Goal: Task Accomplishment & Management: Use online tool/utility

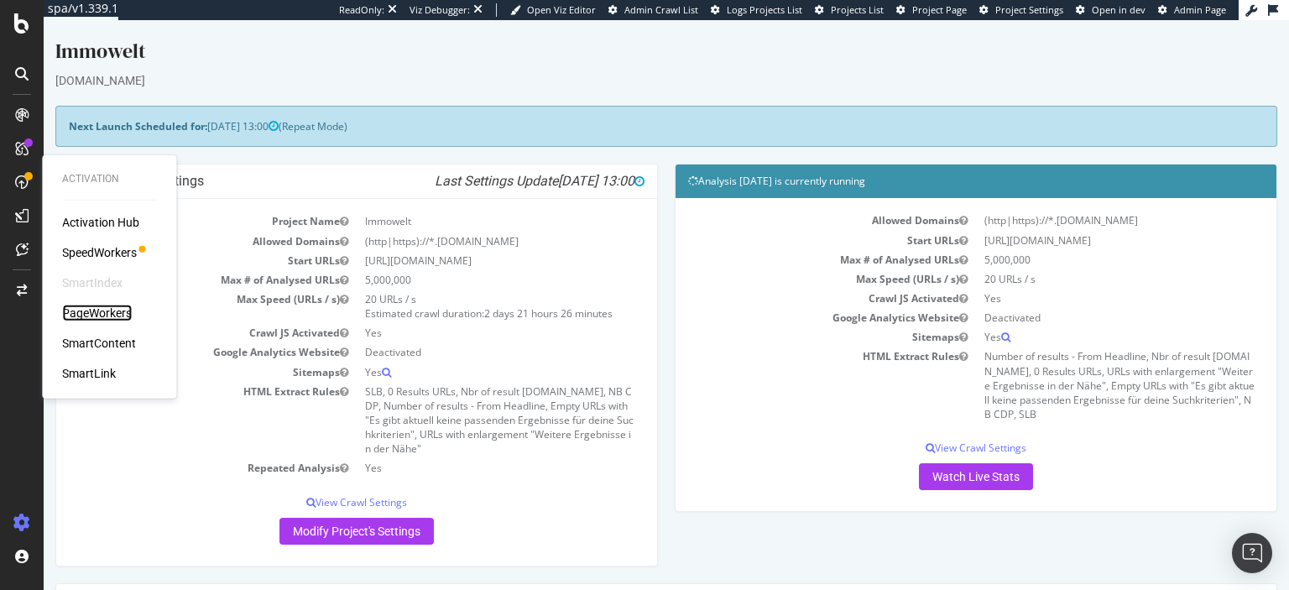
click at [86, 311] on div "PageWorkers" at bounding box center [97, 313] width 70 height 17
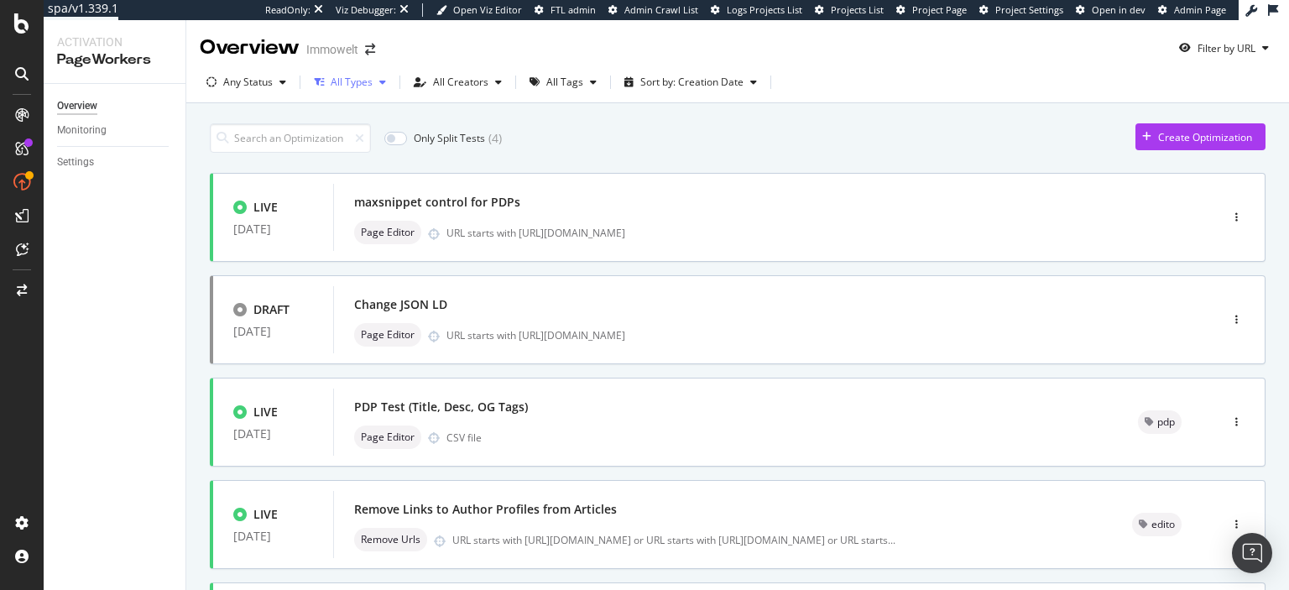
click at [363, 81] on div "All Types" at bounding box center [352, 82] width 42 height 10
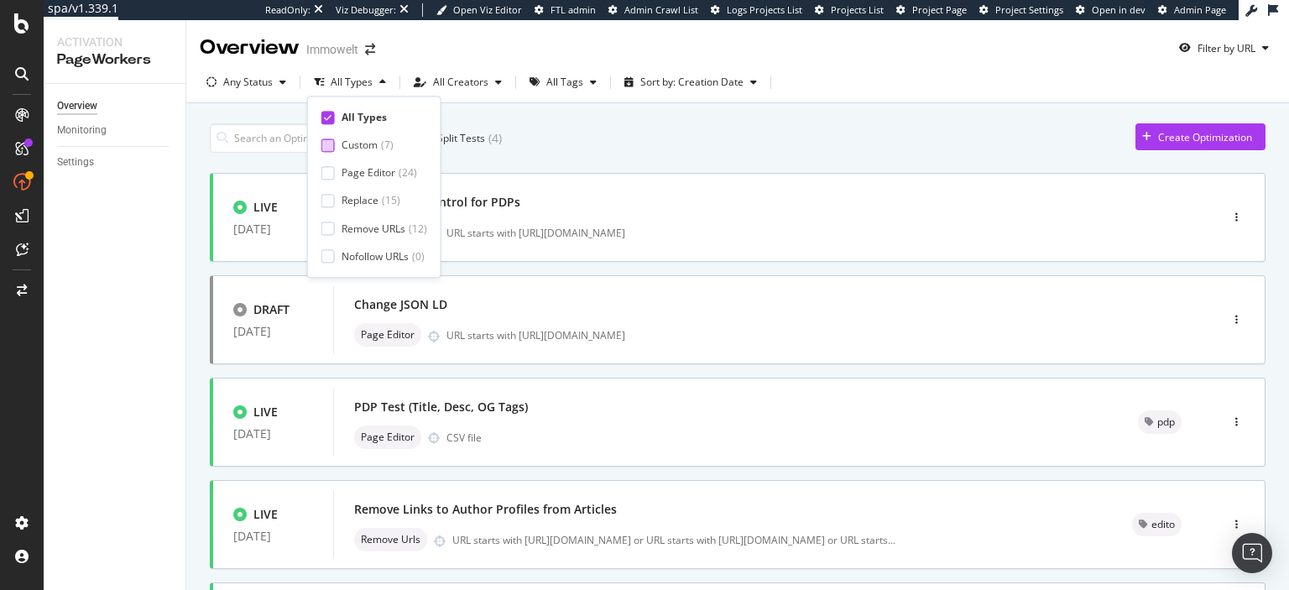
click at [371, 141] on div "Custom" at bounding box center [360, 146] width 36 height 14
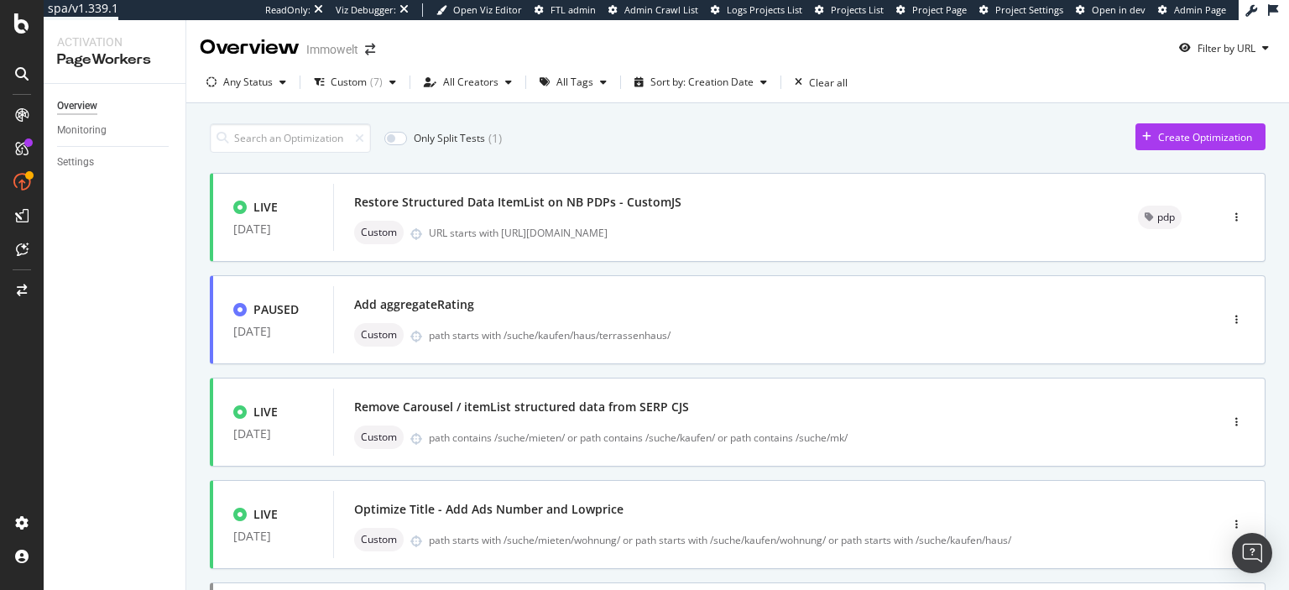
click at [549, 139] on div "Only Split Tests ( 1 ) Create Optimization" at bounding box center [738, 137] width 1056 height 29
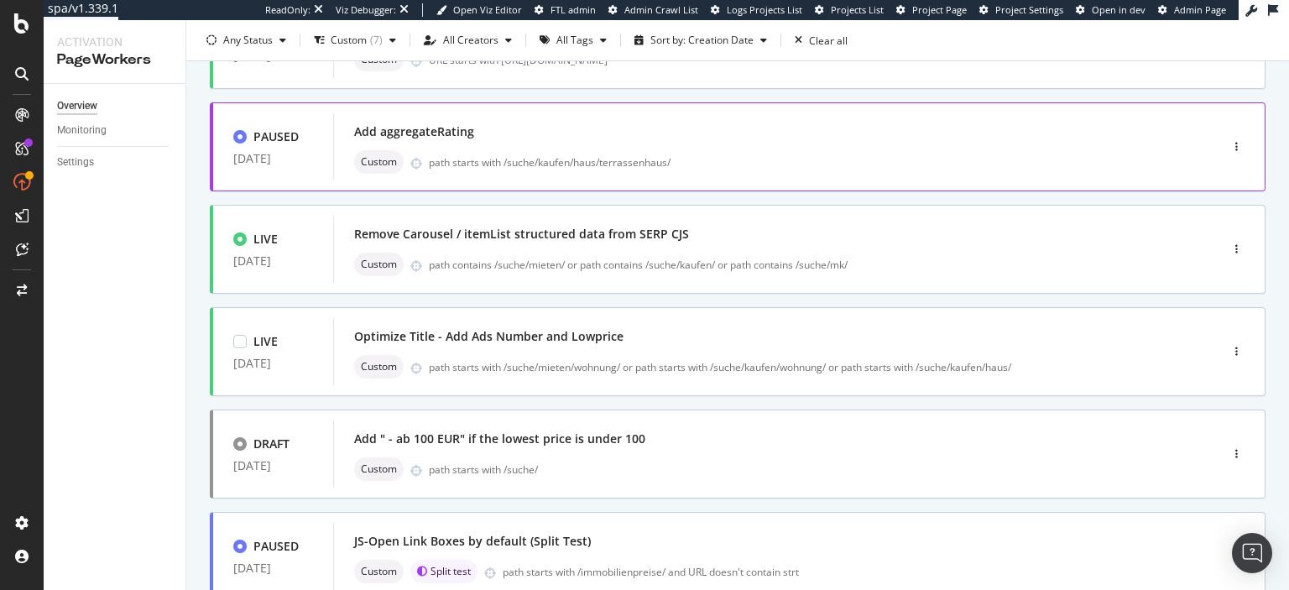
scroll to position [180, 0]
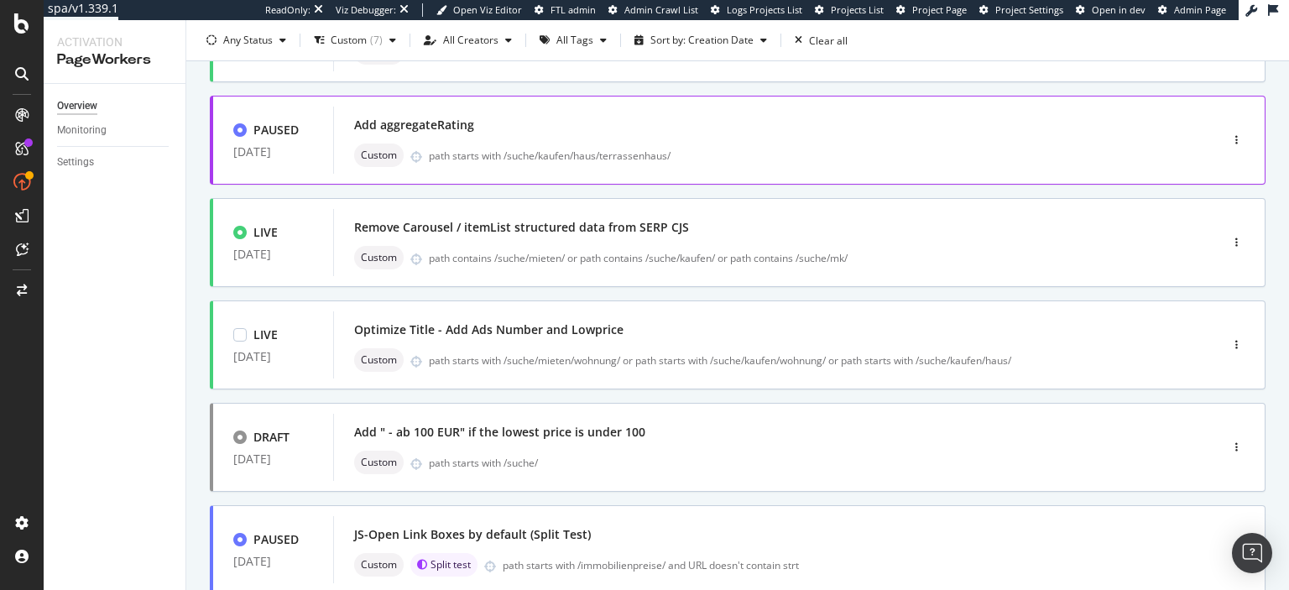
click at [507, 328] on div "Optimize Title - Add Ads Number and Lowprice" at bounding box center [488, 330] width 269 height 17
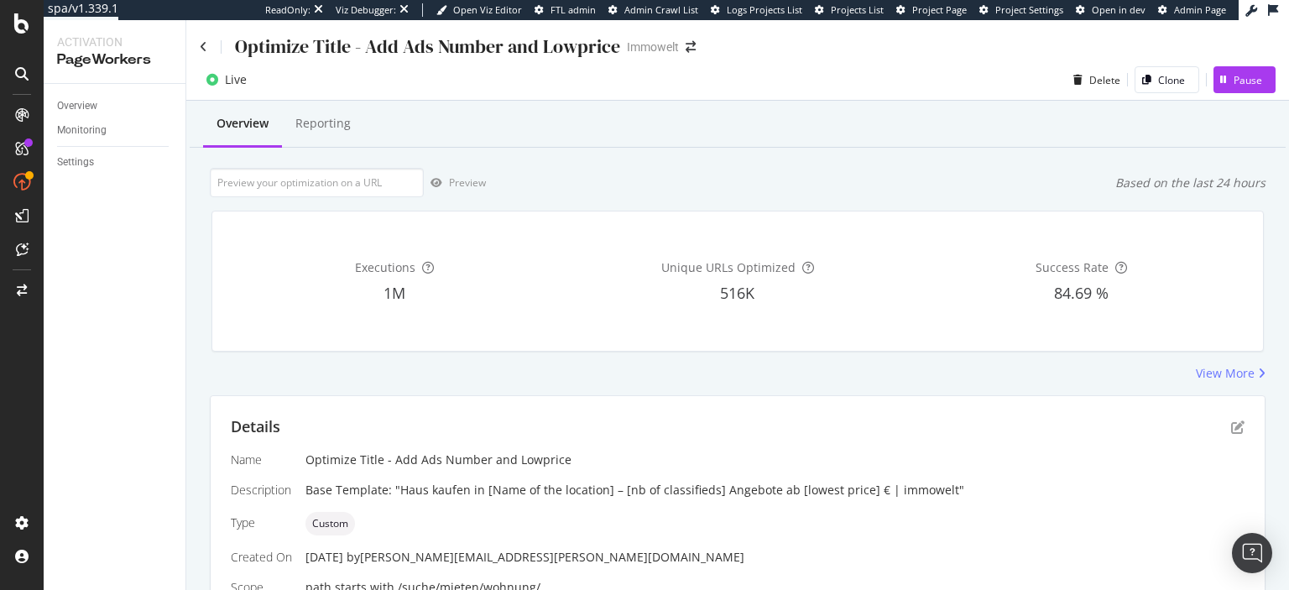
scroll to position [48, 0]
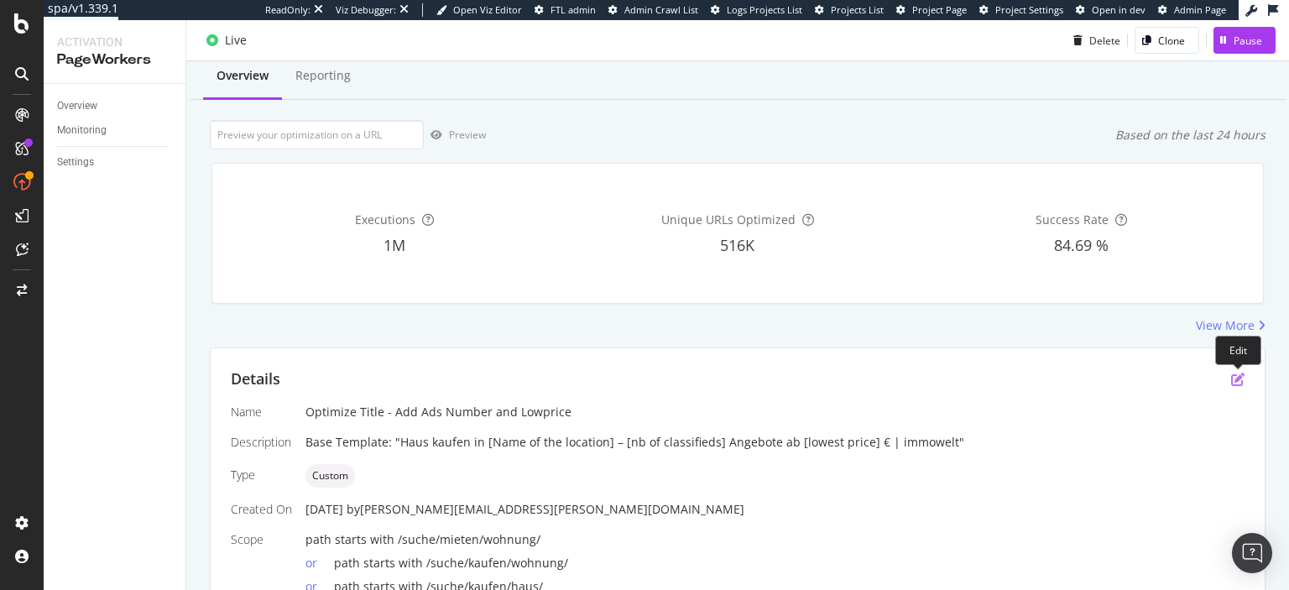
click at [1241, 381] on icon "pen-to-square" at bounding box center [1238, 379] width 13 height 13
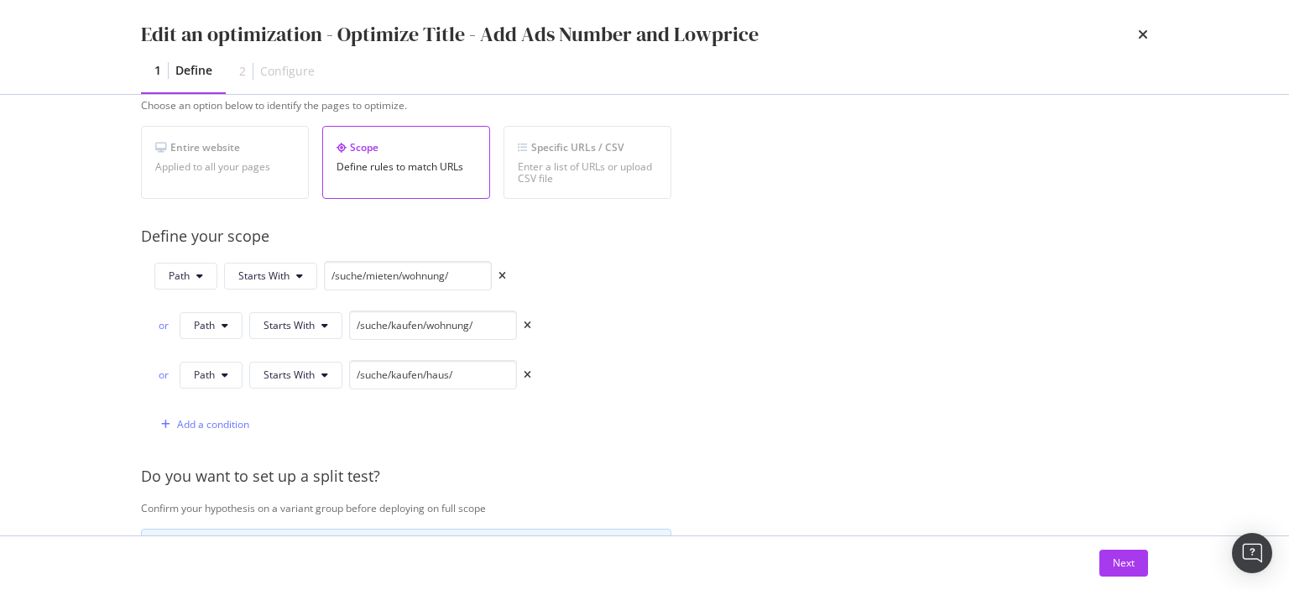
scroll to position [296, 0]
click at [492, 322] on input "/suche/kaufen/wohnung/" at bounding box center [433, 322] width 168 height 29
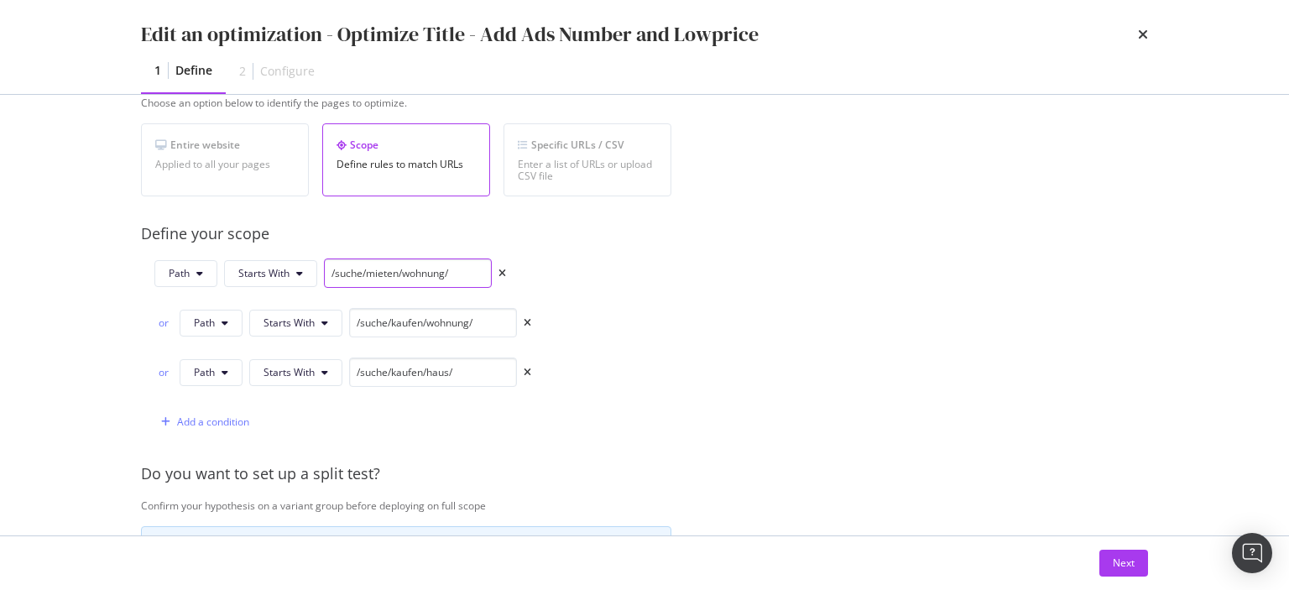
click at [482, 267] on input "/suche/mieten/wohnung/" at bounding box center [408, 273] width 168 height 29
click at [1129, 573] on div "Next" at bounding box center [1124, 563] width 22 height 25
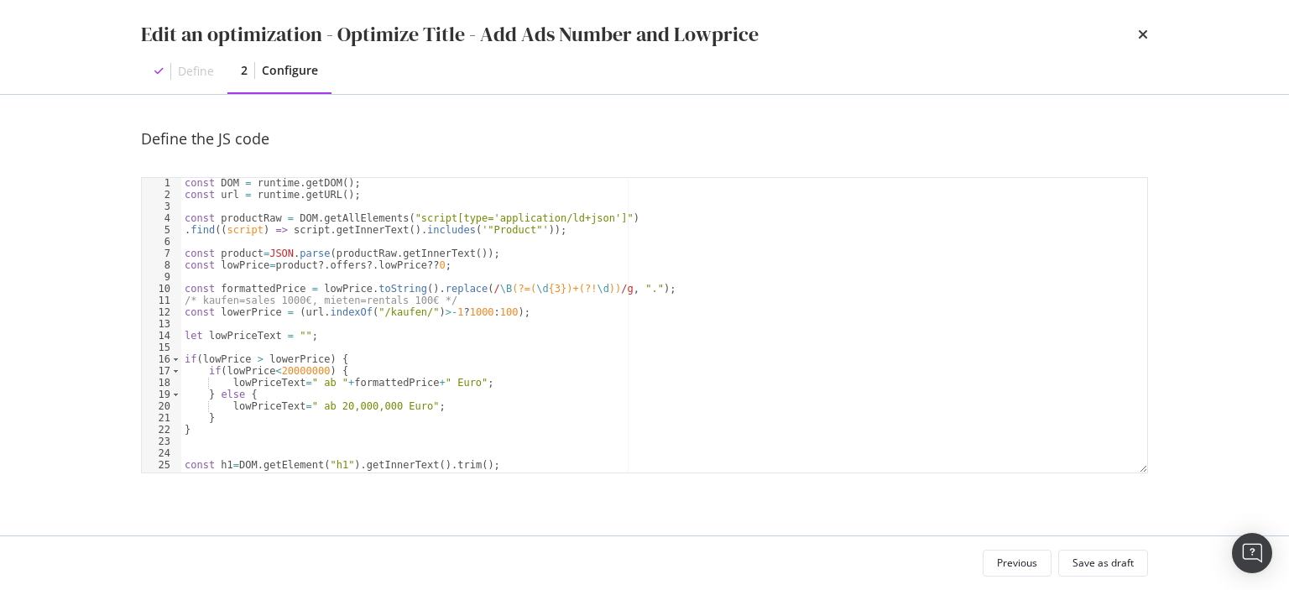
scroll to position [0, 0]
click at [1007, 557] on div "Previous" at bounding box center [1017, 563] width 40 height 14
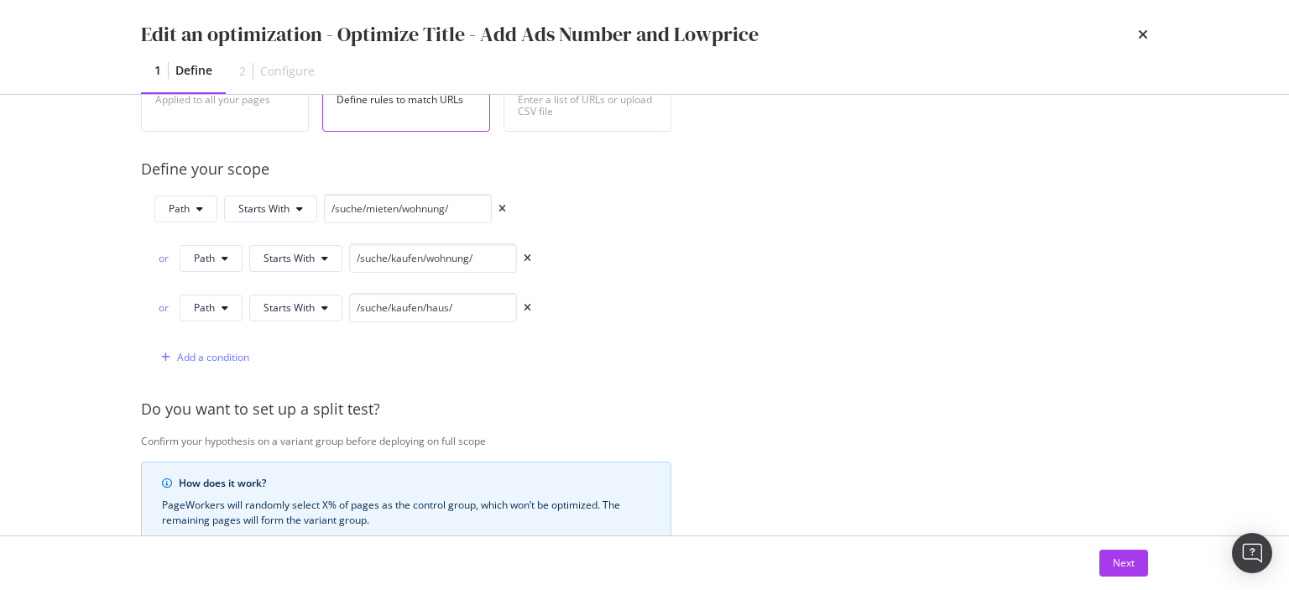
scroll to position [362, 0]
click at [1114, 550] on button "Next" at bounding box center [1124, 563] width 49 height 27
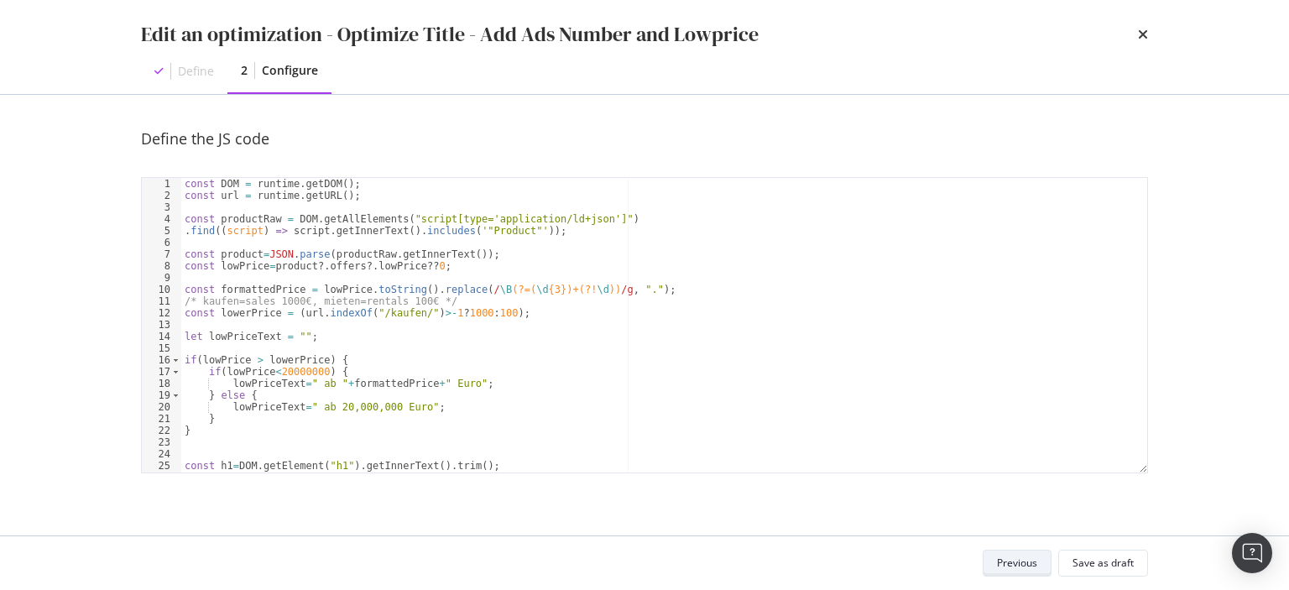
scroll to position [0, 0]
click at [548, 308] on div "const DOM = runtime . getDOM ( ) ; const url = runtime . getURL ( ) ; const pro…" at bounding box center [664, 337] width 966 height 319
type textarea "const lowerPrice = (url.indexOf("/kaufen/")>-1?1000:100);"
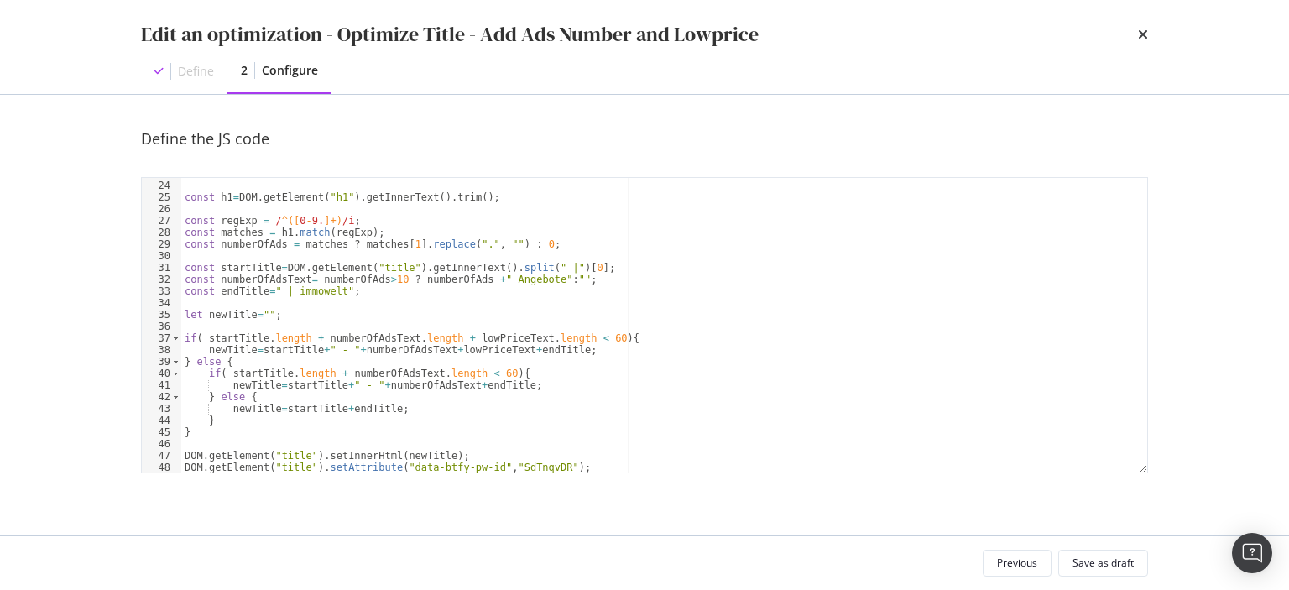
scroll to position [269, 0]
click at [548, 308] on div "const h1 = DOM . getElement ( "h1" ) . getInnerText ( ) . trim ( ) ; const regE…" at bounding box center [664, 327] width 966 height 319
type textarea "let newTitle="";"
type textarea "}"
type textarea "DOM.getElement("title").setInnerHtml(newTitle);"
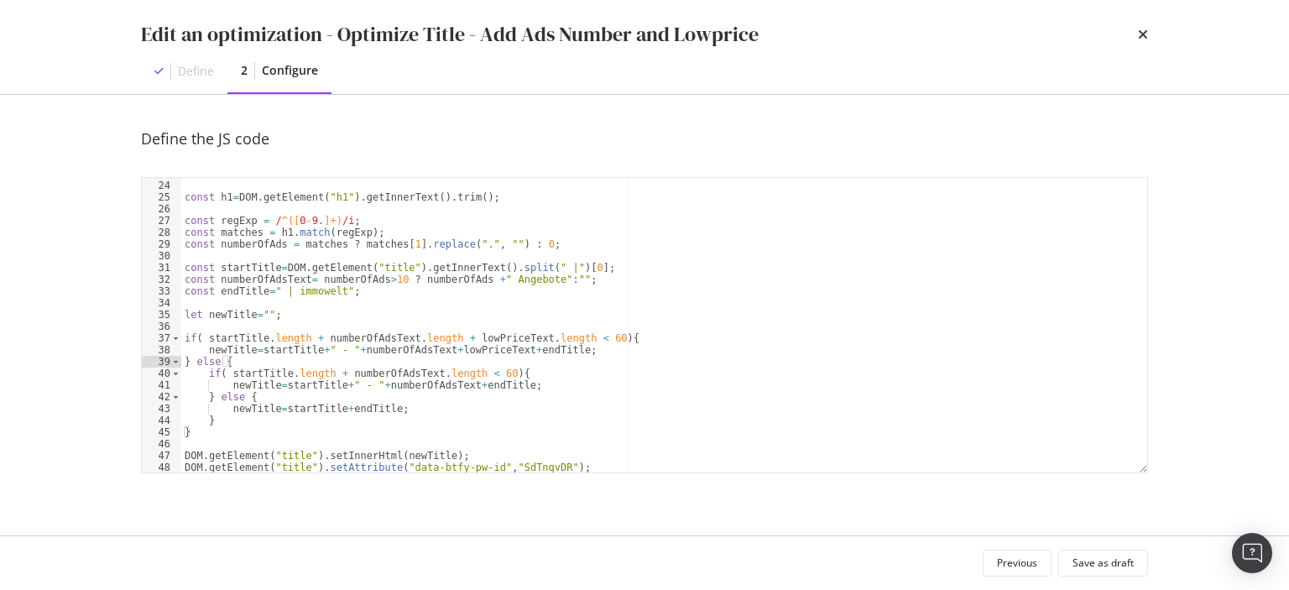
type textarea "if( startTitle.length + numberOfAdsText.length + lowPriceText.length < 60){"
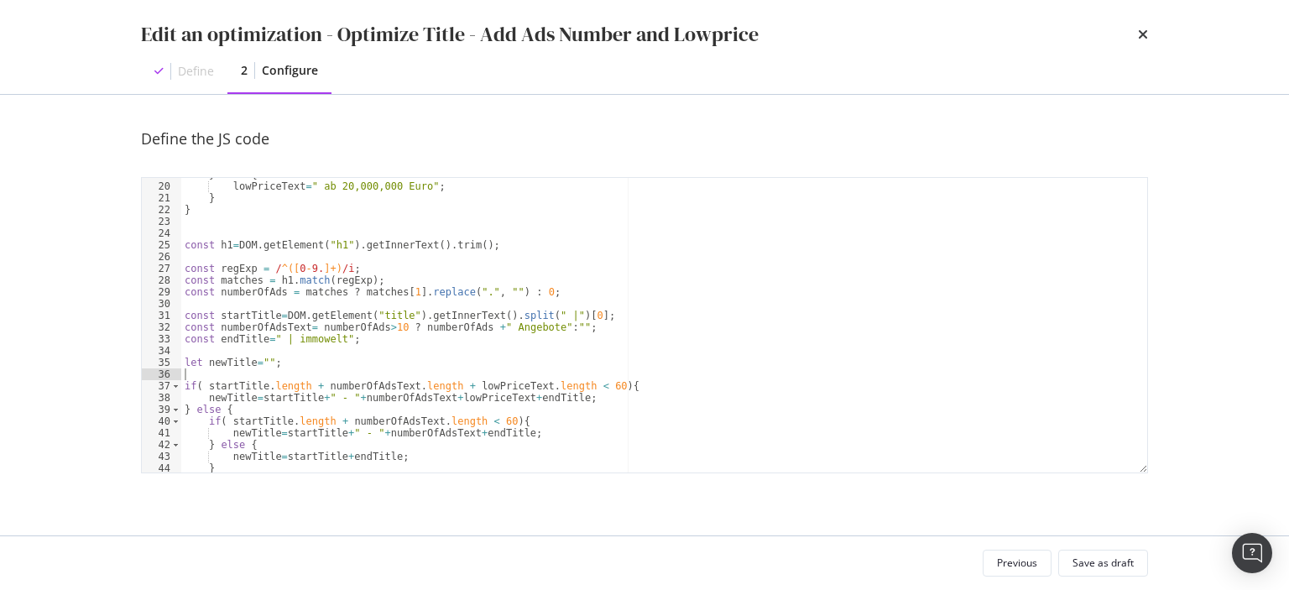
scroll to position [212, 0]
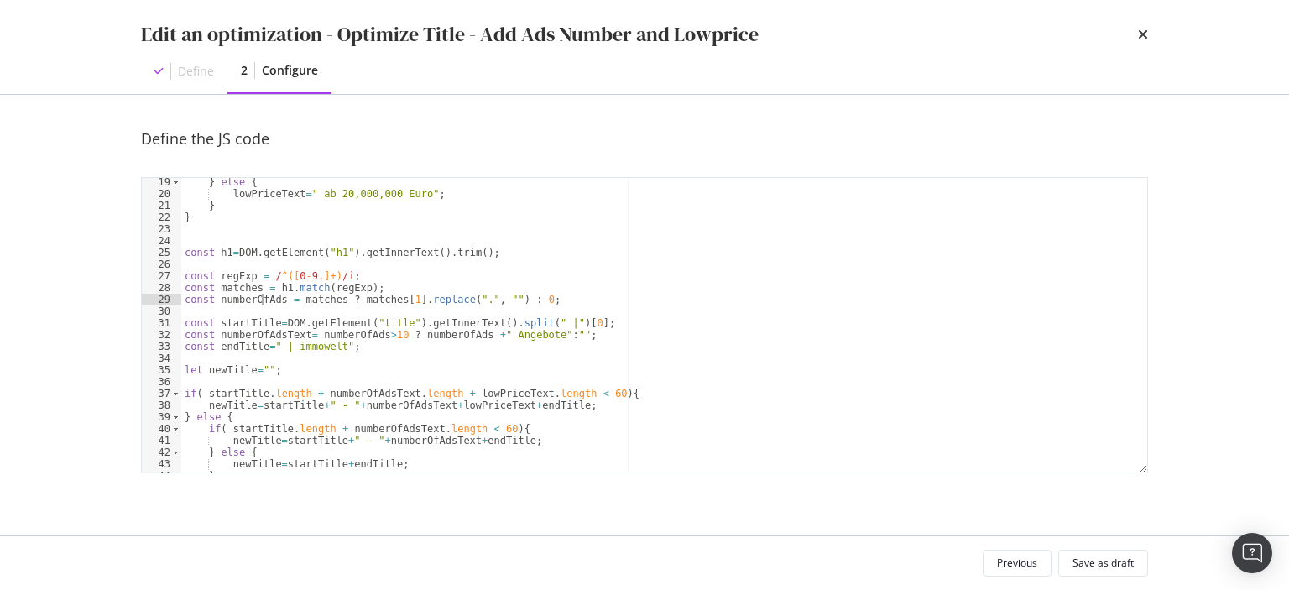
click at [264, 300] on div "} else { lowPriceText = " ab 20,000,000 Euro" ; } } const h1 = DOM . getElement…" at bounding box center [664, 335] width 966 height 319
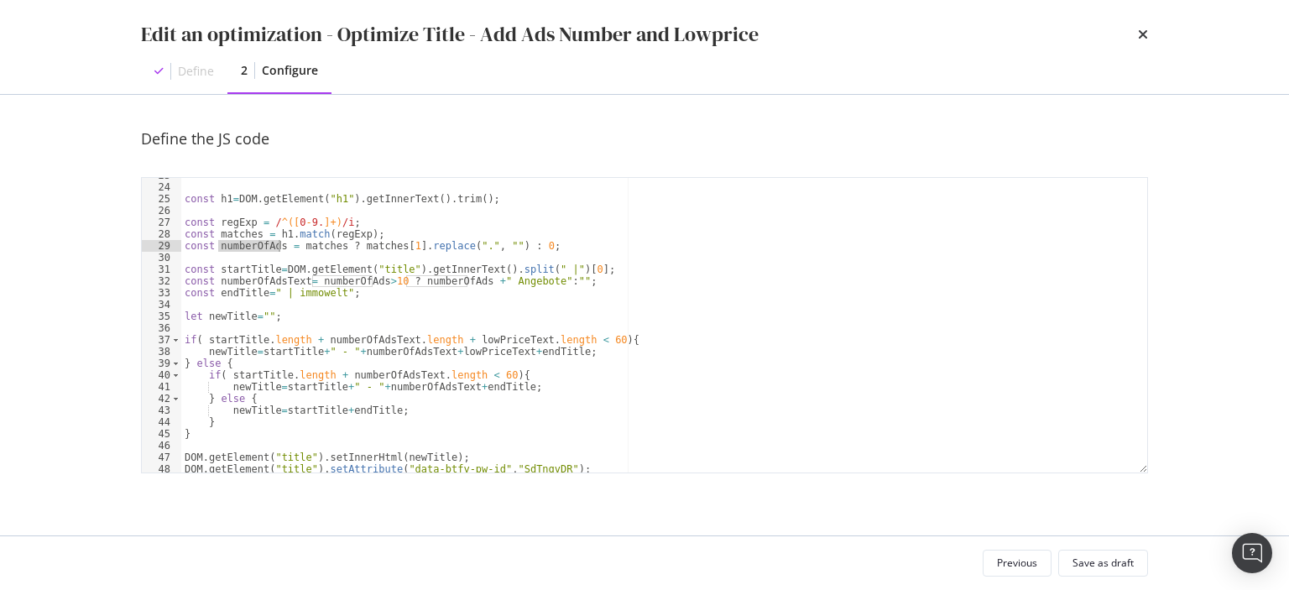
scroll to position [269, 0]
click at [559, 284] on div "const h1 = DOM . getElement ( "h1" ) . getInnerText ( ) . trim ( ) ; const regE…" at bounding box center [664, 327] width 966 height 319
type textarea "const endTitle=" | immowelt";"
type textarea "let newTitle="";"
click at [416, 284] on div "const h1 = DOM . getElement ( "h1" ) . getInnerText ( ) . trim ( ) ; const regE…" at bounding box center [664, 327] width 966 height 319
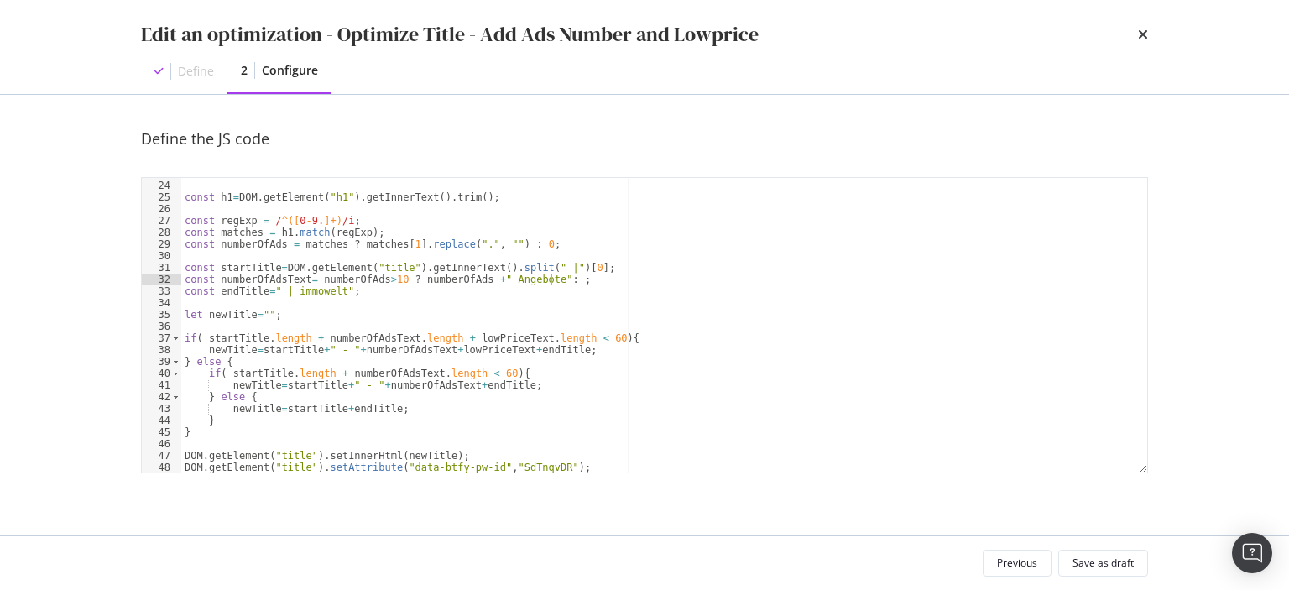
scroll to position [0, 30]
paste textarea "numberOfAds"
paste textarea "Letztes Angebot bei"
type textarea "const endTitle=" | immowelt";"
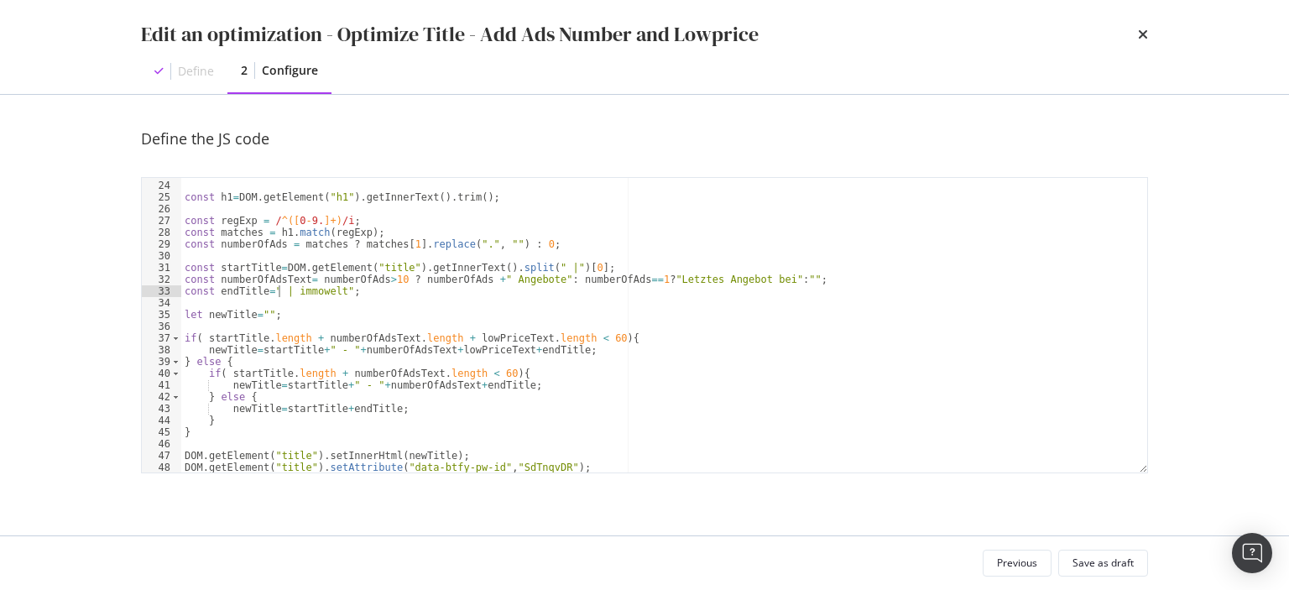
scroll to position [0, 0]
type textarea "let newTitle="";"
type textarea "if( startTitle.length + numberOfAdsText.length + lowPriceText.length < 60){"
click at [583, 331] on div "const h1 = DOM . getElement ( "h1" ) . getInnerText ( ) . trim ( ) ; const regE…" at bounding box center [664, 327] width 966 height 319
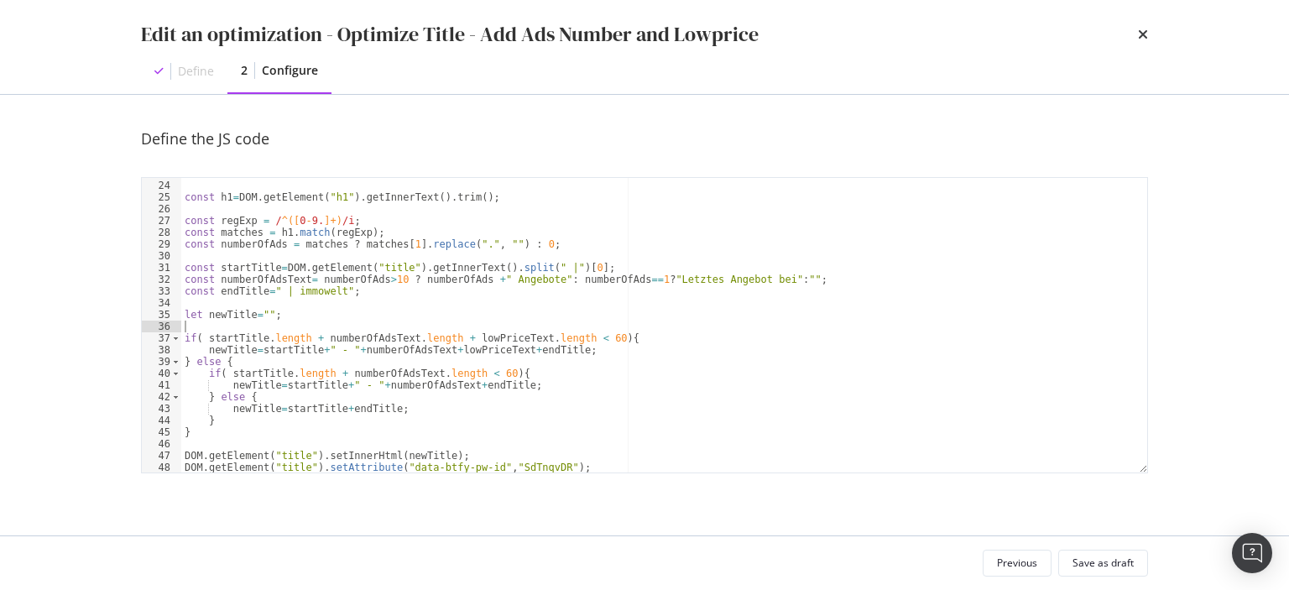
click at [382, 353] on div "const h1 = DOM . getElement ( "h1" ) . getInnerText ( ) . trim ( ) ; const regE…" at bounding box center [664, 327] width 966 height 319
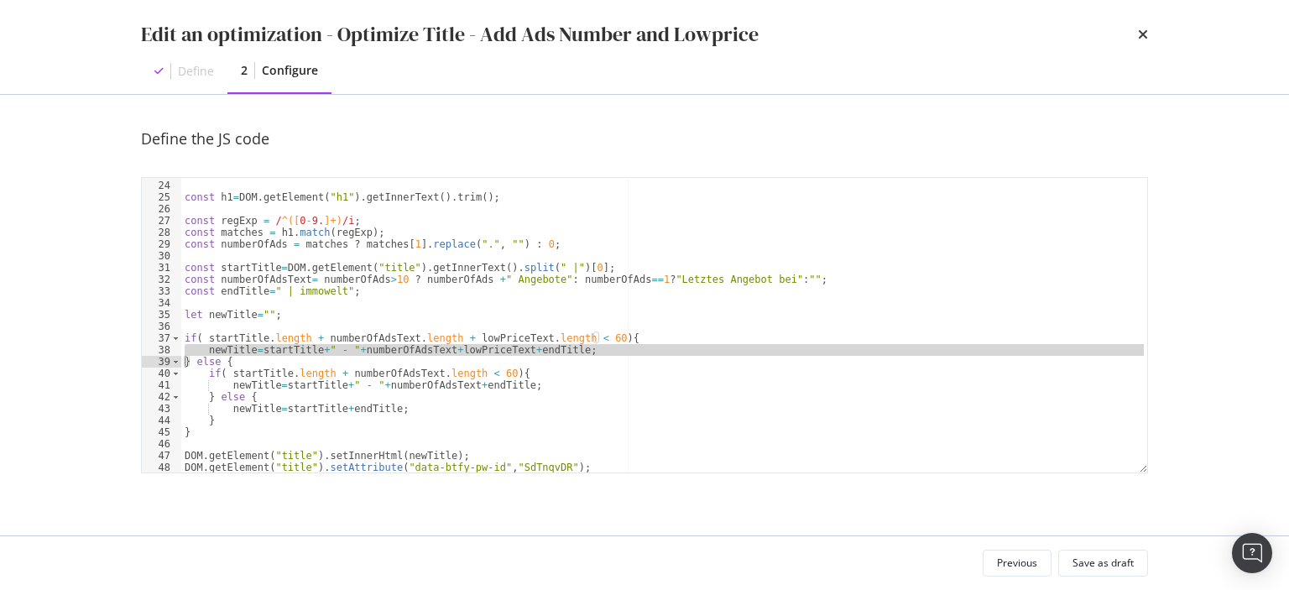
click at [382, 353] on div "const h1 = DOM . getElement ( "h1" ) . getInnerText ( ) . trim ( ) ; const regE…" at bounding box center [664, 327] width 966 height 319
click at [382, 353] on div "const h1 = DOM . getElement ( "h1" ) . getInnerText ( ) . trim ( ) ; const regE…" at bounding box center [664, 325] width 966 height 295
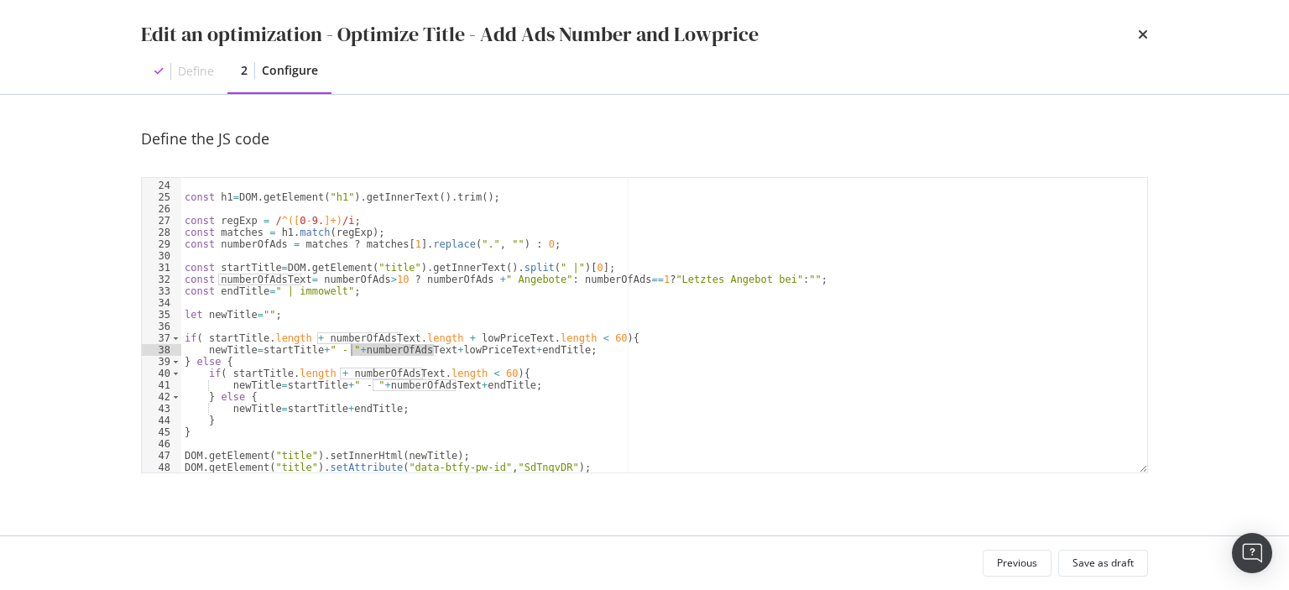
click at [382, 353] on div "const h1 = DOM . getElement ( "h1" ) . getInnerText ( ) . trim ( ) ; const regE…" at bounding box center [664, 327] width 966 height 319
click at [474, 354] on div "const h1 = DOM . getElement ( "h1" ) . getInnerText ( ) . trim ( ) ; const regE…" at bounding box center [664, 327] width 966 height 319
type textarea "if( startTitle.length + numberOfAdsText.length + lowPriceText.length < 60){"
click at [662, 282] on div "const h1 = DOM . getElement ( "h1" ) . getInnerText ( ) . trim ( ) ; const regE…" at bounding box center [664, 327] width 966 height 319
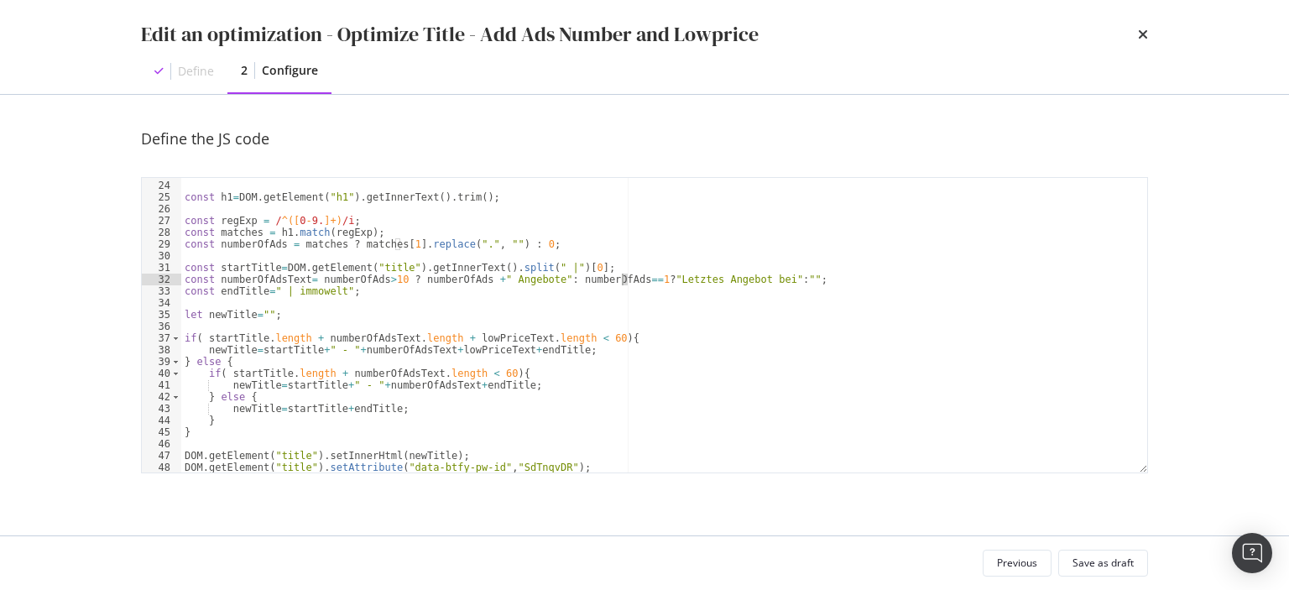
scroll to position [0, 36]
type textarea "const numberOfAdsText= numberOfAds>10 ? numberOfAds +" Angebote": numberOfAds==…"
click at [1106, 562] on div "Save as draft" at bounding box center [1103, 563] width 61 height 14
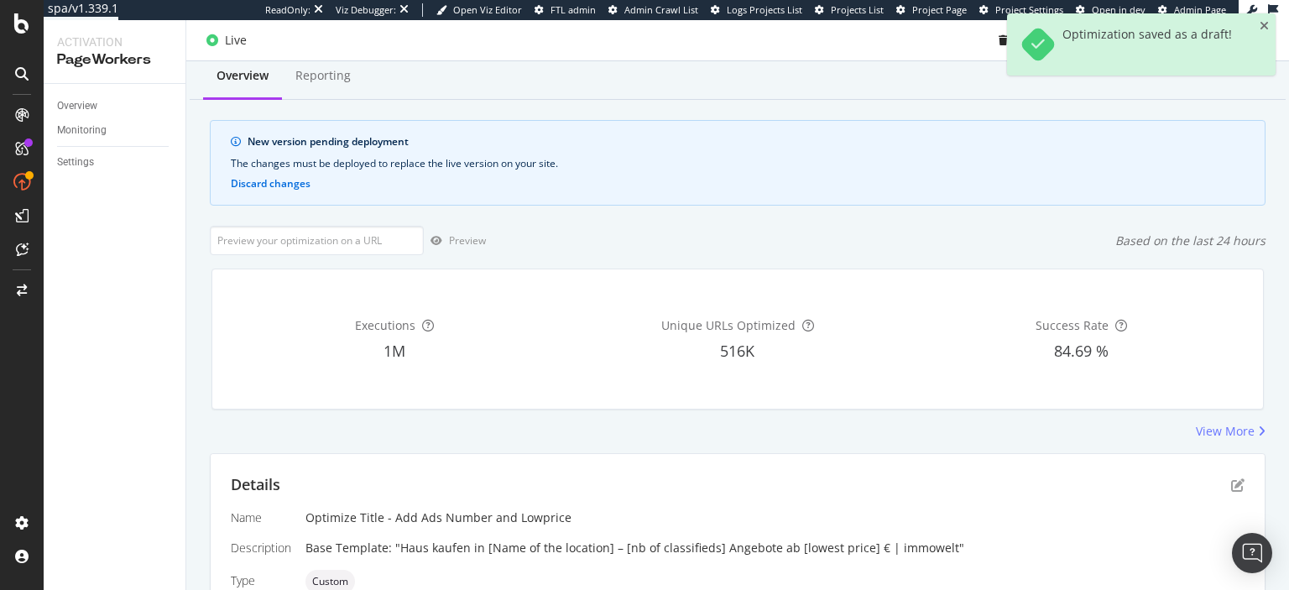
scroll to position [48, 0]
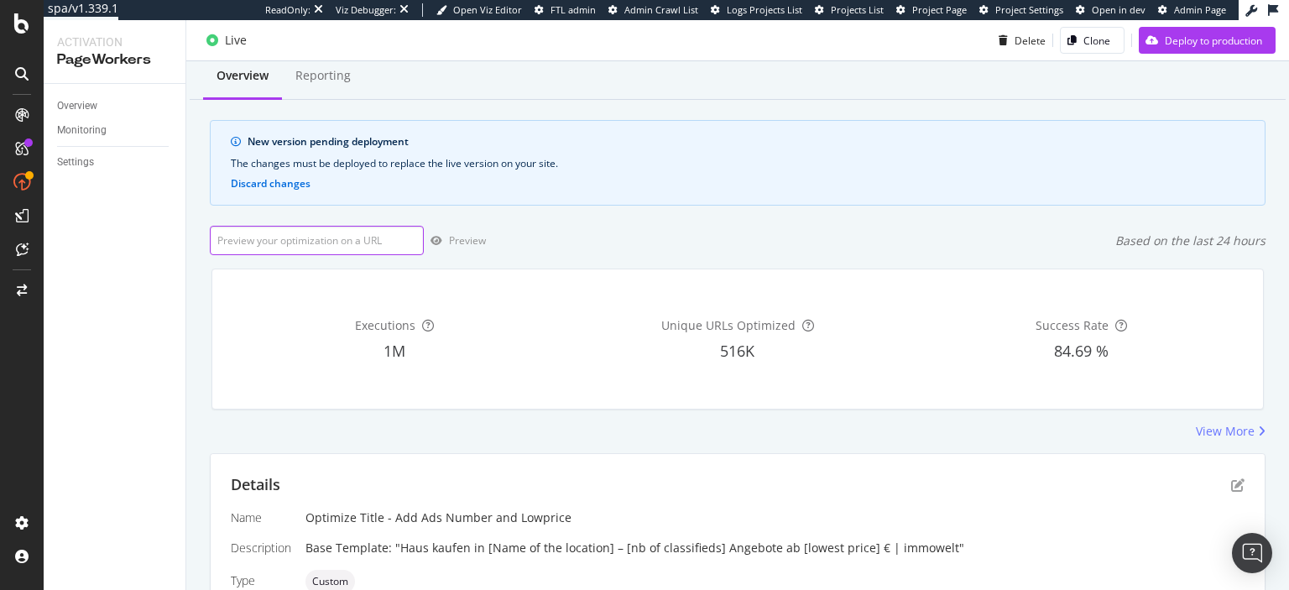
click at [341, 240] on input "url" at bounding box center [317, 240] width 214 height 29
paste input "https://www.immowelt.de/suche/mieten/wohnung/preis-0-1000/stuttgart-70173/munst…"
type input "https://www.immowelt.de/suche/mieten/wohnung/preis-0-1000/stuttgart-70173/munst…"
click at [452, 245] on div "Preview" at bounding box center [467, 240] width 37 height 14
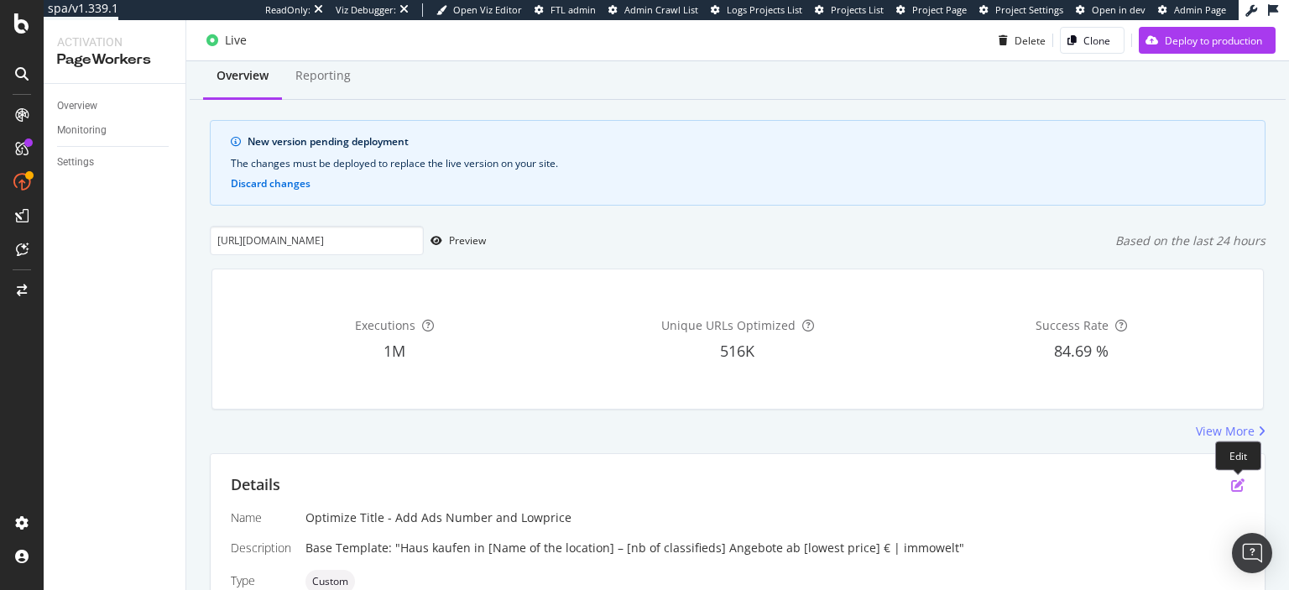
click at [1241, 484] on icon "pen-to-square" at bounding box center [1238, 485] width 13 height 13
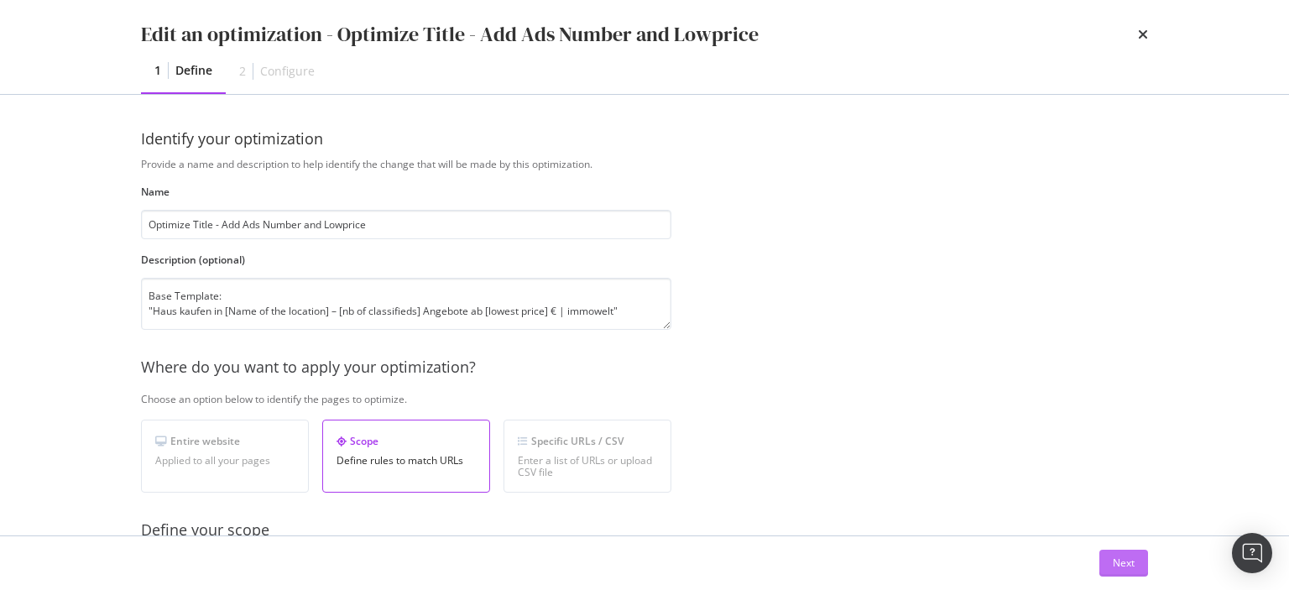
click at [1132, 567] on div "Next" at bounding box center [1124, 563] width 22 height 14
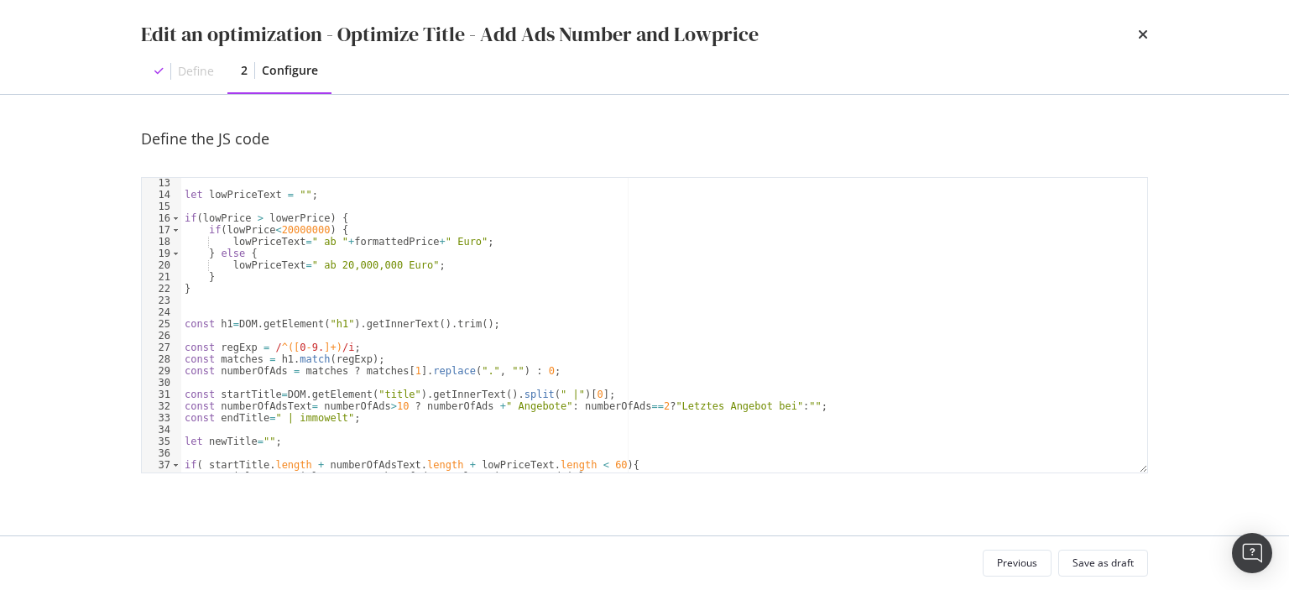
scroll to position [141, 0]
click at [623, 411] on div "let lowPriceText = "" ; if ( lowPrice > lowerPrice ) { if ( lowPrice < 20000000…" at bounding box center [664, 336] width 966 height 319
type textarea "const numberOfAdsText= numberOfAds>10 ? numberOfAds +" Angebote": numberOfAds==…"
click at [1103, 569] on div "Save as draft" at bounding box center [1103, 563] width 61 height 14
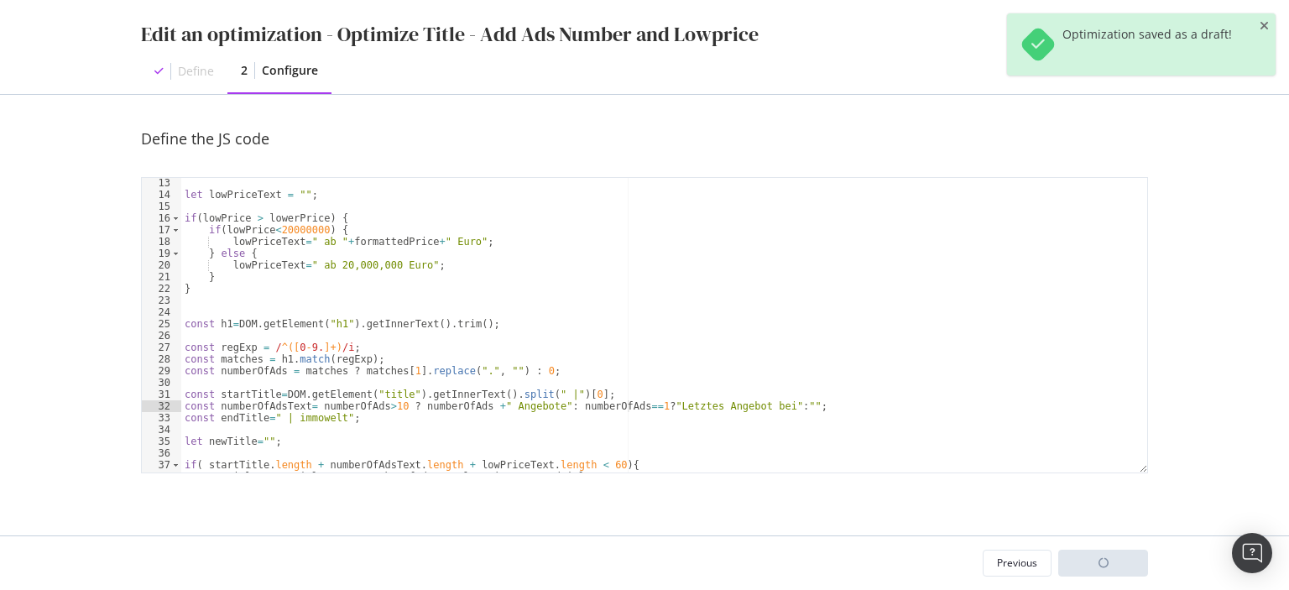
scroll to position [48, 0]
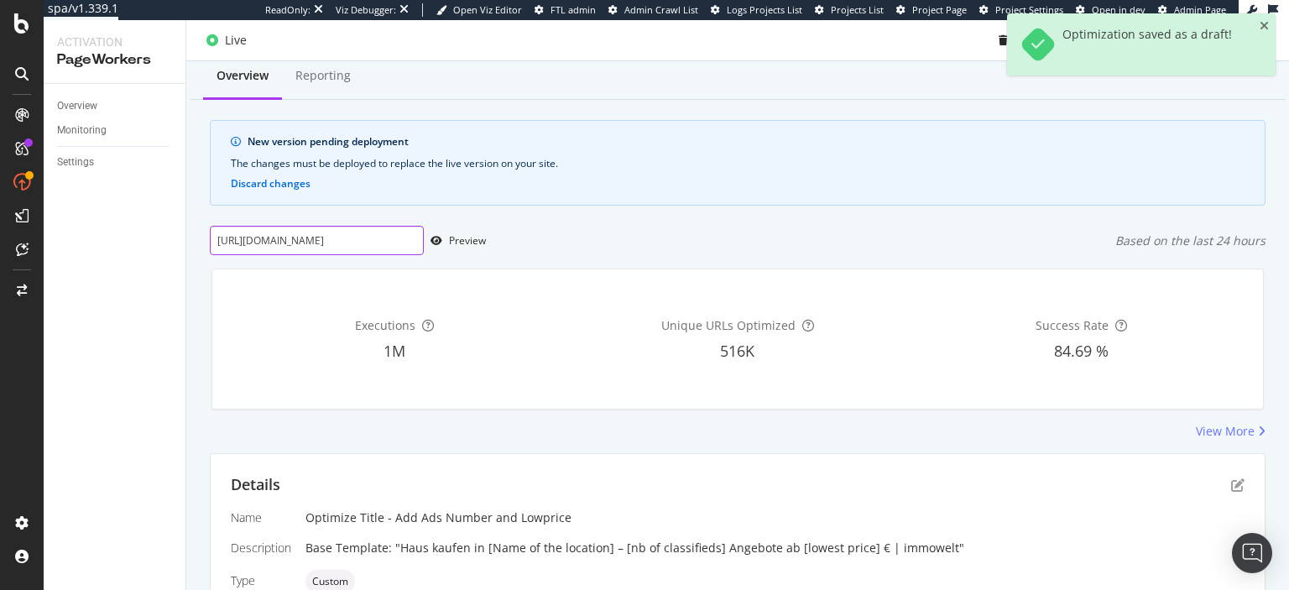
click at [250, 233] on input "https://www.immowelt.de/suche/mieten/wohnung/preis-0-1000/stuttgart-70173/munst…" at bounding box center [317, 240] width 214 height 29
paste input "-550/lahr-schwarzwald-77933/lahr-77933/nbh2de91300667"
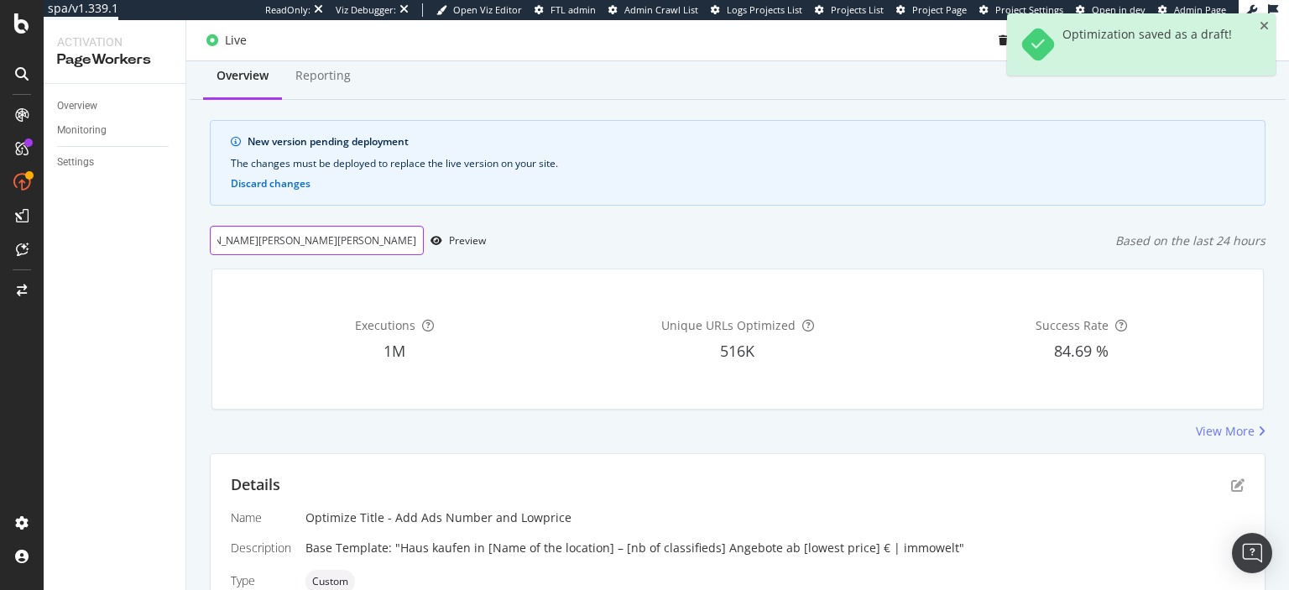
type input "https://www.immowelt.de/suche/mieten/wohnung/preis--550/lahr-schwarzwald-77933/…"
click at [488, 248] on div "https://www.immowelt.de/suche/mieten/wohnung/preis--550/lahr-schwarzwald-77933/…" at bounding box center [738, 240] width 1056 height 29
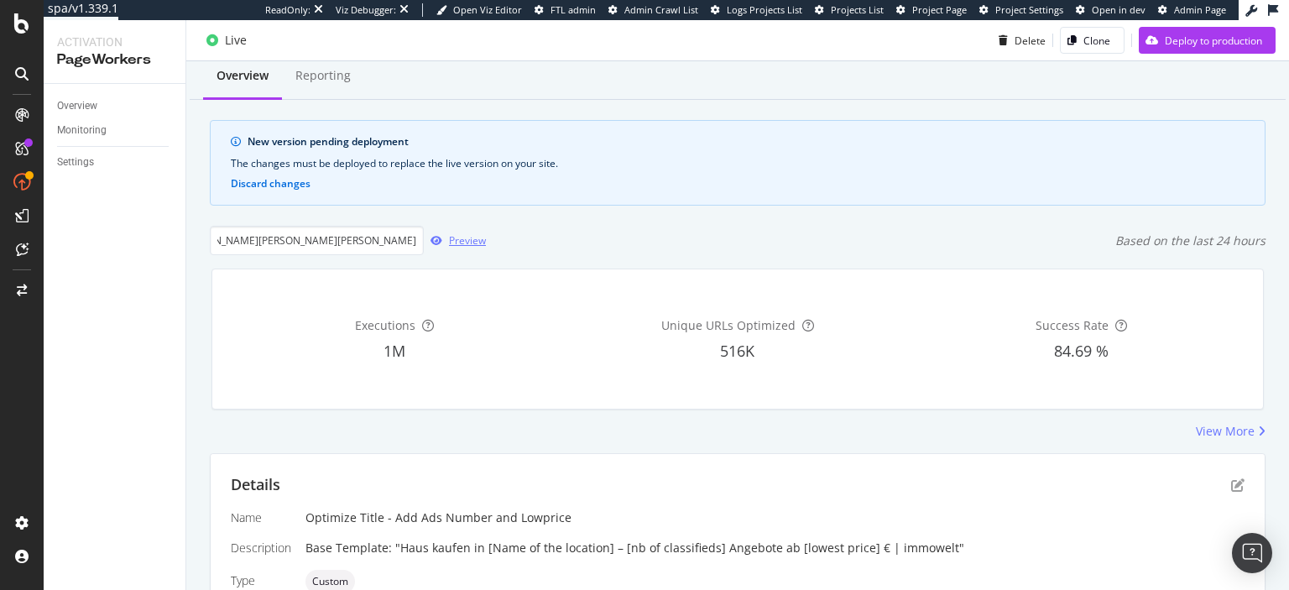
click at [479, 236] on div "Preview" at bounding box center [467, 240] width 37 height 14
click at [1239, 484] on icon "pen-to-square" at bounding box center [1238, 485] width 13 height 13
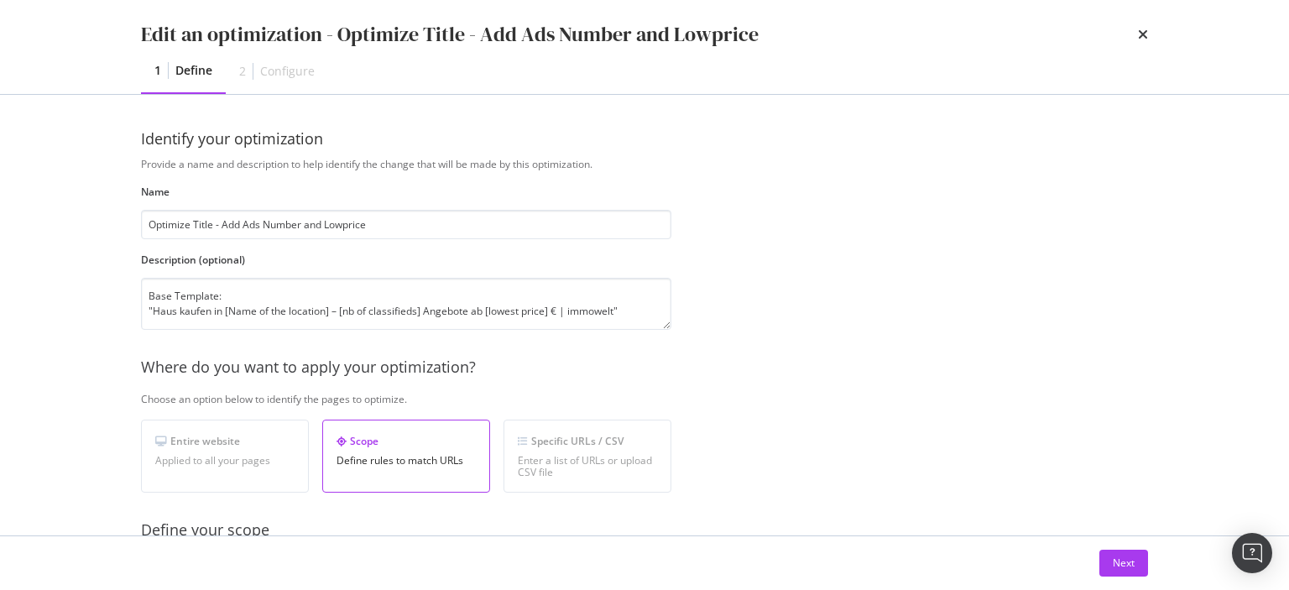
scroll to position [48, 0]
click at [1128, 567] on div "Next" at bounding box center [1124, 563] width 22 height 14
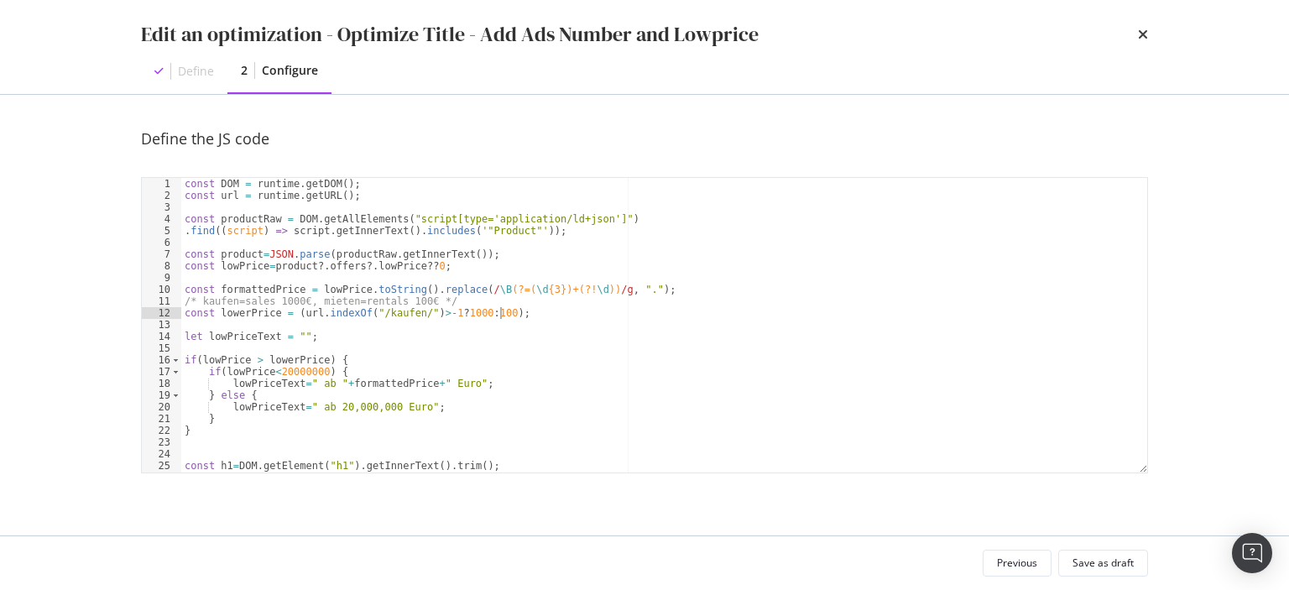
click at [511, 316] on div "const DOM = runtime . getDOM ( ) ; const url = runtime . getURL ( ) ; const pro…" at bounding box center [664, 337] width 966 height 319
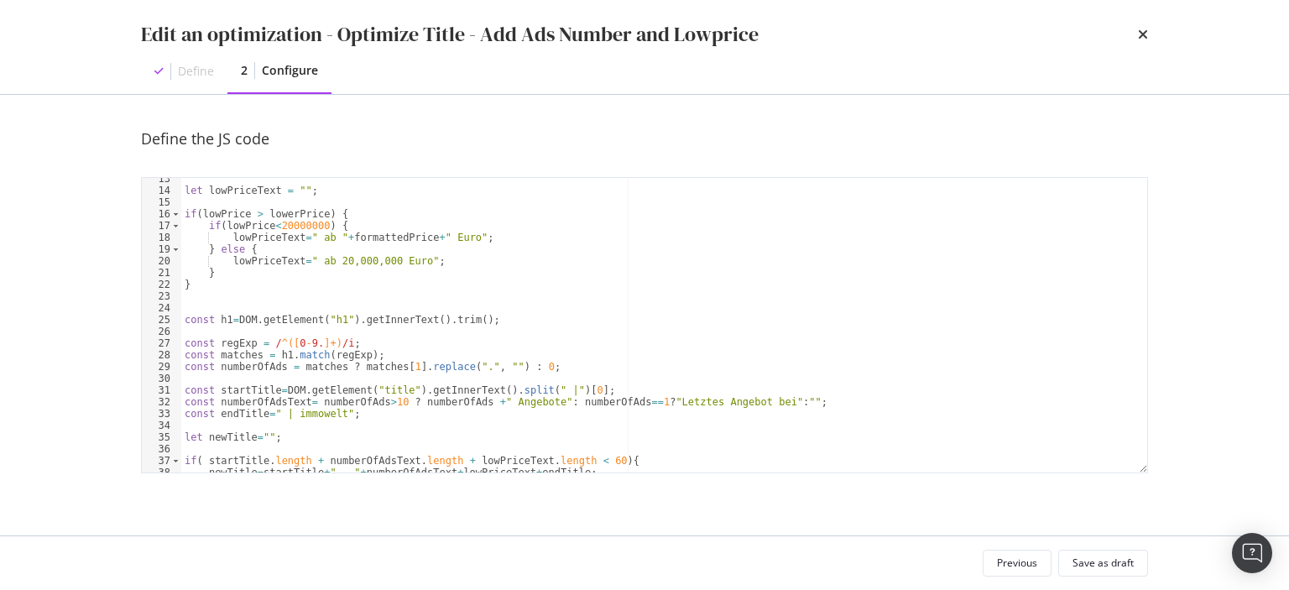
scroll to position [146, 0]
click at [648, 394] on div "let lowPriceText = "" ; if ( lowPrice > lowerPrice ) { if ( lowPrice < 20000000…" at bounding box center [664, 332] width 966 height 319
type textarea "const numberOfAdsText= numberOfAds>10 ? numberOfAds +" Angebote": numberOfAds==…"
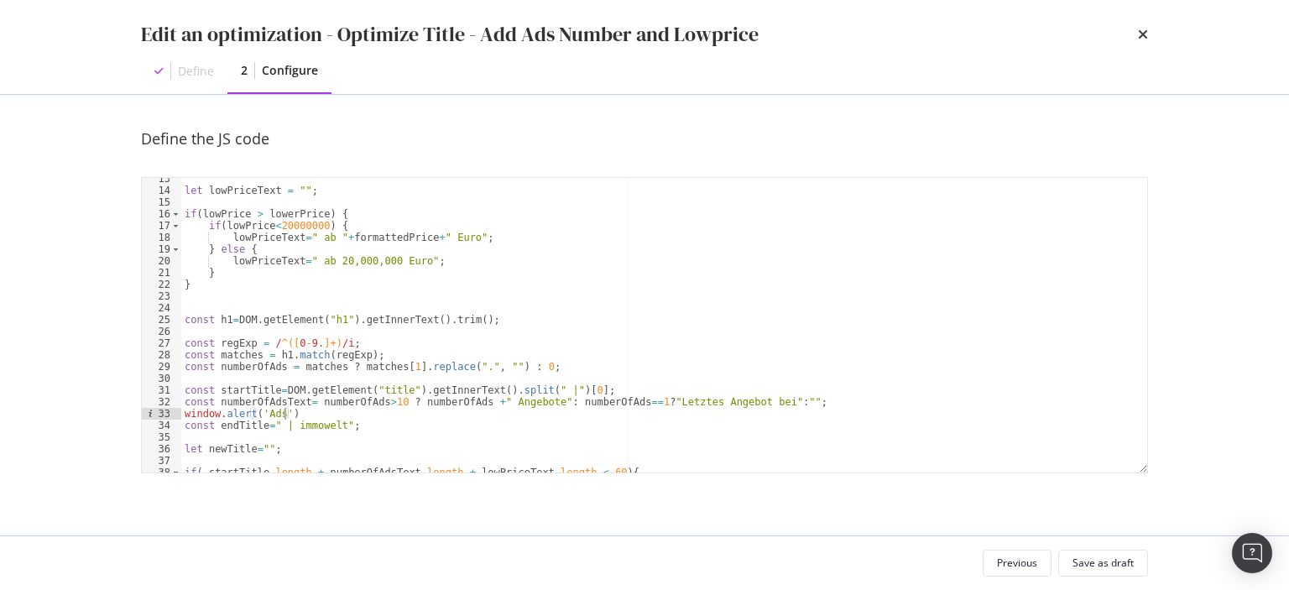
scroll to position [0, 8]
paste textarea "numberOfAds"
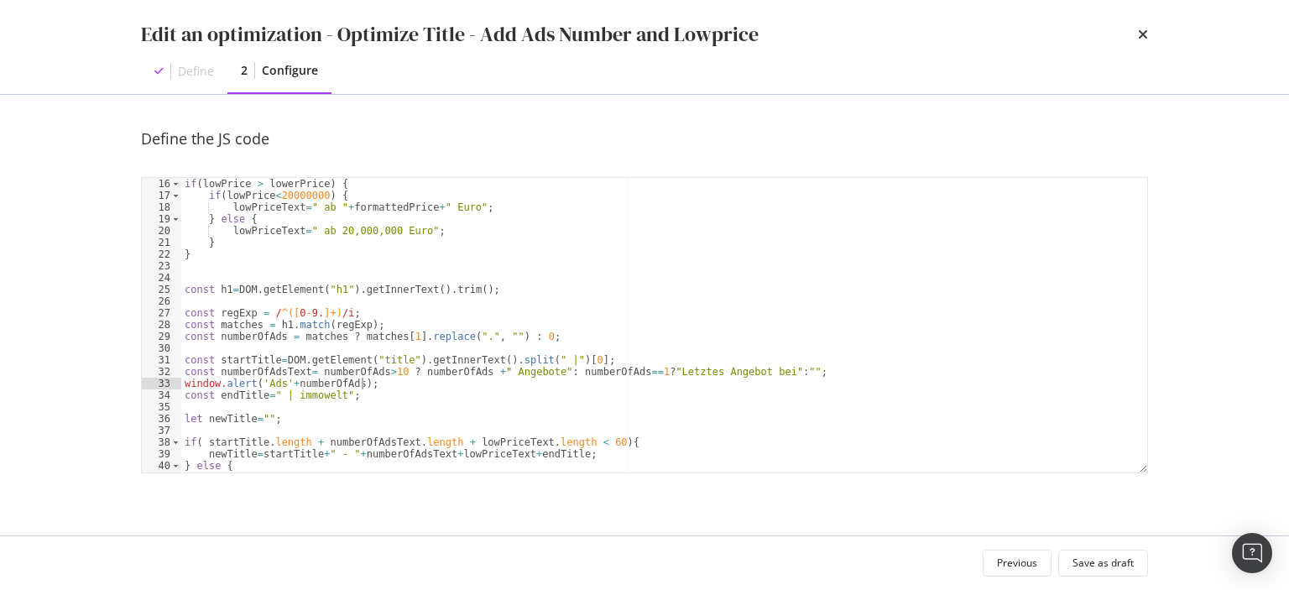
scroll to position [180, 0]
type textarea "window.alert('Ads'+numberOfAds);"
click at [1099, 566] on div "Save as draft" at bounding box center [1103, 563] width 61 height 14
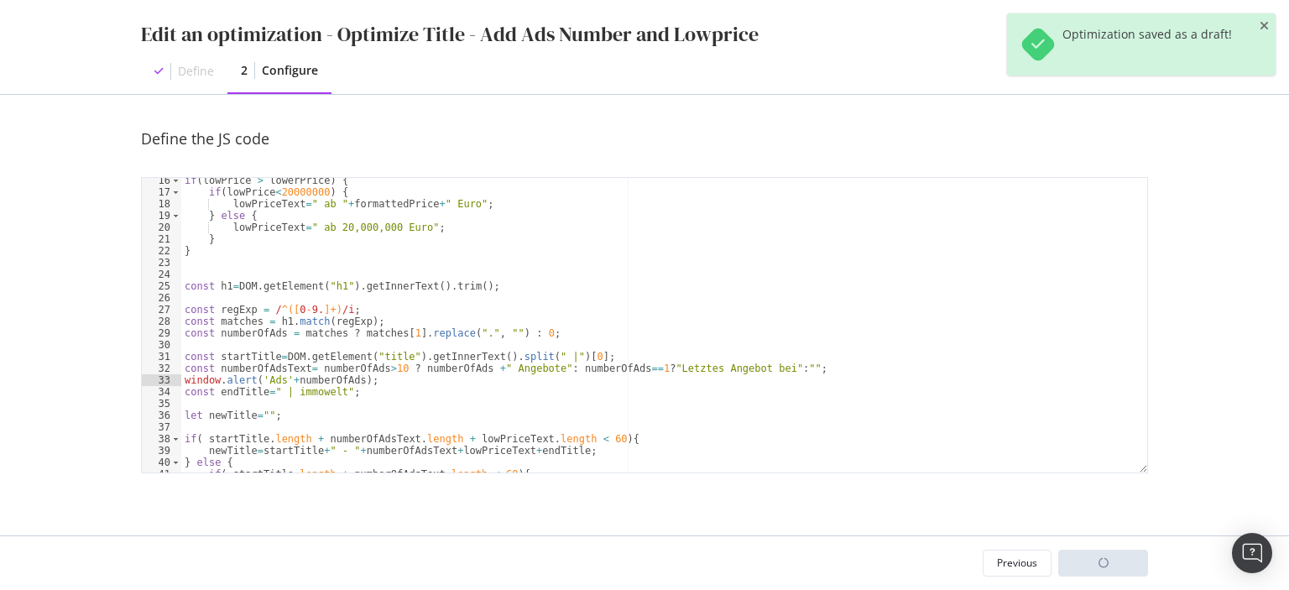
scroll to position [48, 0]
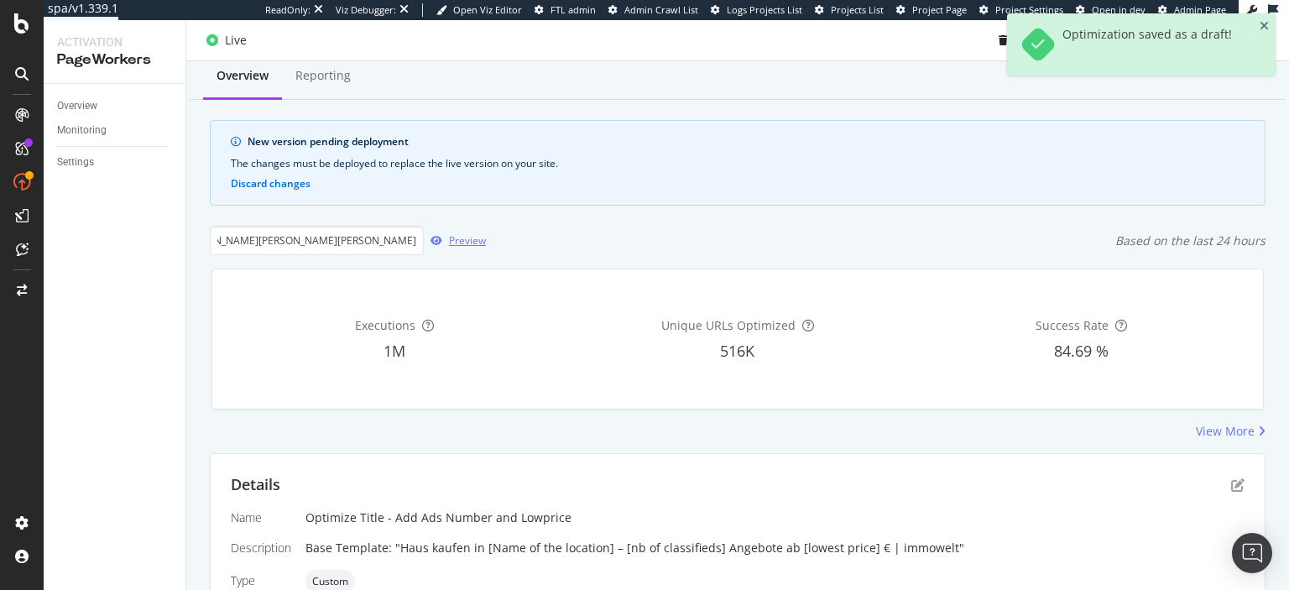
click at [482, 244] on div "Preview" at bounding box center [467, 240] width 37 height 14
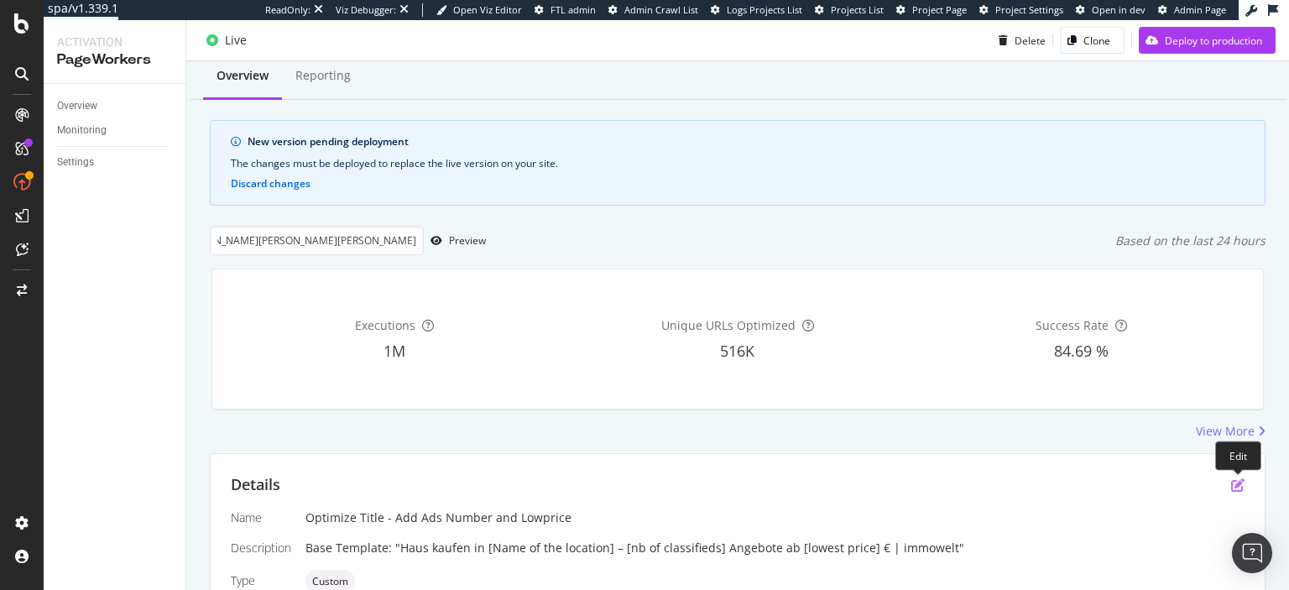
click at [1238, 485] on icon "pen-to-square" at bounding box center [1238, 485] width 13 height 13
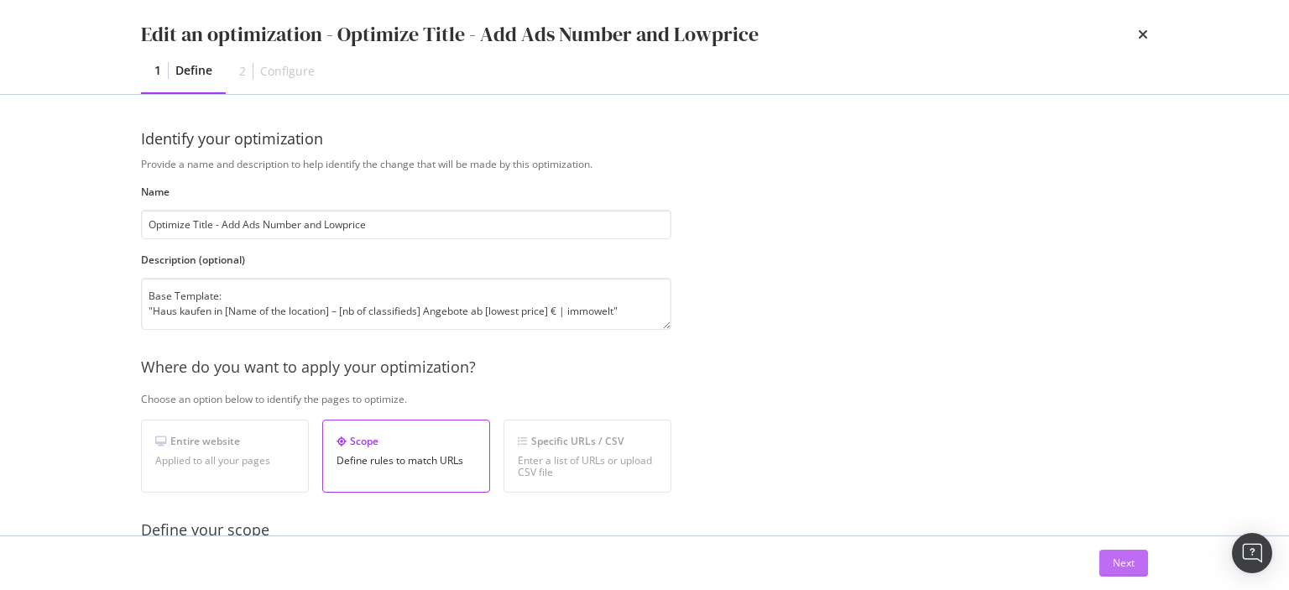
click at [1117, 567] on div "Next" at bounding box center [1124, 563] width 22 height 14
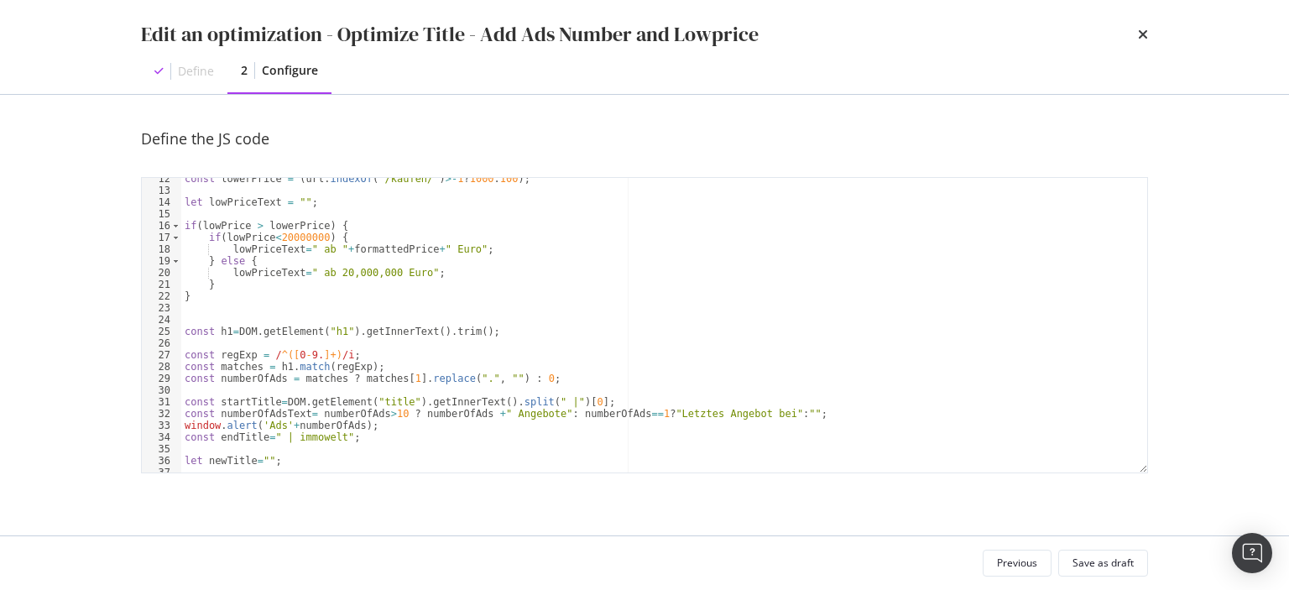
scroll to position [177, 0]
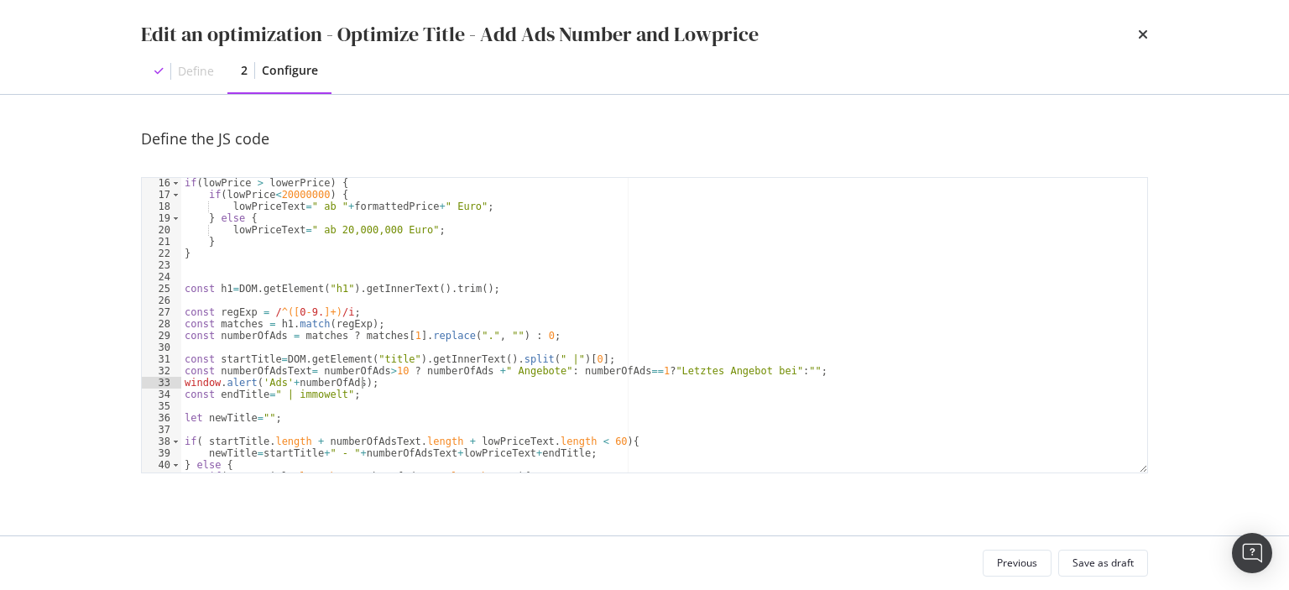
click at [428, 380] on div "if ( lowPrice > lowerPrice ) { if ( lowPrice < 20000000 ) { lowPriceText = " ab…" at bounding box center [664, 336] width 966 height 319
paste textarea "Text"
type textarea "window.alert('Ads'+numberOfAdsText);"
click at [1098, 560] on div "Save as draft" at bounding box center [1103, 563] width 61 height 14
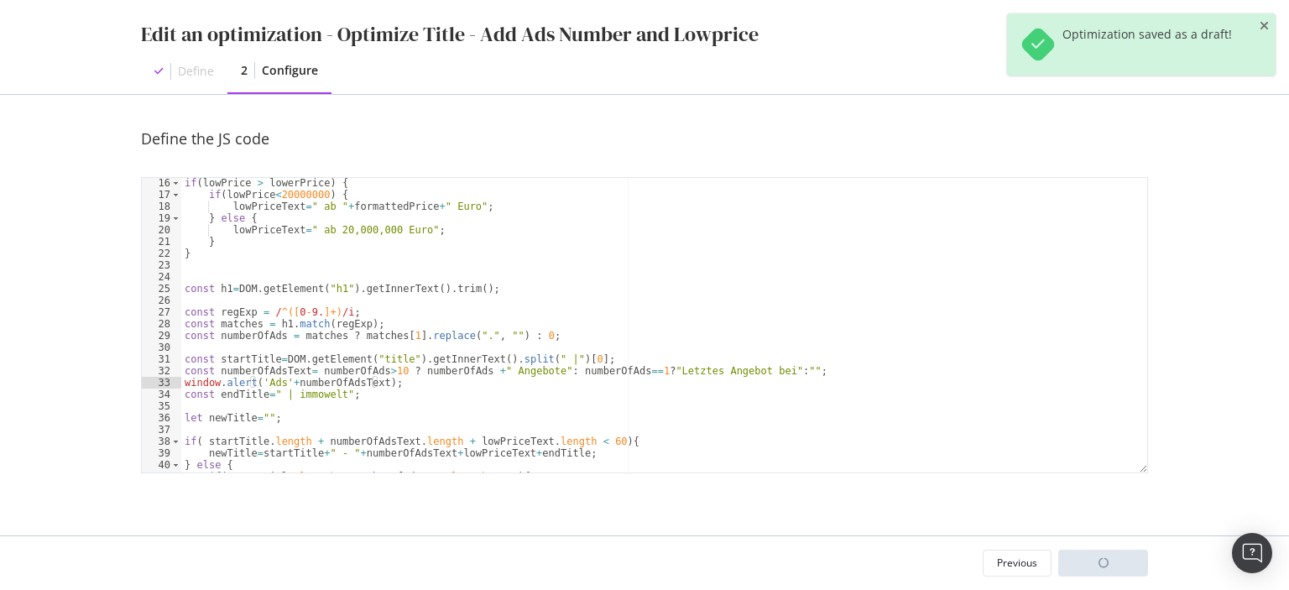
scroll to position [48, 0]
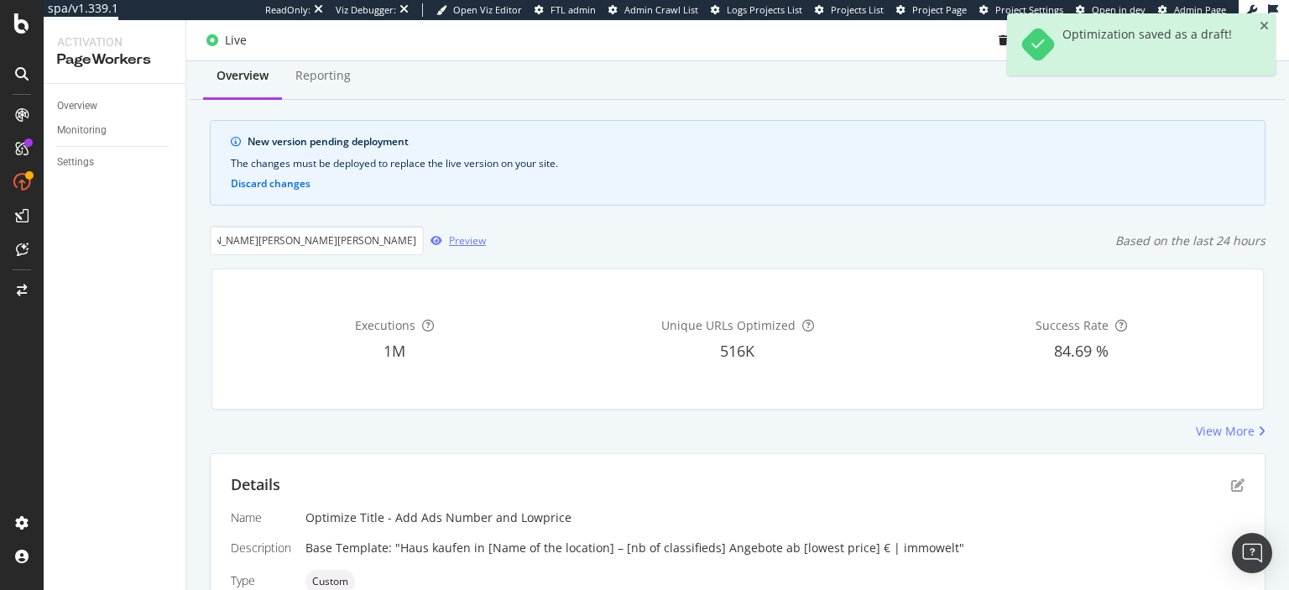
click at [462, 246] on div "Preview" at bounding box center [467, 240] width 37 height 14
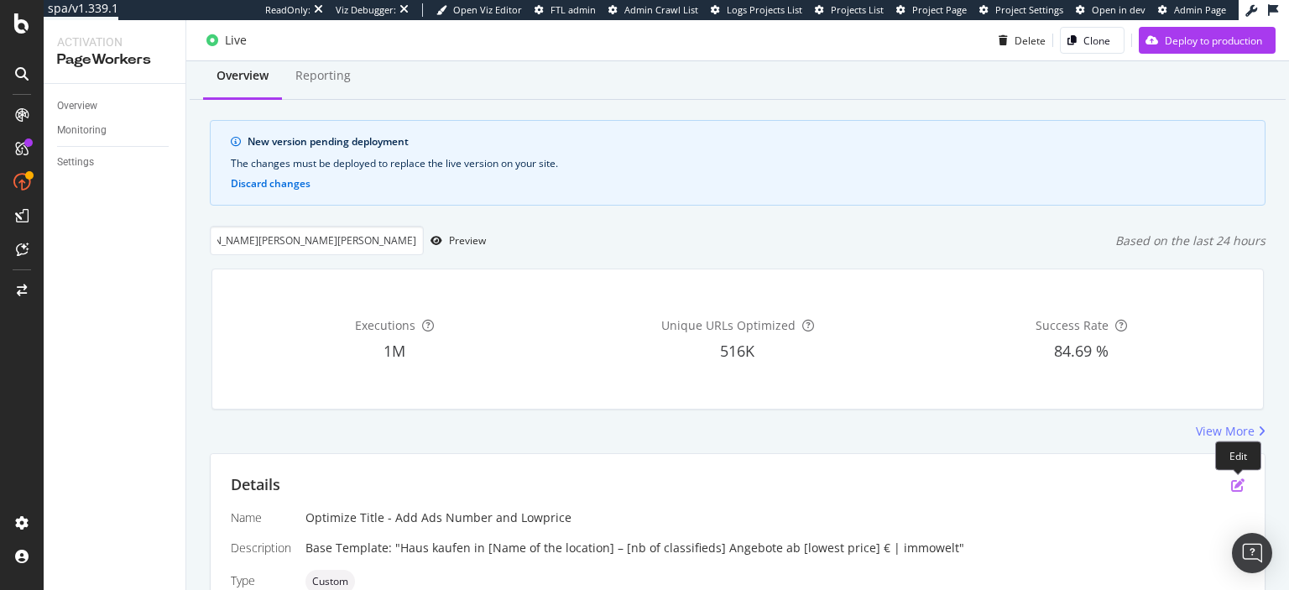
click at [1243, 479] on icon "pen-to-square" at bounding box center [1238, 485] width 13 height 13
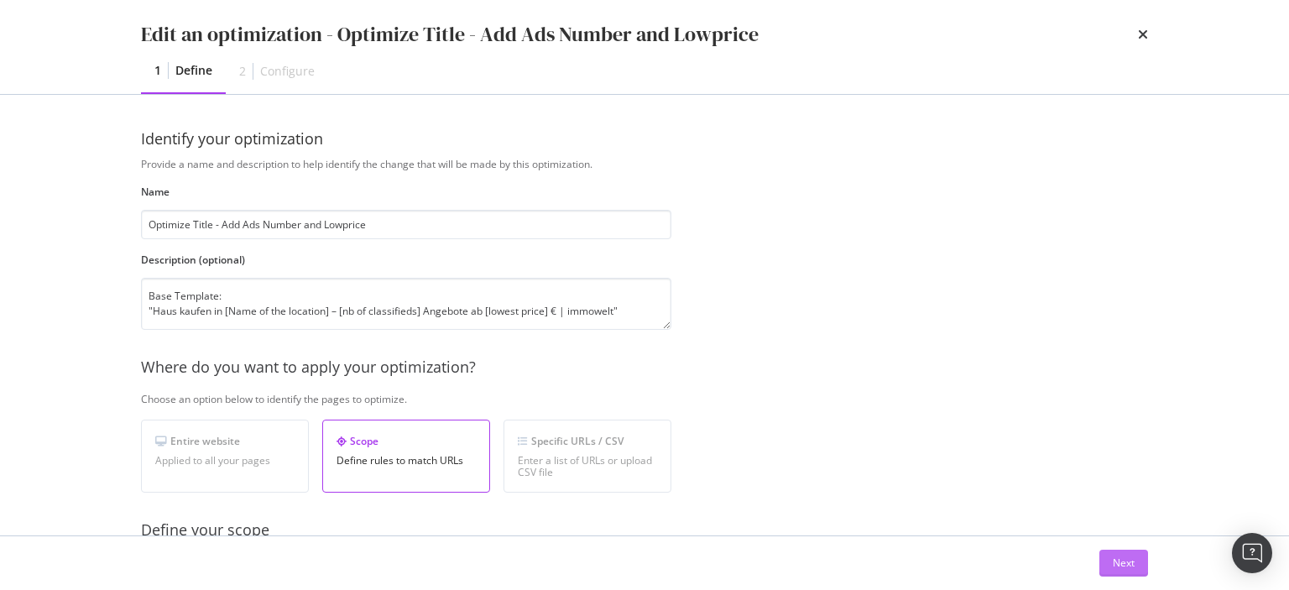
click at [1124, 557] on div "Next" at bounding box center [1124, 563] width 22 height 14
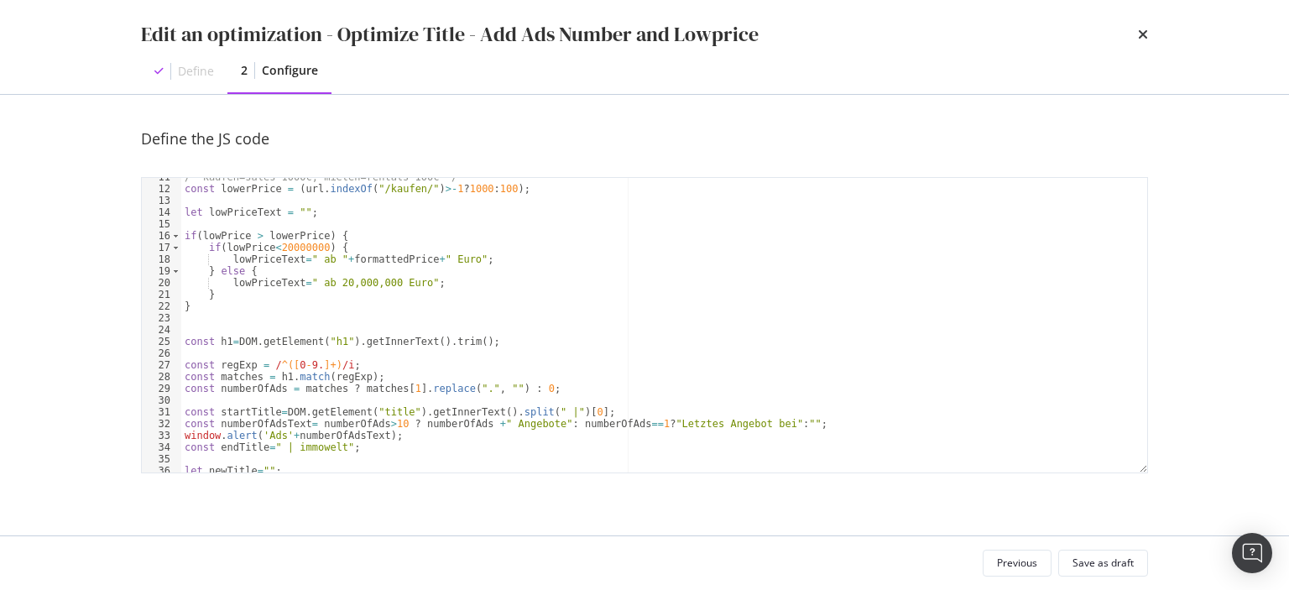
scroll to position [160, 0]
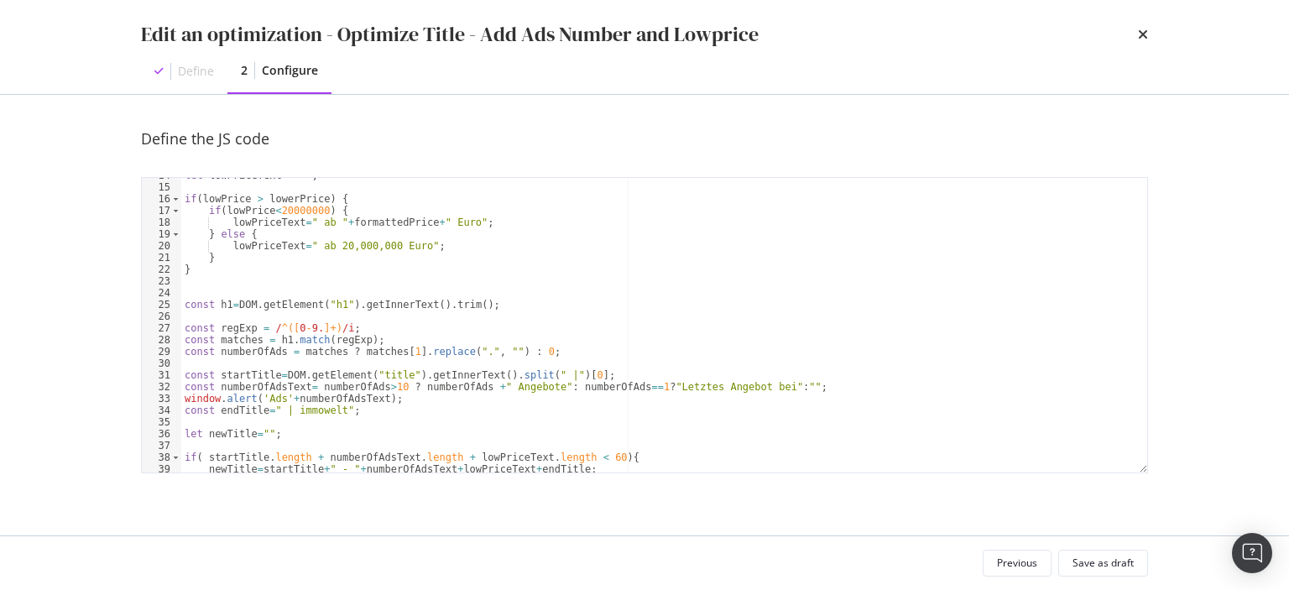
type textarea "window.alert('Ads'+numberOfAdsText);"
click at [456, 405] on div "let lowPriceText = "" ; if ( lowPrice > lowerPrice ) { if ( lowPrice < 20000000…" at bounding box center [664, 329] width 966 height 319
click at [1106, 556] on div "Save as draft" at bounding box center [1103, 564] width 61 height 24
click at [630, 363] on div "let lowPriceText = "" ; if ( lowPrice > lowerPrice ) { if ( lowPrice < 20000000…" at bounding box center [664, 329] width 966 height 319
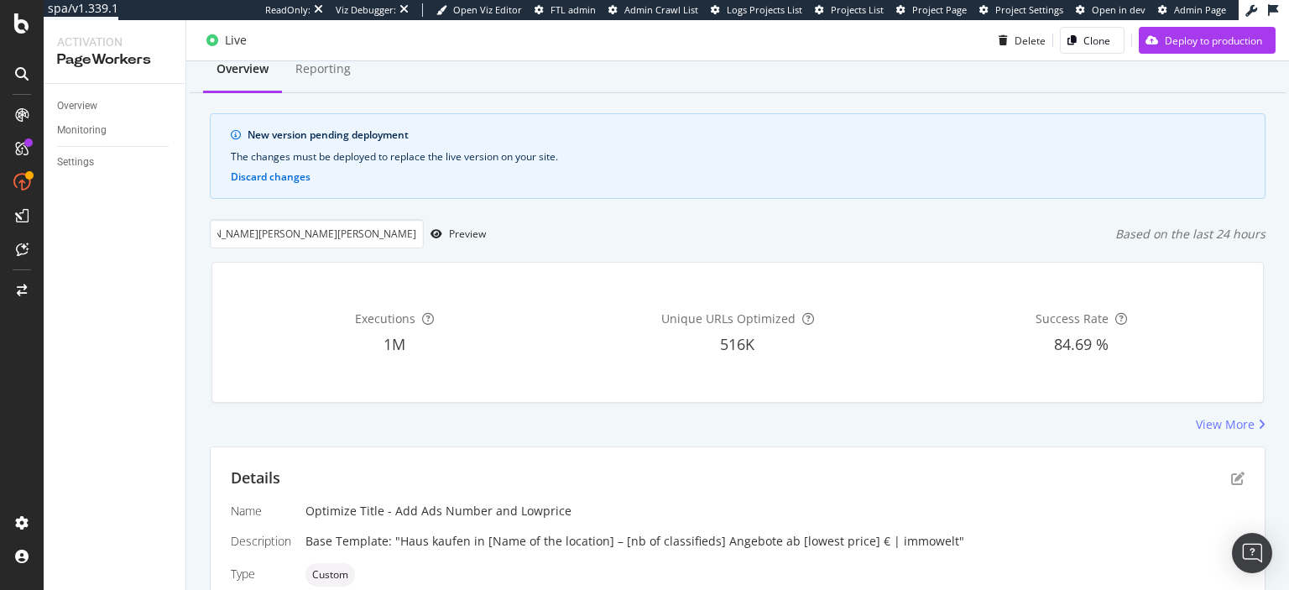
scroll to position [0, 0]
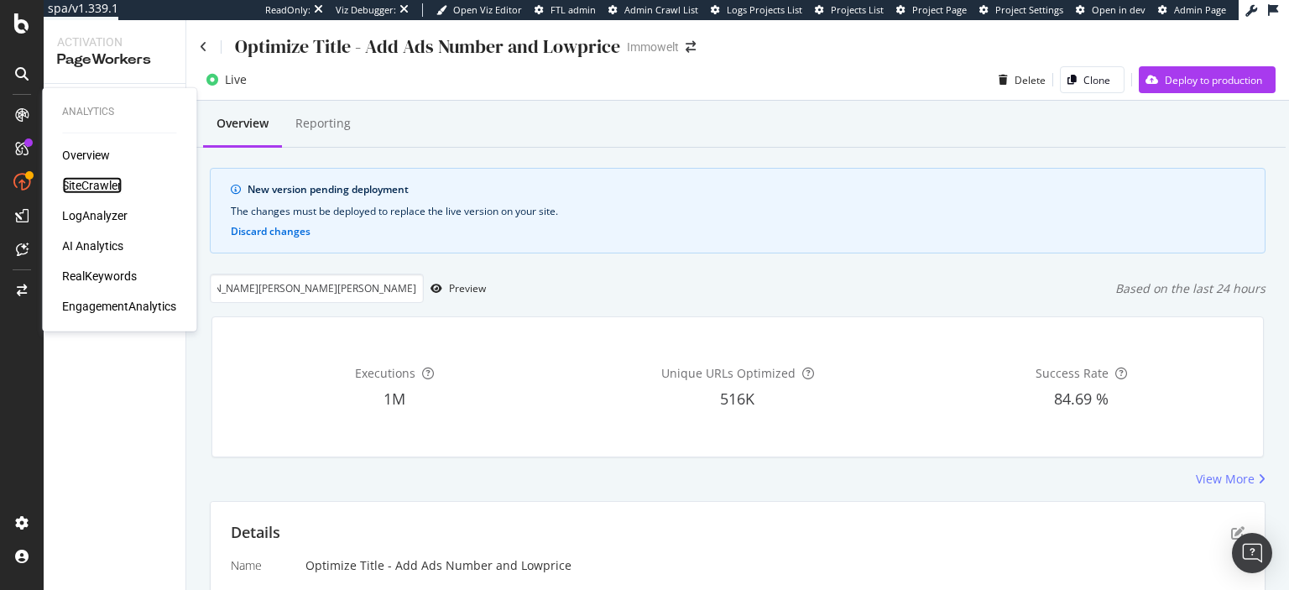
click at [94, 188] on div "SiteCrawler" at bounding box center [92, 185] width 60 height 17
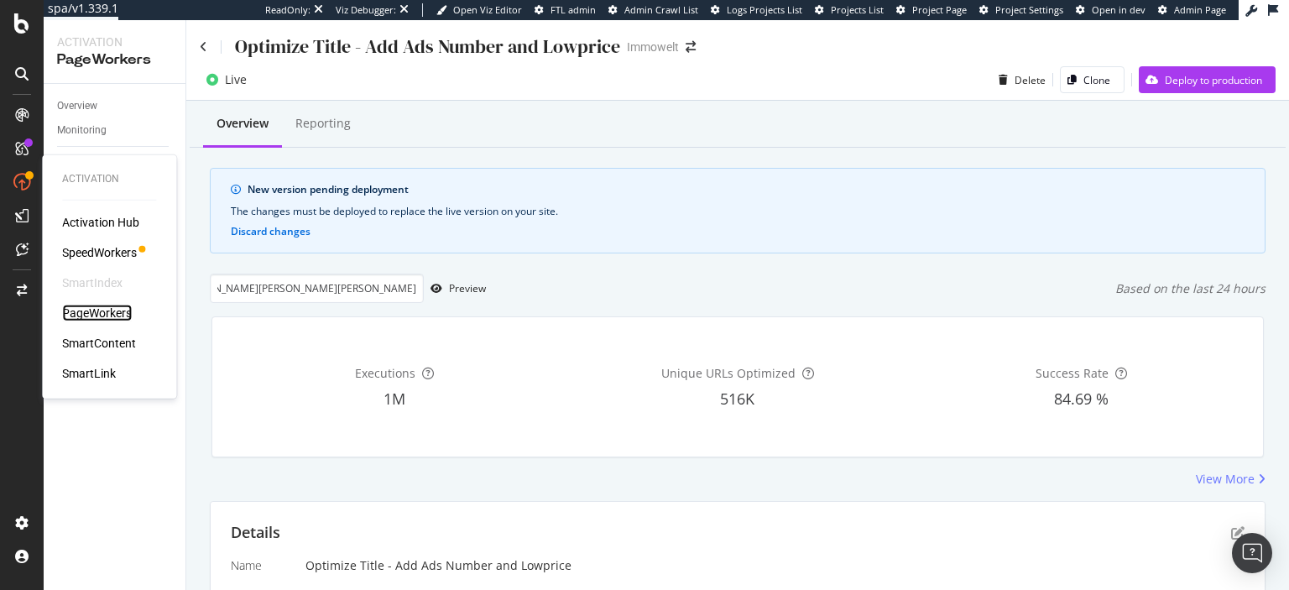
click at [92, 311] on div "PageWorkers" at bounding box center [97, 313] width 70 height 17
click at [98, 307] on div "PageWorkers" at bounding box center [97, 313] width 70 height 17
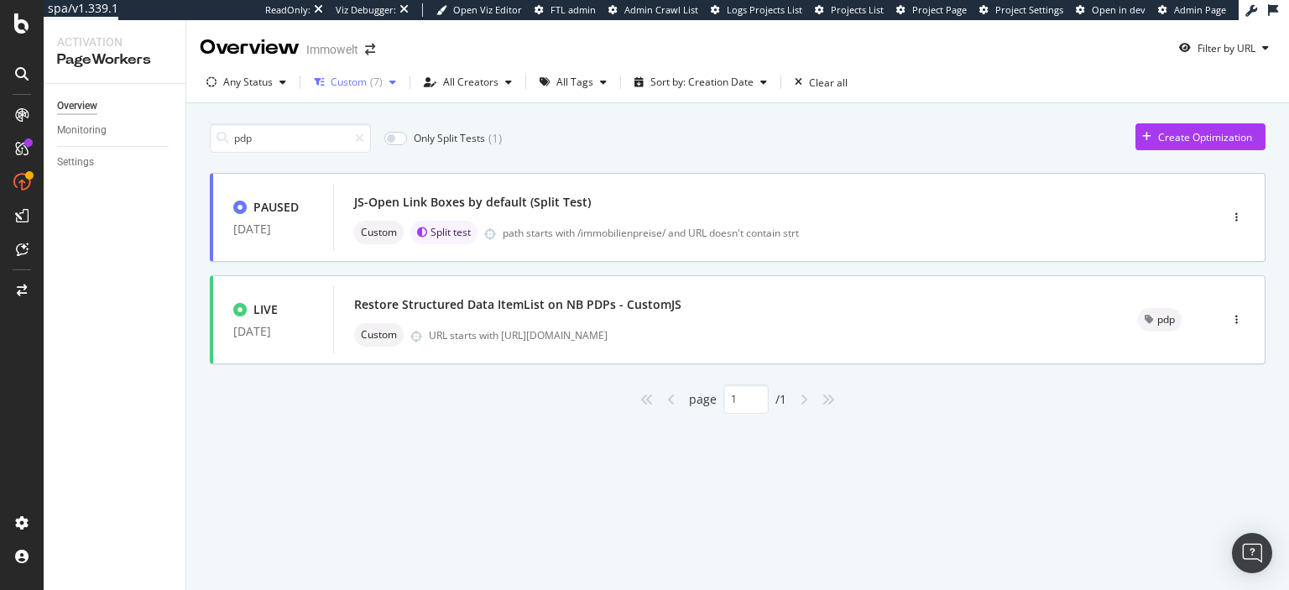
click at [378, 77] on div "( 7 )" at bounding box center [376, 82] width 13 height 10
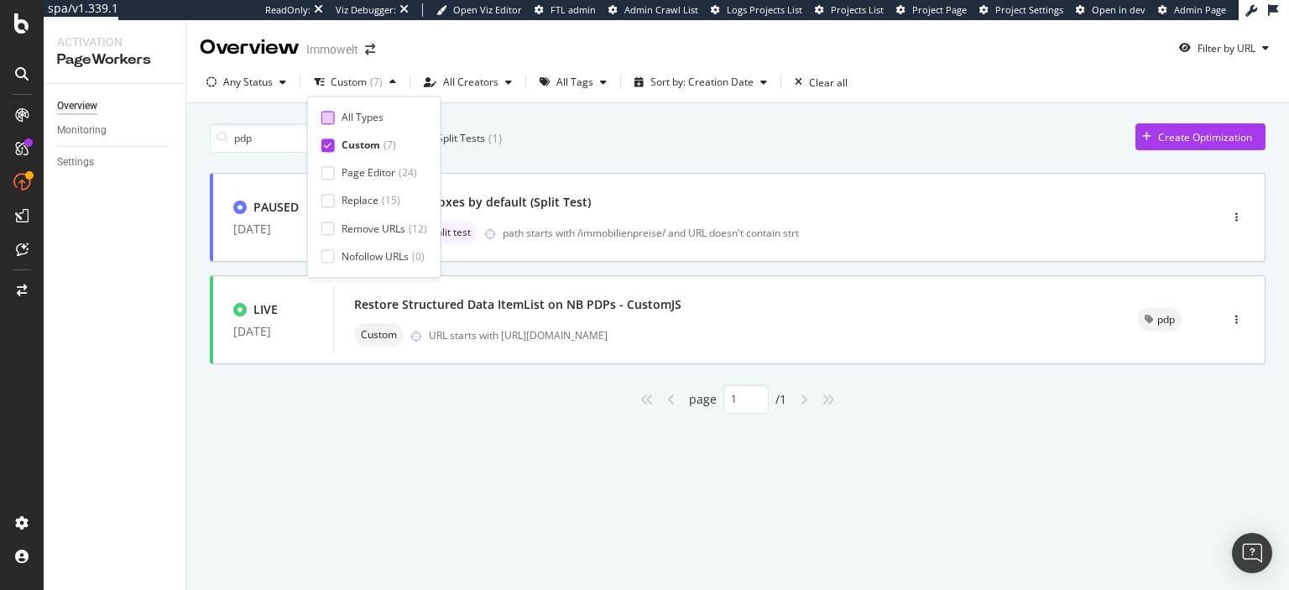
click at [348, 116] on div "All Types" at bounding box center [363, 117] width 42 height 14
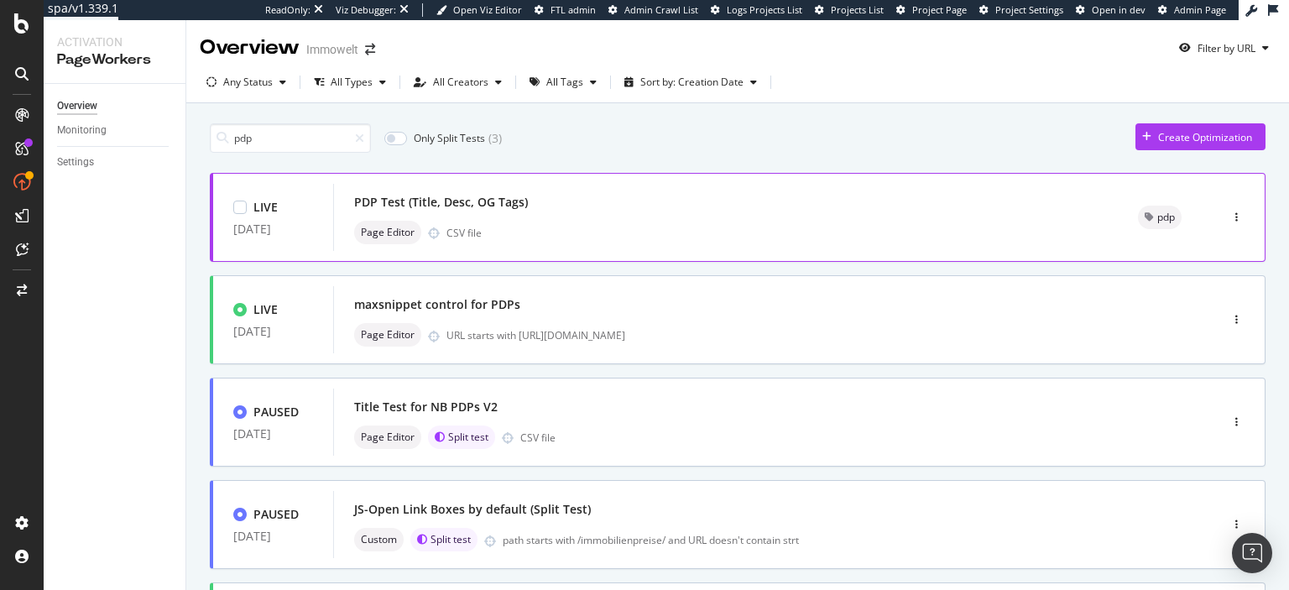
click at [450, 204] on div "PDP Test (Title, Desc, OG Tags)" at bounding box center [441, 202] width 174 height 17
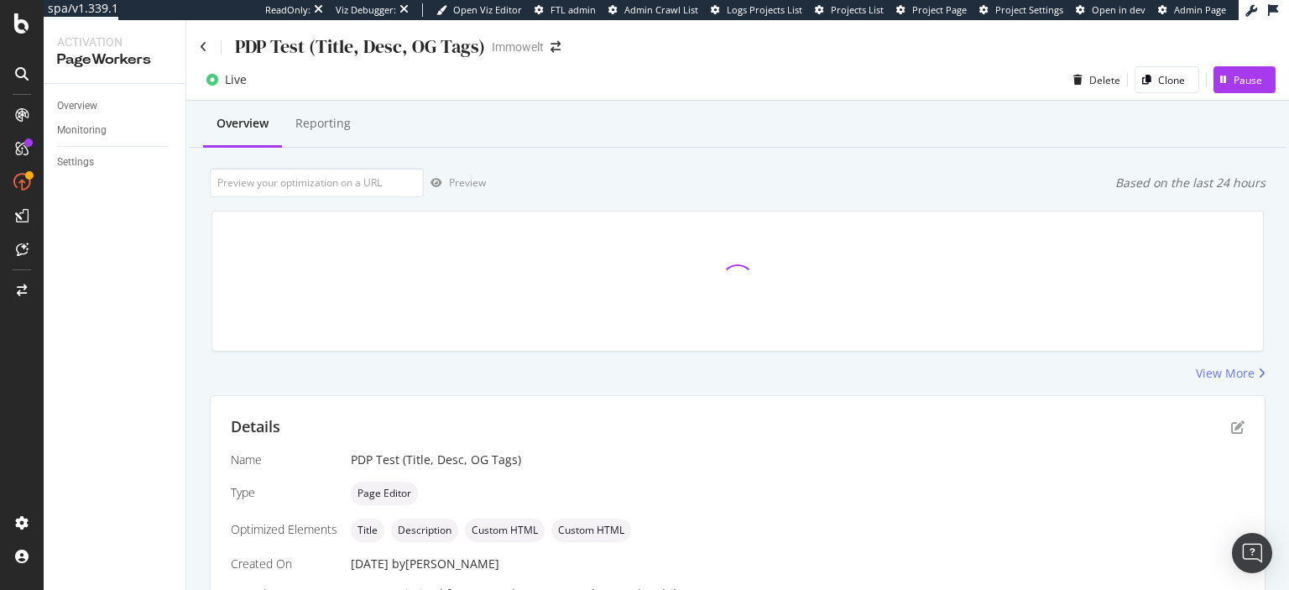
scroll to position [379, 0]
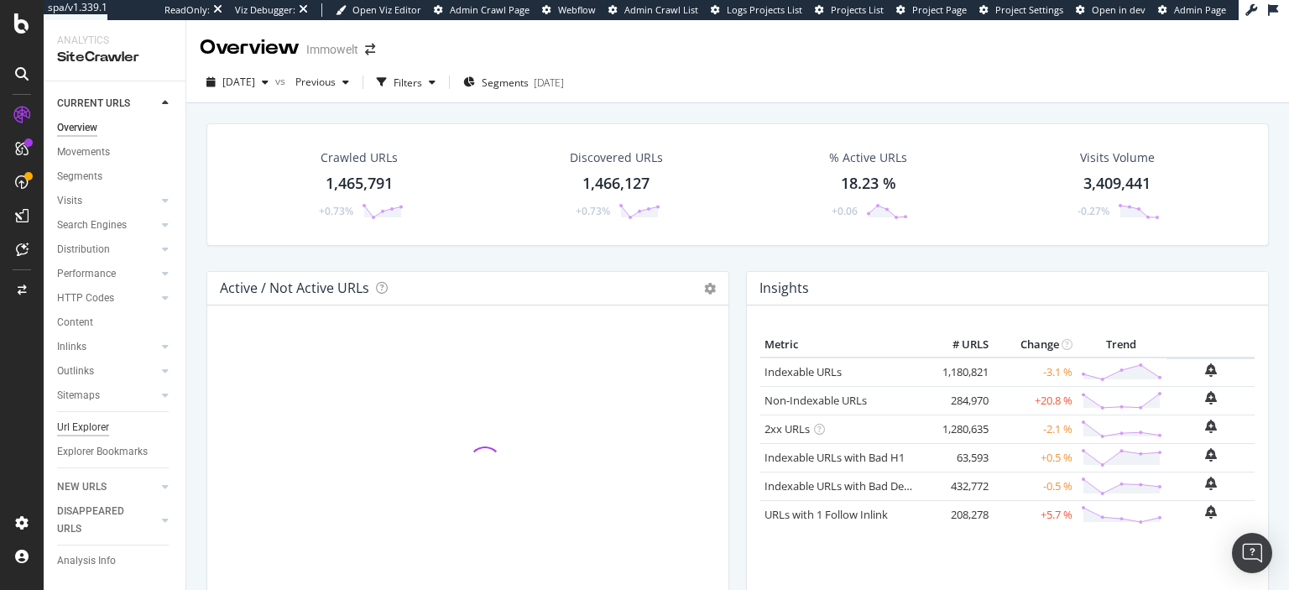
click at [79, 431] on div "Url Explorer" at bounding box center [83, 428] width 52 height 18
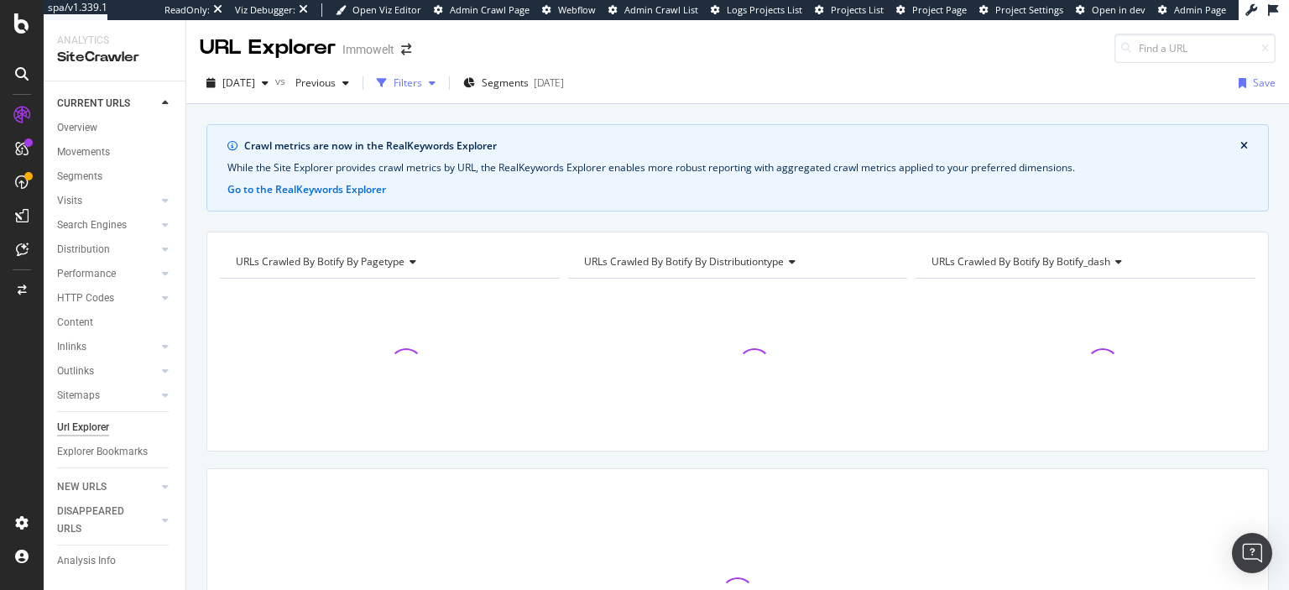
click at [422, 82] on div "Filters" at bounding box center [408, 83] width 29 height 14
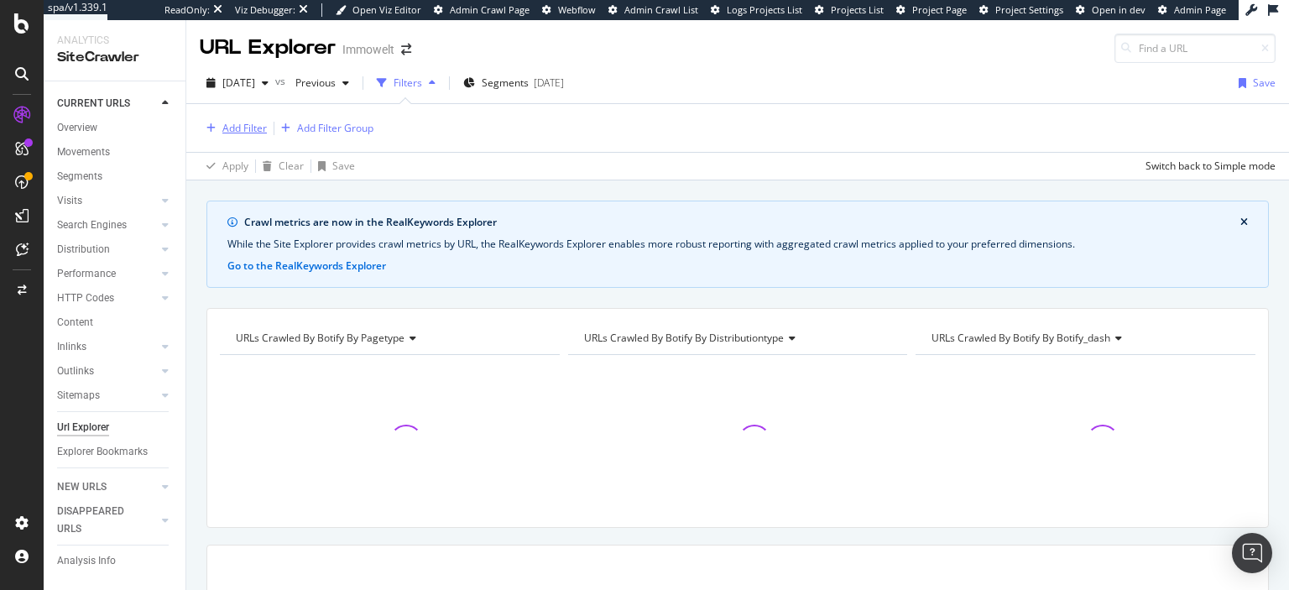
click at [248, 122] on div "Add Filter" at bounding box center [244, 128] width 44 height 14
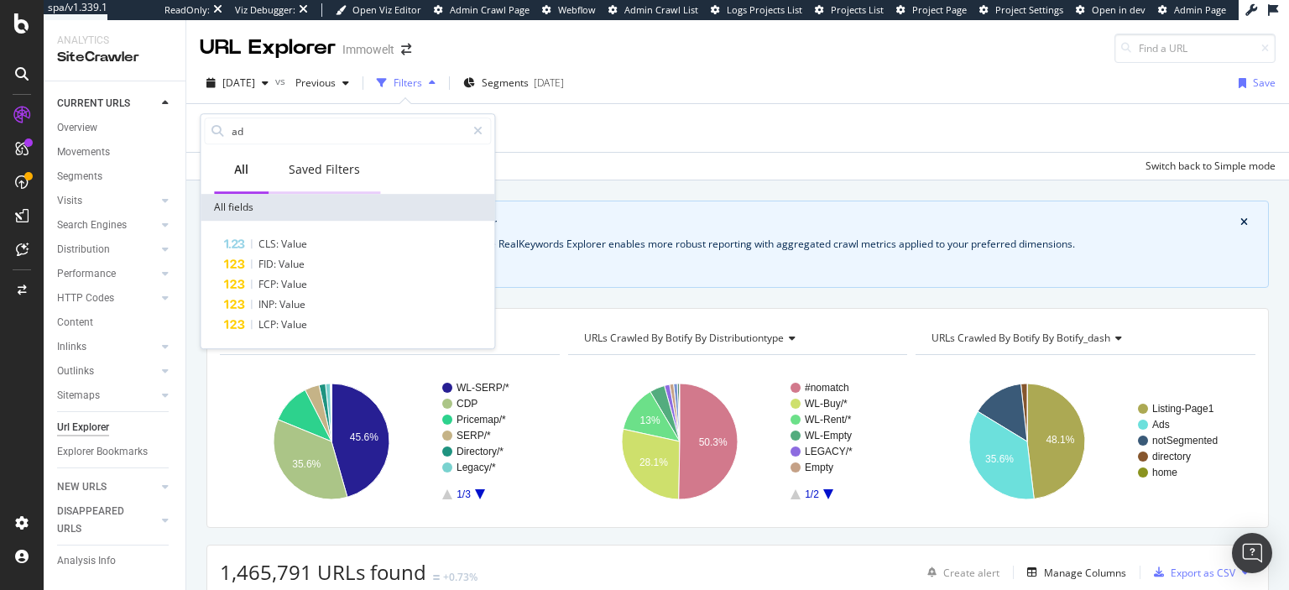
type input "a"
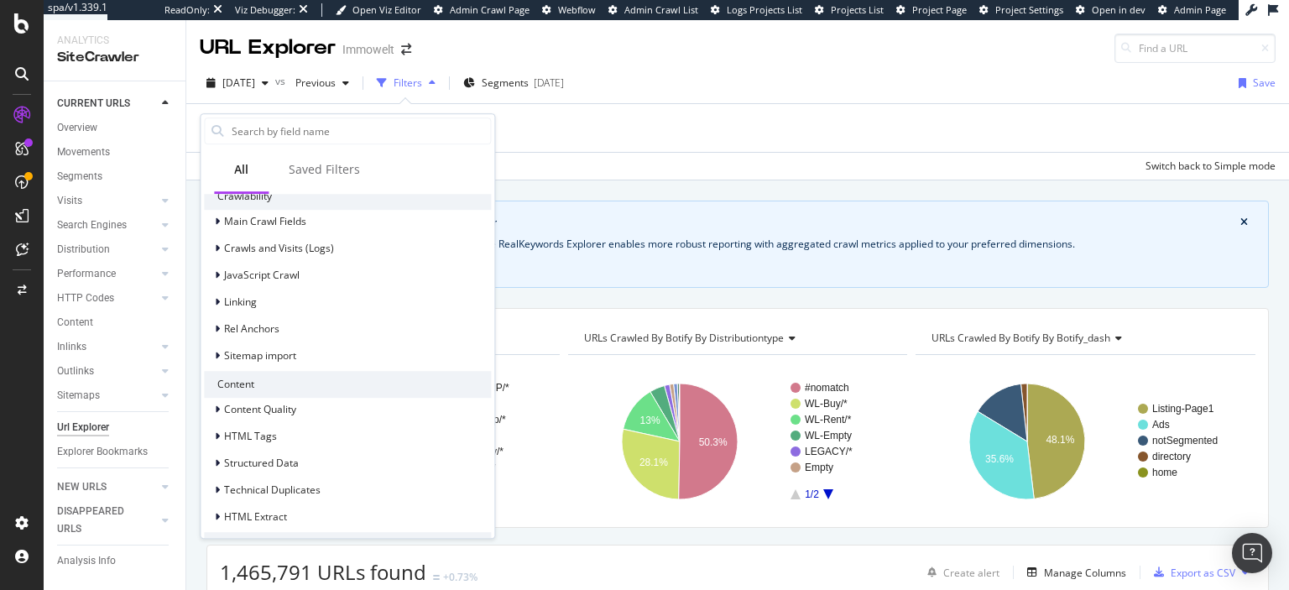
scroll to position [587, 0]
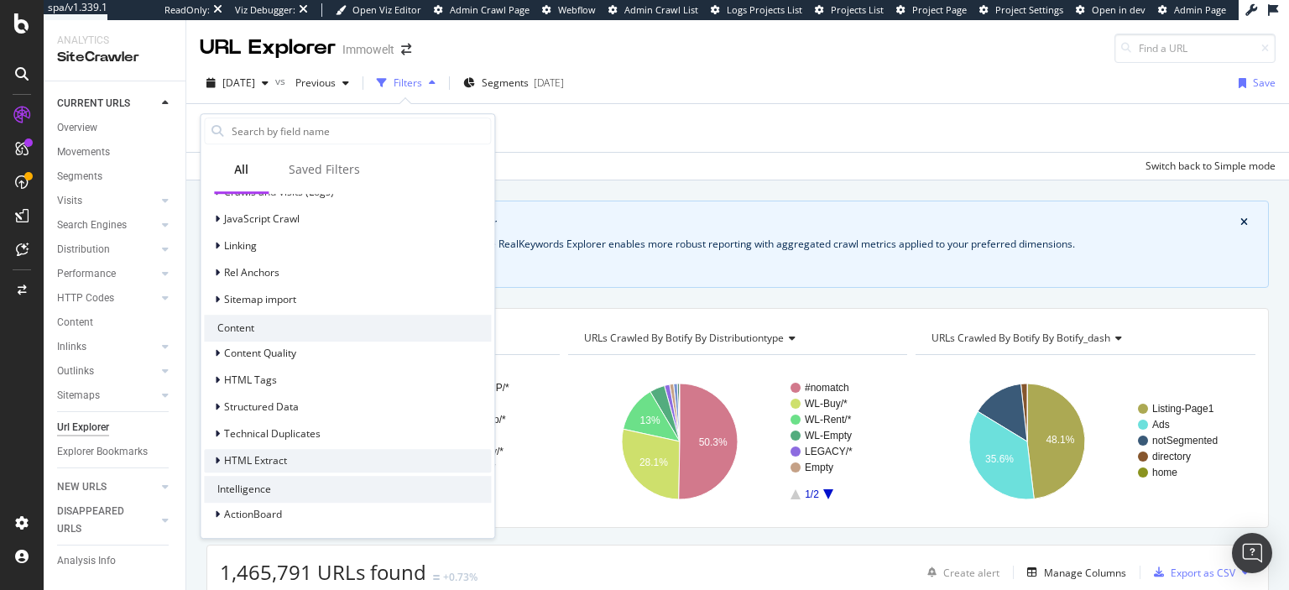
click at [249, 468] on div "HTML Extract" at bounding box center [245, 460] width 83 height 17
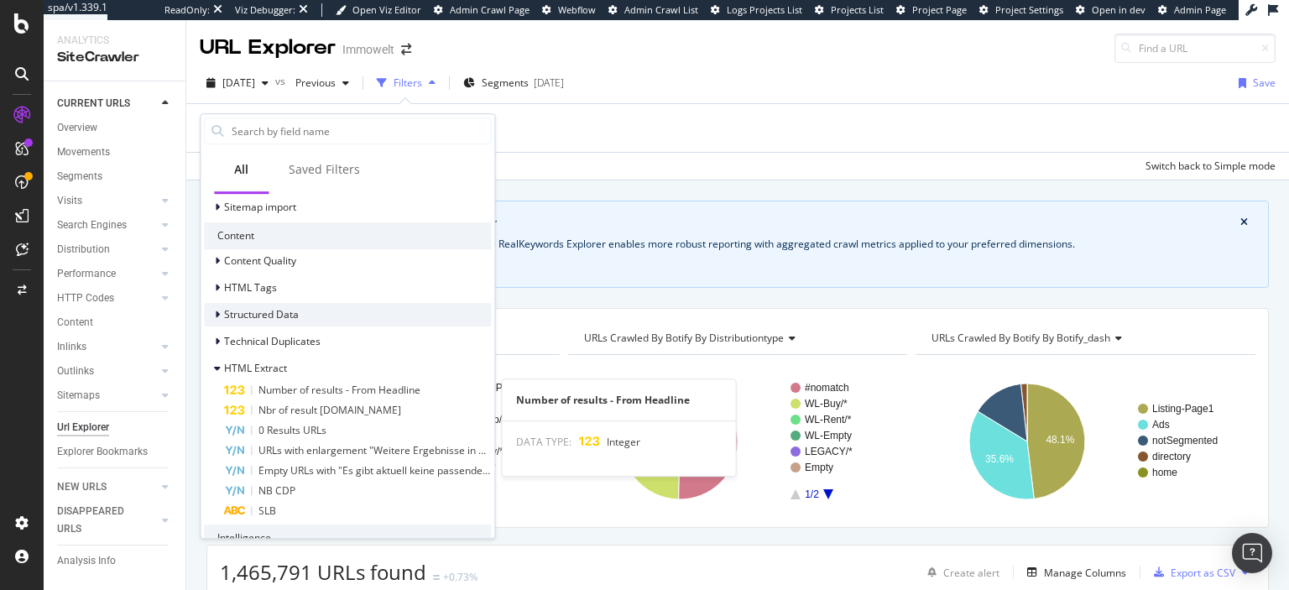
scroll to position [686, 0]
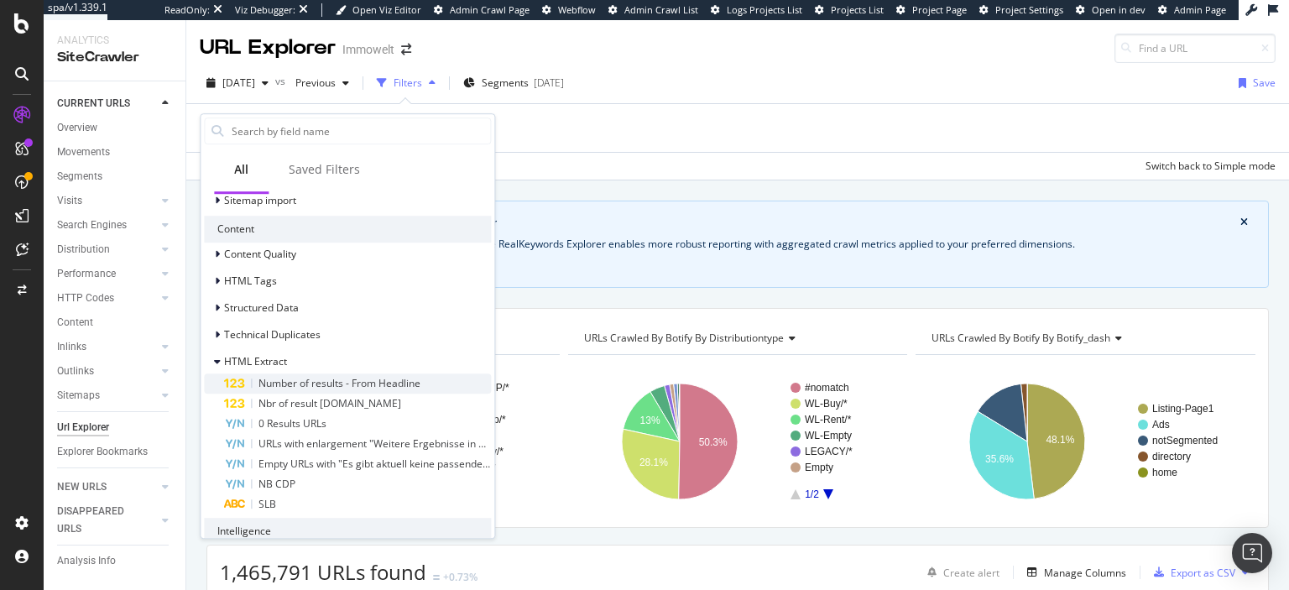
click at [375, 382] on span "Number of results - From Headline" at bounding box center [340, 383] width 162 height 14
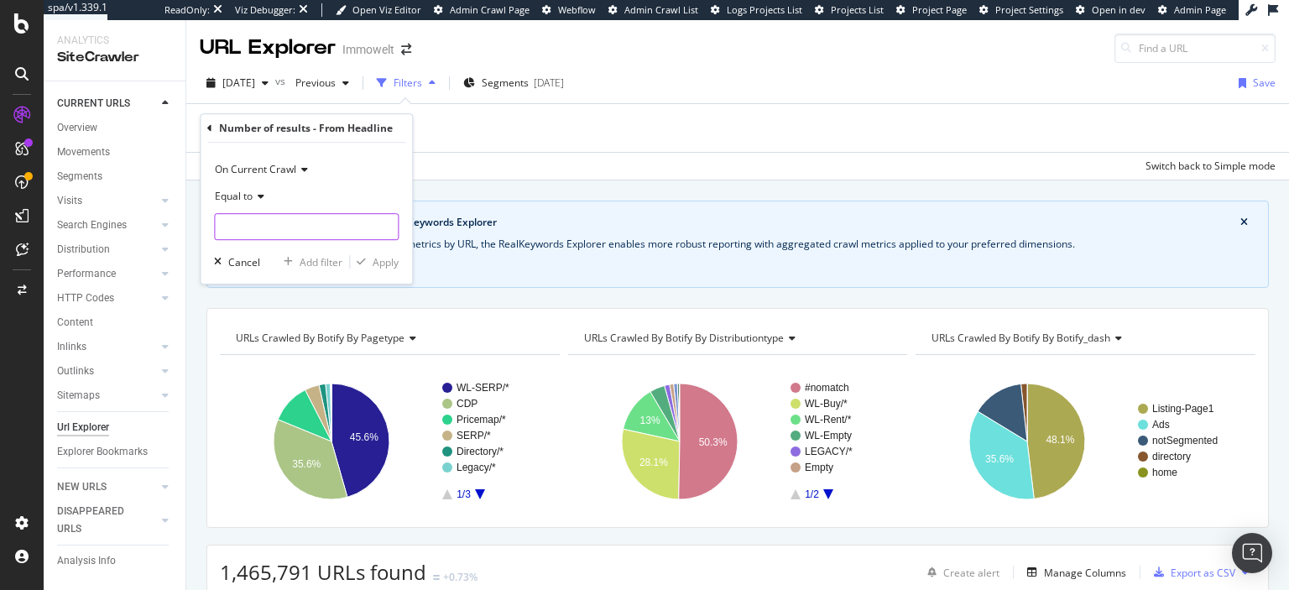
click at [272, 223] on input "number" at bounding box center [306, 226] width 185 height 27
type input "1"
click at [384, 259] on div "Apply" at bounding box center [386, 262] width 26 height 14
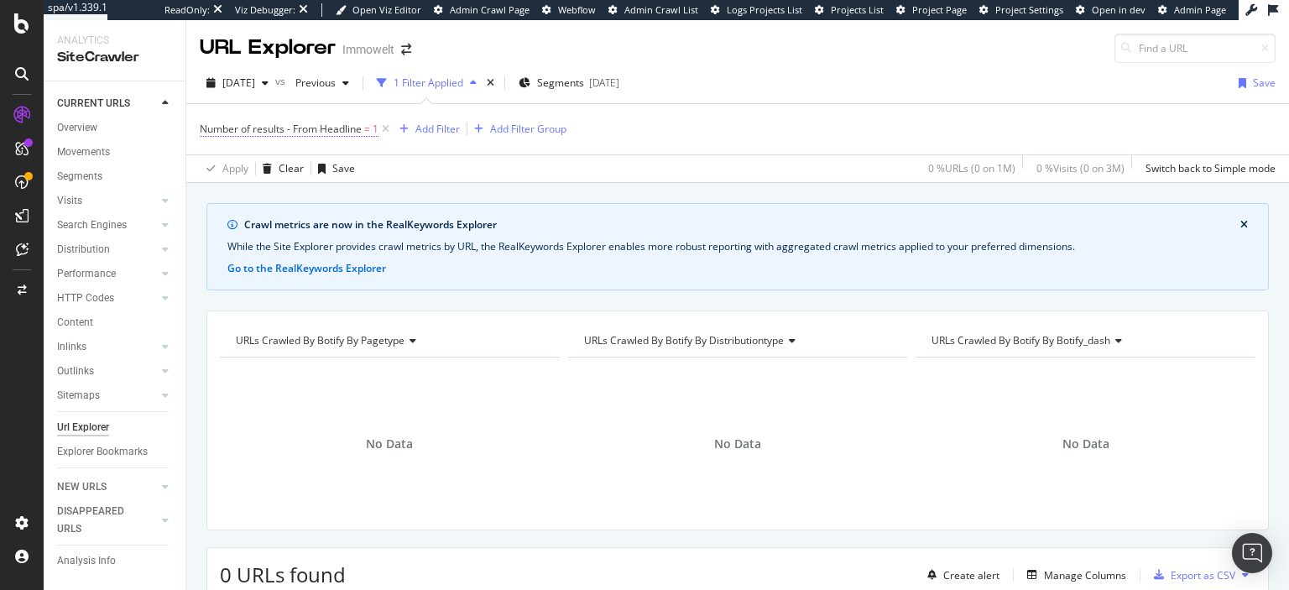
click at [333, 131] on span "Number of results - From Headline" at bounding box center [281, 129] width 162 height 14
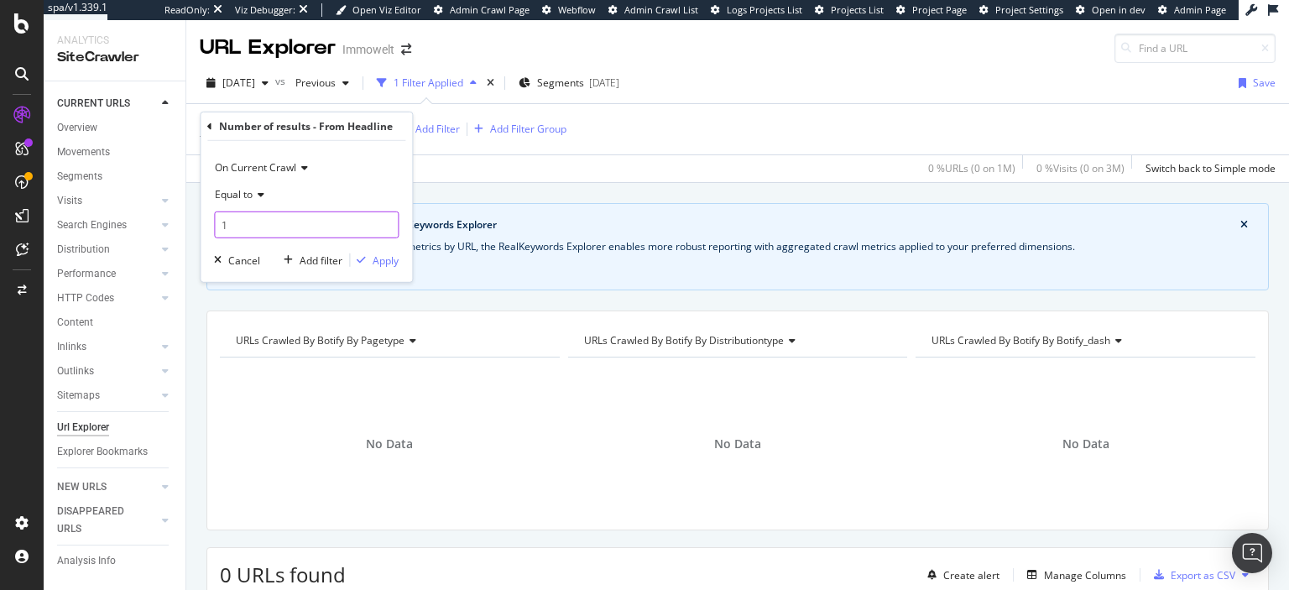
click at [309, 217] on input "1" at bounding box center [306, 225] width 185 height 27
click at [304, 219] on input "number" at bounding box center [306, 225] width 185 height 27
click at [210, 124] on icon at bounding box center [209, 126] width 5 height 10
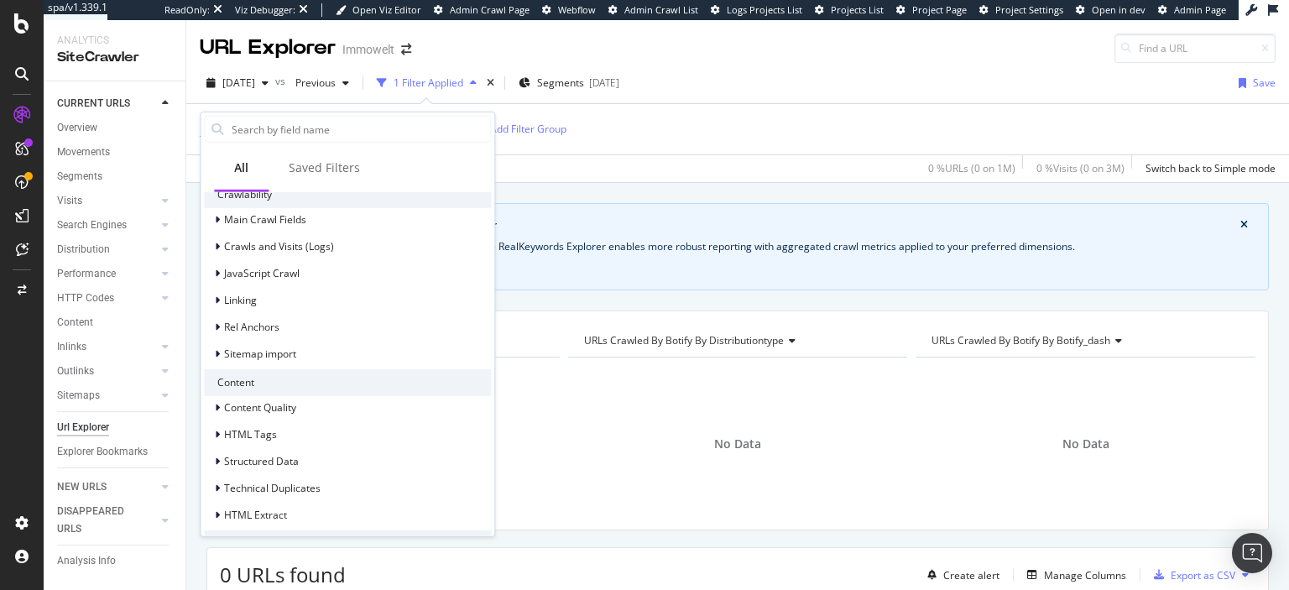
scroll to position [607, 0]
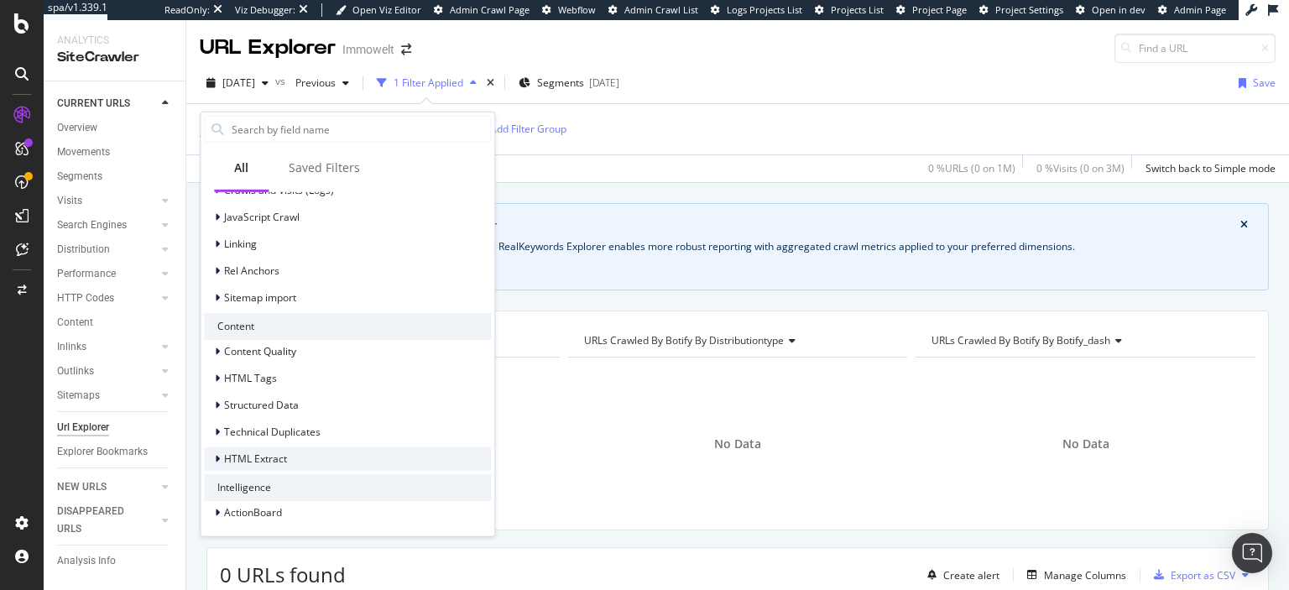
click at [275, 455] on span "HTML Extract" at bounding box center [255, 459] width 63 height 14
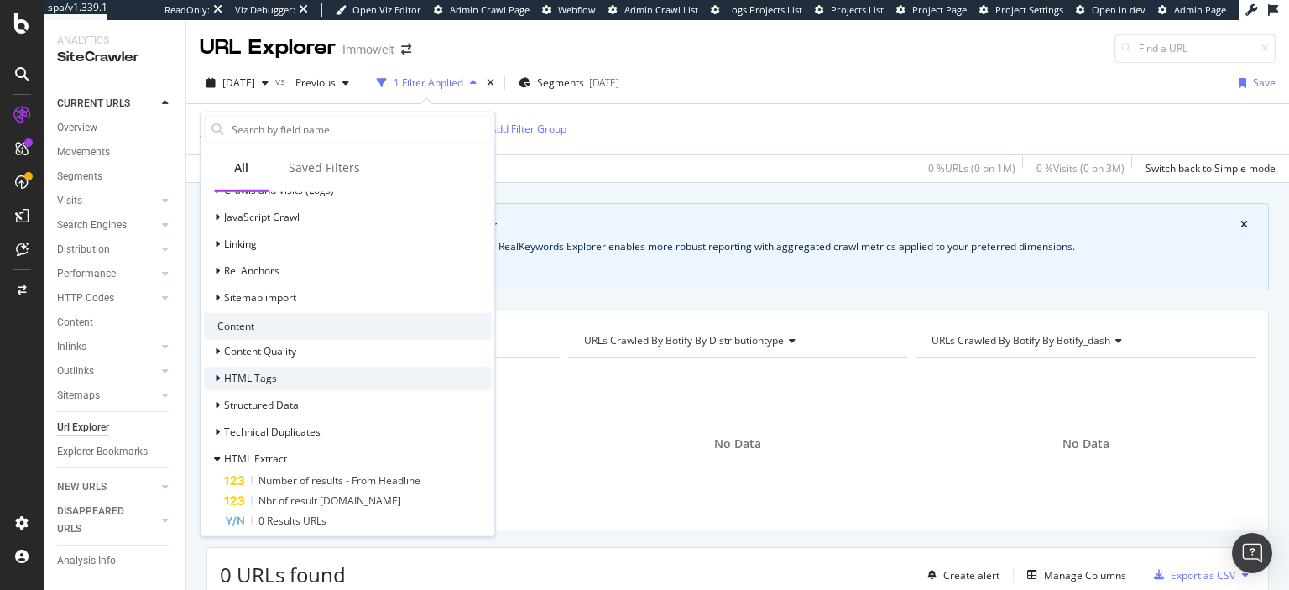
scroll to position [748, 0]
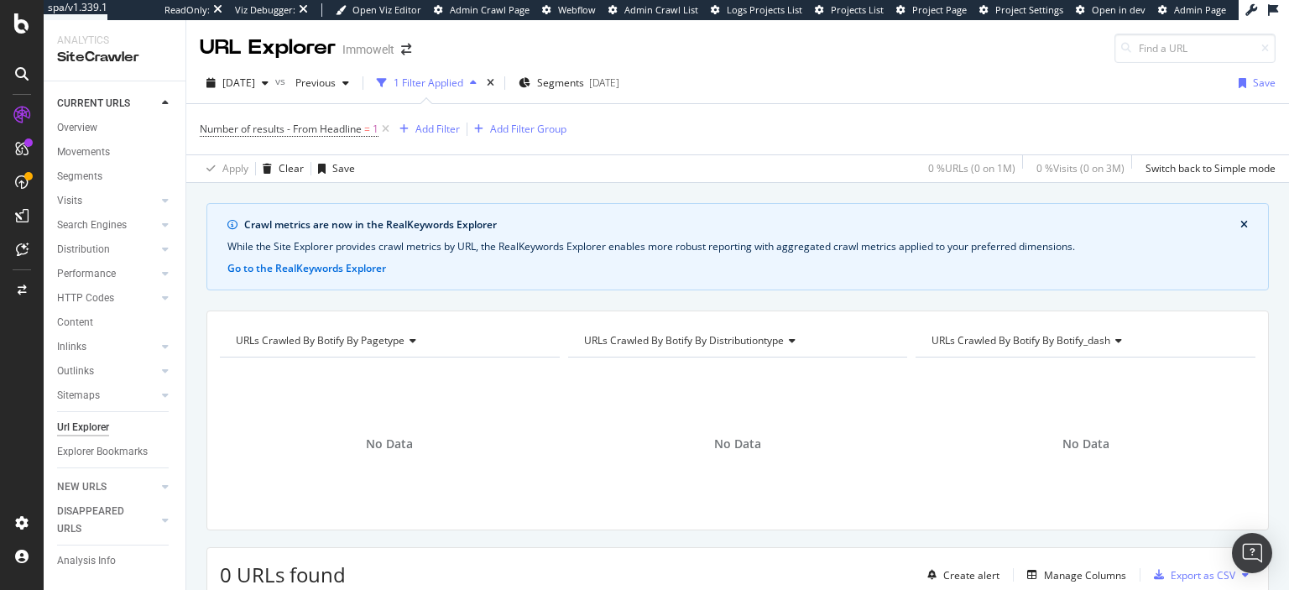
click at [586, 247] on div "While the Site Explorer provides crawl metrics by URL, the RealKeywords Explore…" at bounding box center [738, 246] width 1021 height 15
click at [364, 260] on div "Crawl metrics are now in the RealKeywords Explorer While the Site Explorer prov…" at bounding box center [738, 246] width 1063 height 87
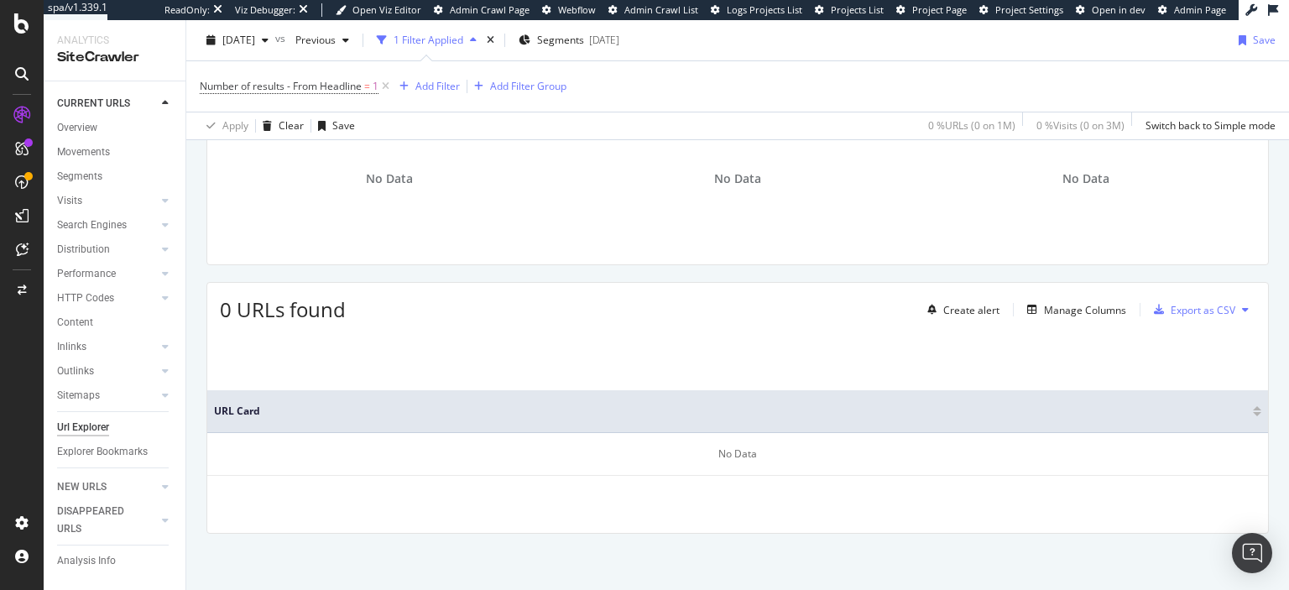
scroll to position [0, 0]
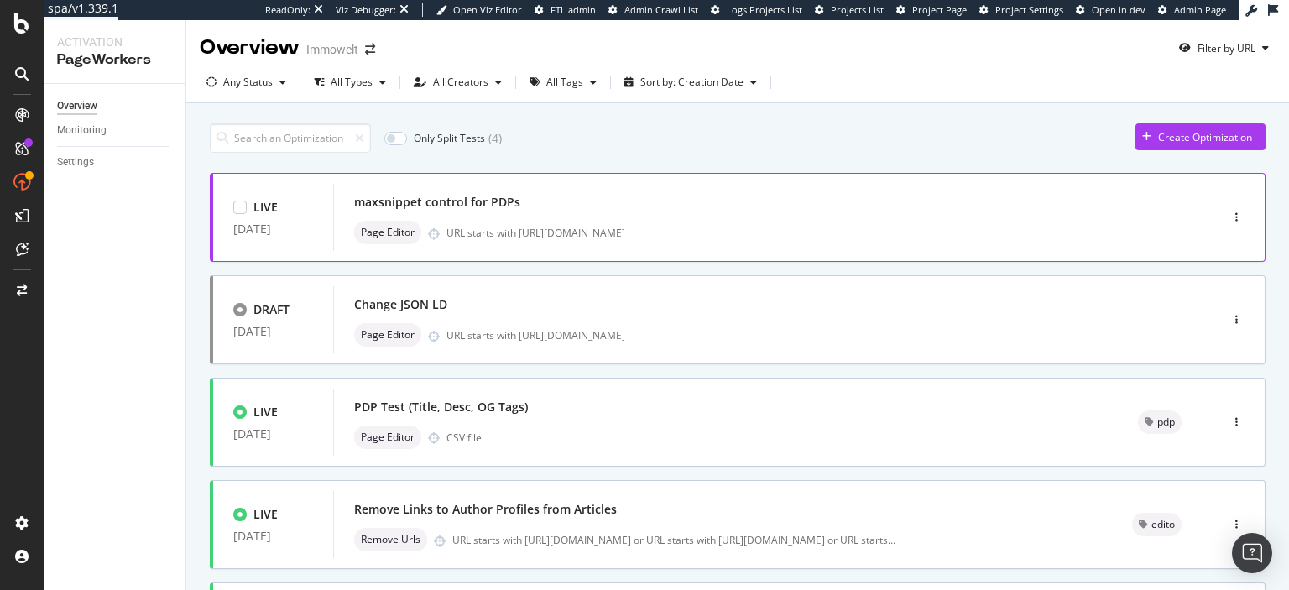
click at [424, 190] on div "maxsnippet control for PDPs Page Editor URL starts with https://www.immowelt.de…" at bounding box center [750, 217] width 835 height 67
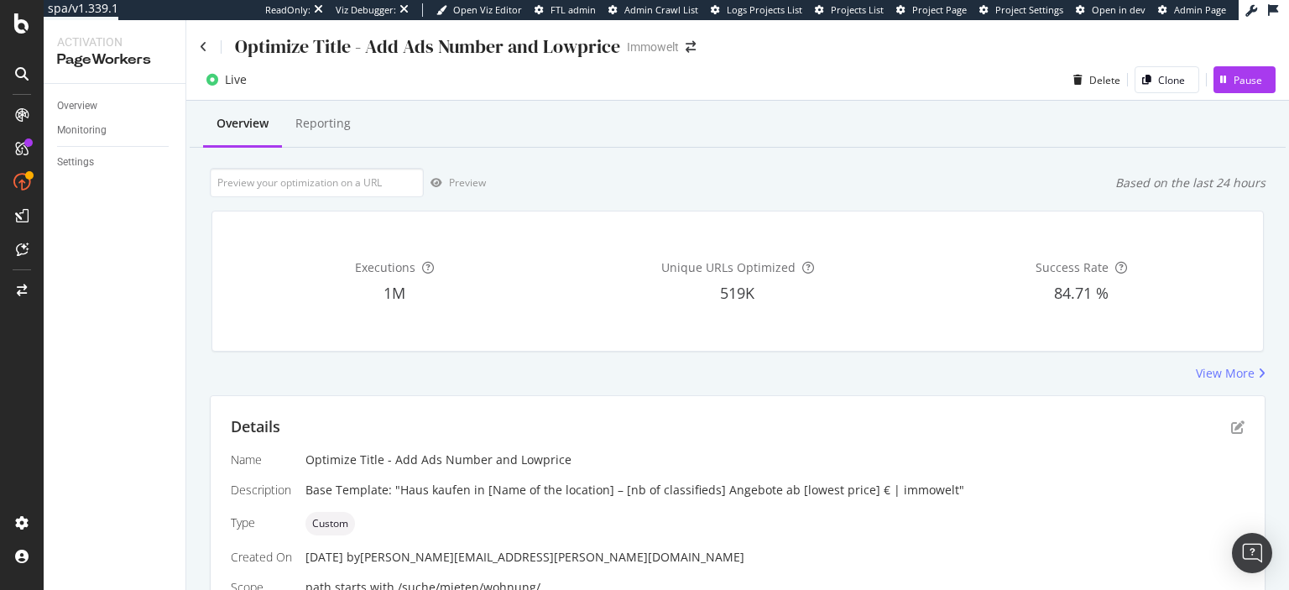
click at [317, 274] on div "Executions" at bounding box center [394, 267] width 337 height 17
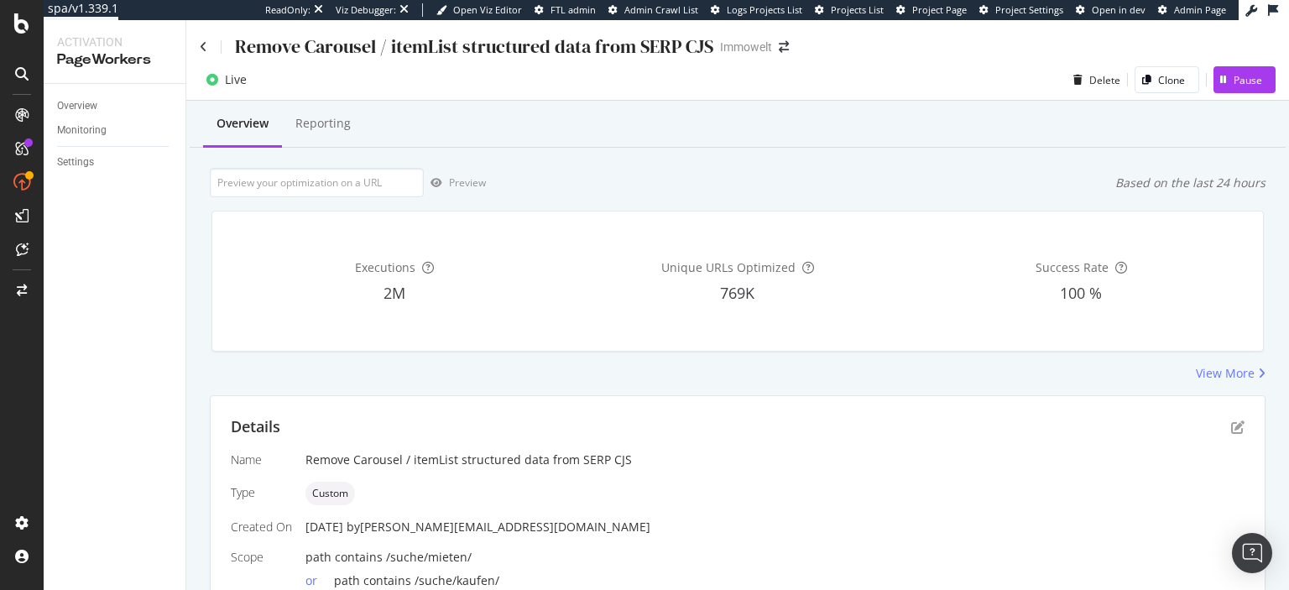
scroll to position [132, 0]
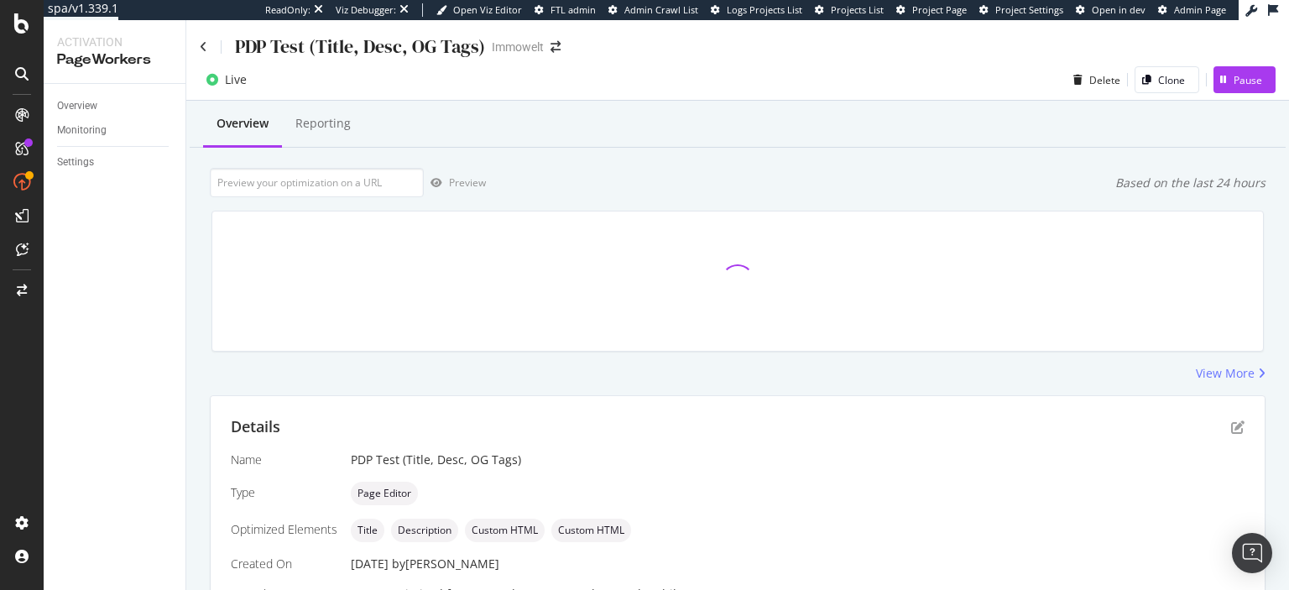
scroll to position [379, 0]
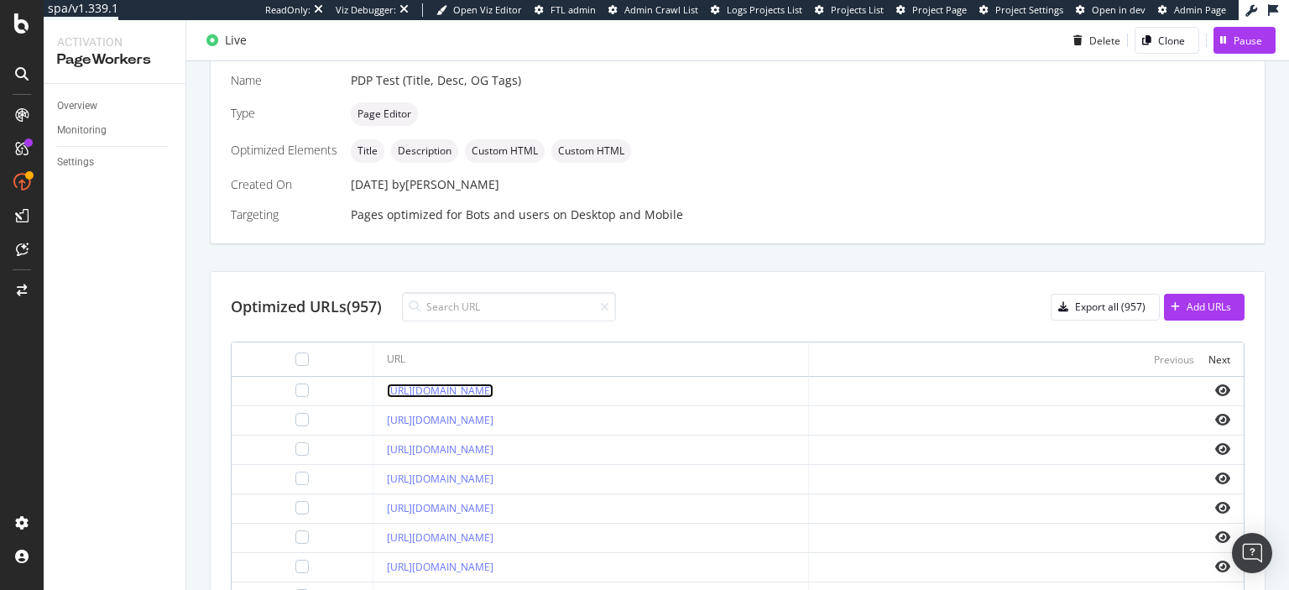
click at [494, 386] on link "[URL][DOMAIN_NAME]" at bounding box center [440, 391] width 107 height 14
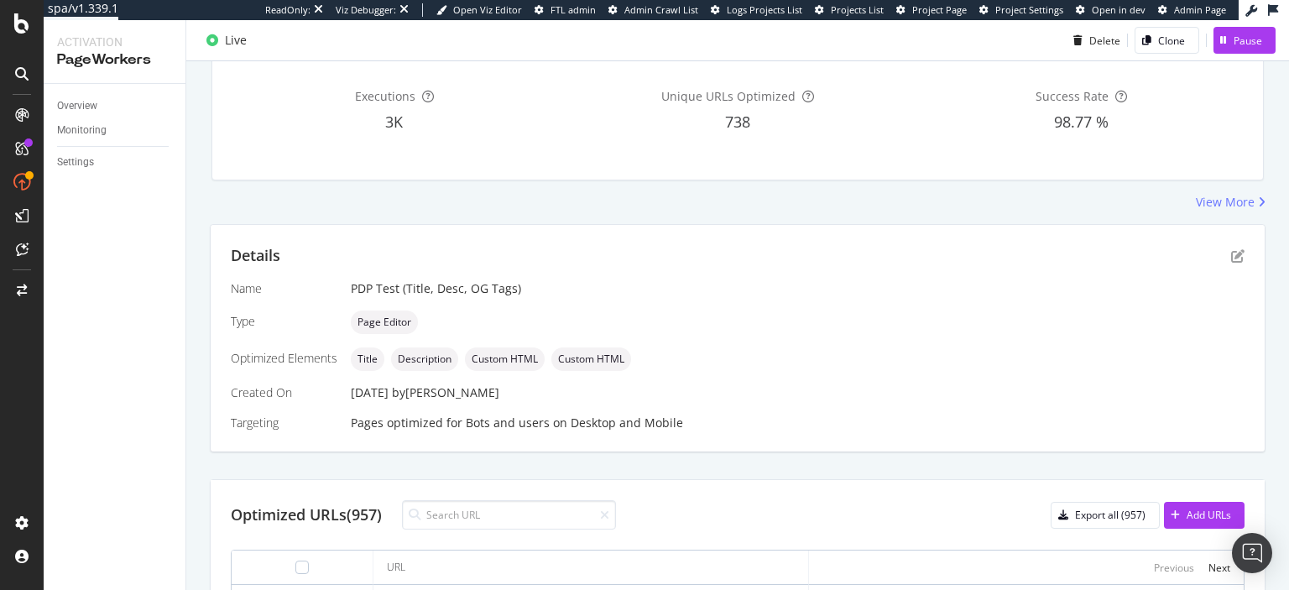
scroll to position [0, 0]
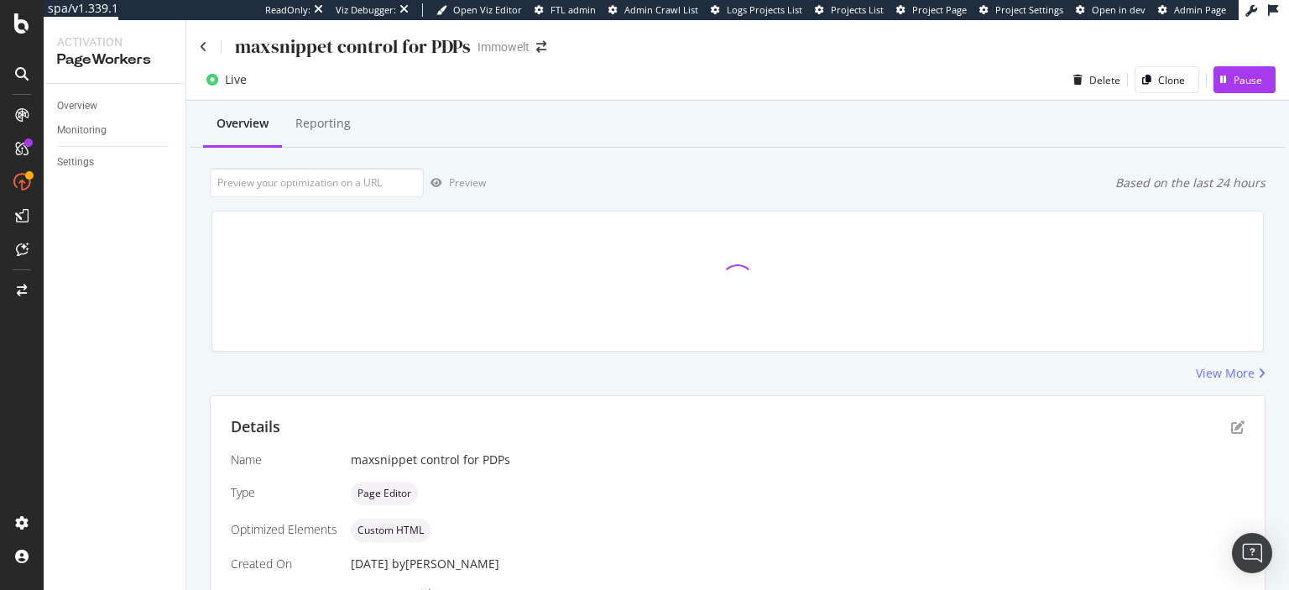
scroll to position [122, 0]
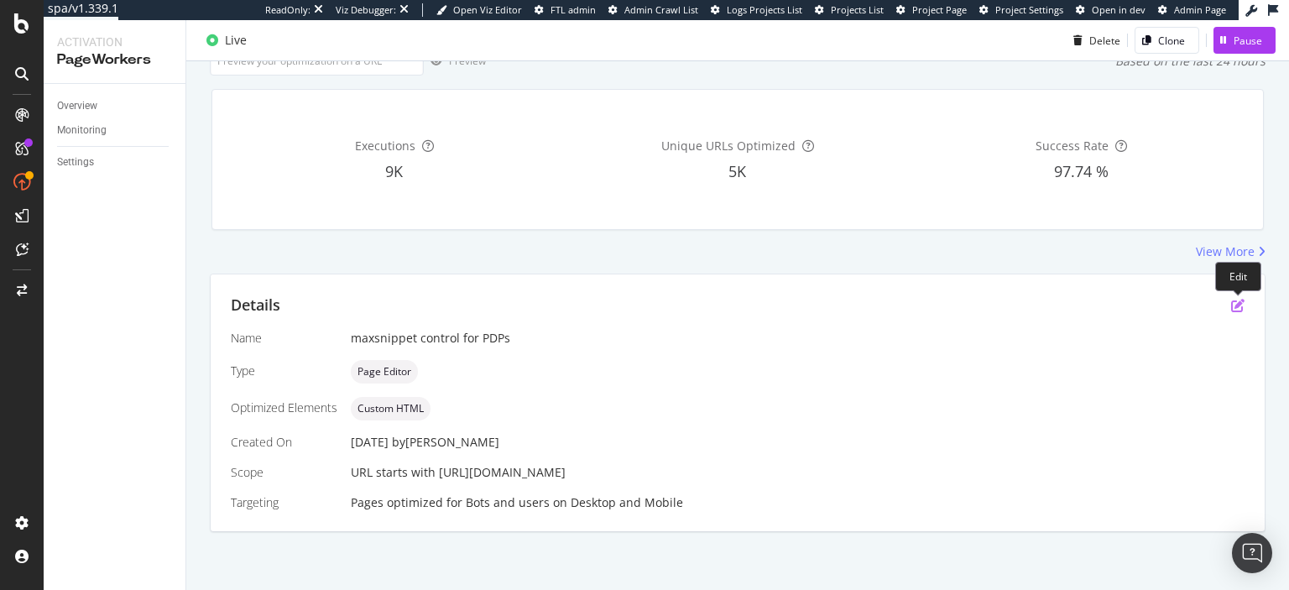
click at [1237, 300] on icon "pen-to-square" at bounding box center [1238, 305] width 13 height 13
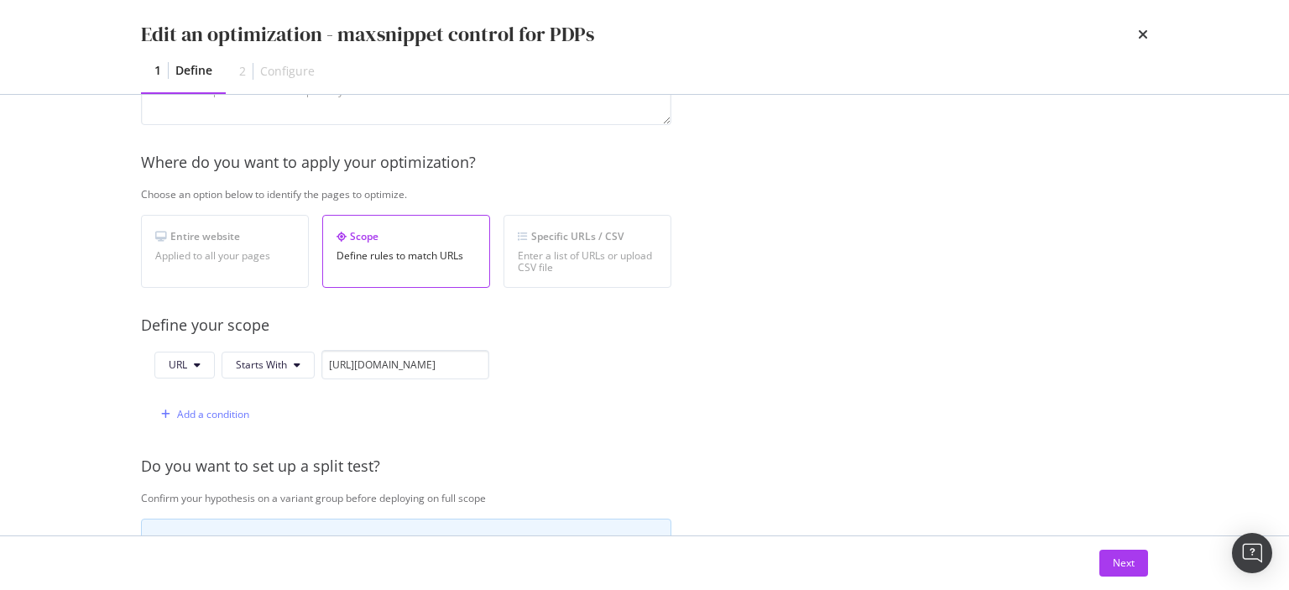
scroll to position [205, 0]
click at [1112, 552] on button "Next" at bounding box center [1124, 563] width 49 height 27
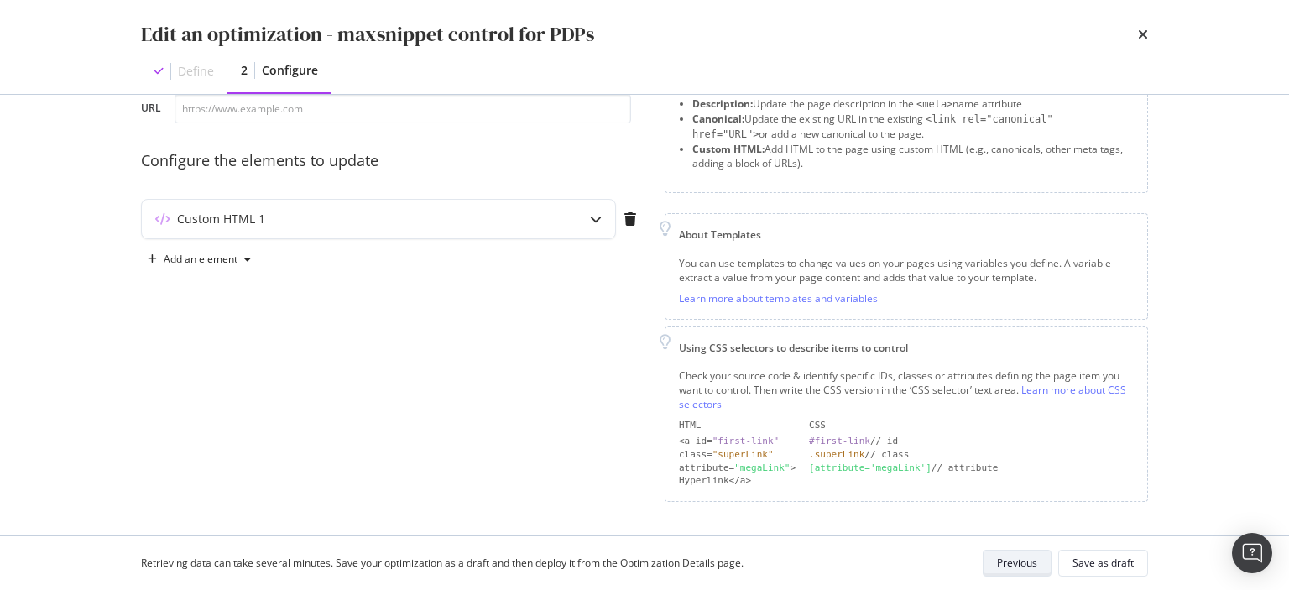
scroll to position [102, 0]
click at [437, 221] on div "Custom HTML 1" at bounding box center [345, 221] width 407 height 17
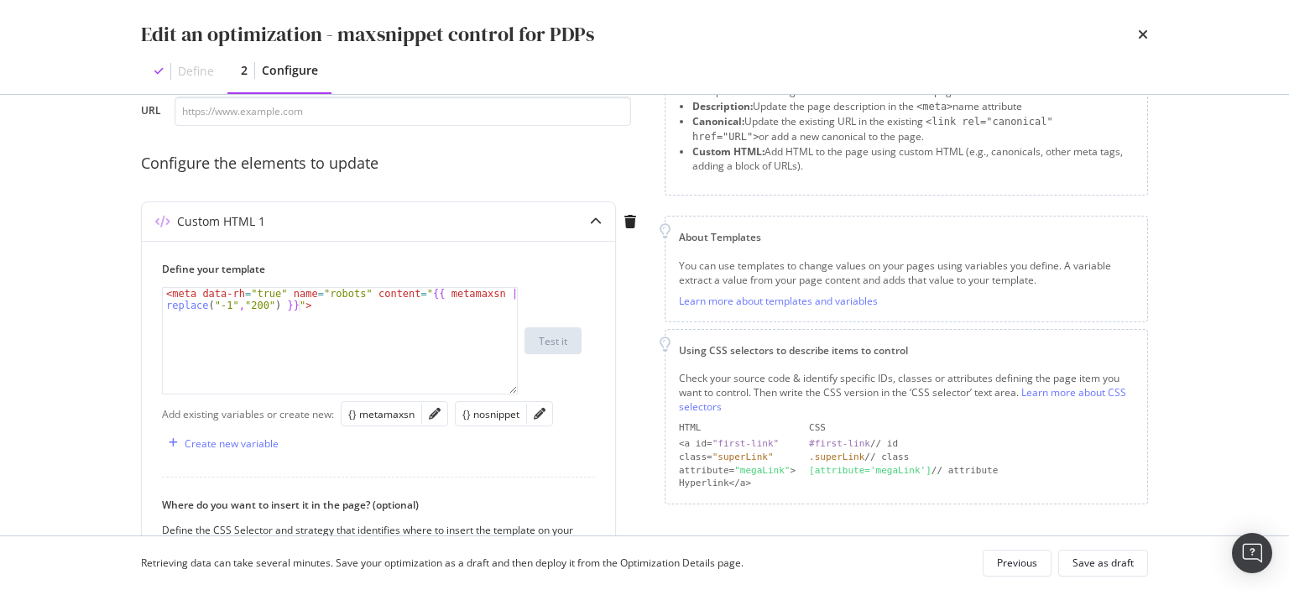
scroll to position [0, 0]
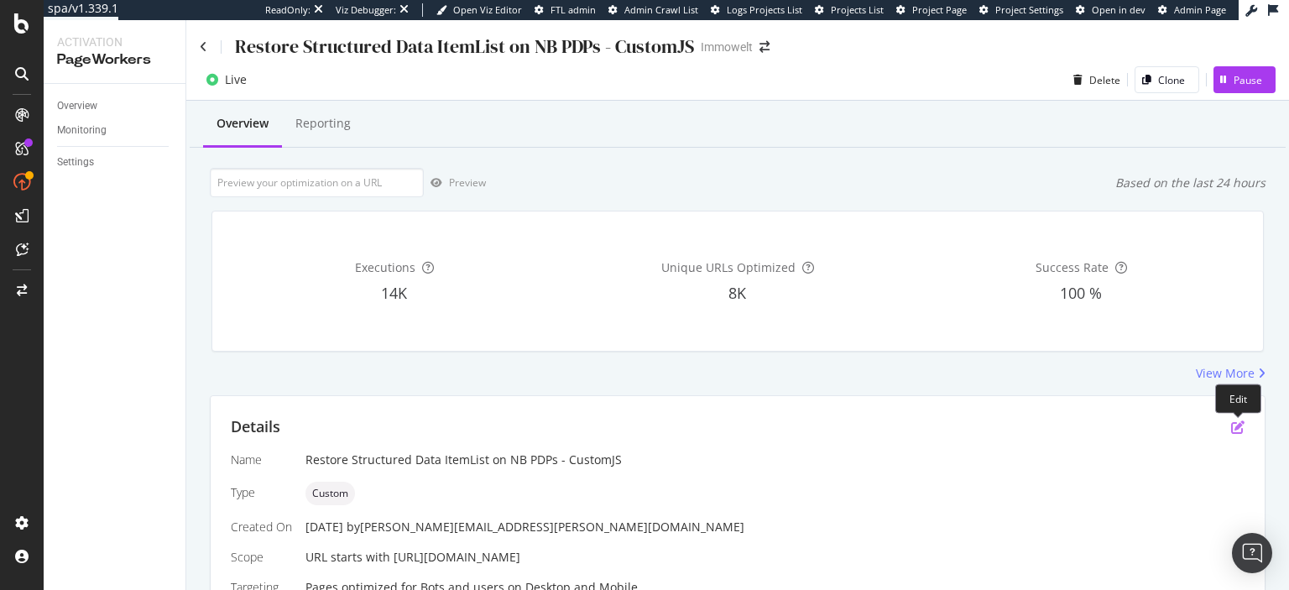
click at [1232, 421] on icon "pen-to-square" at bounding box center [1238, 427] width 13 height 13
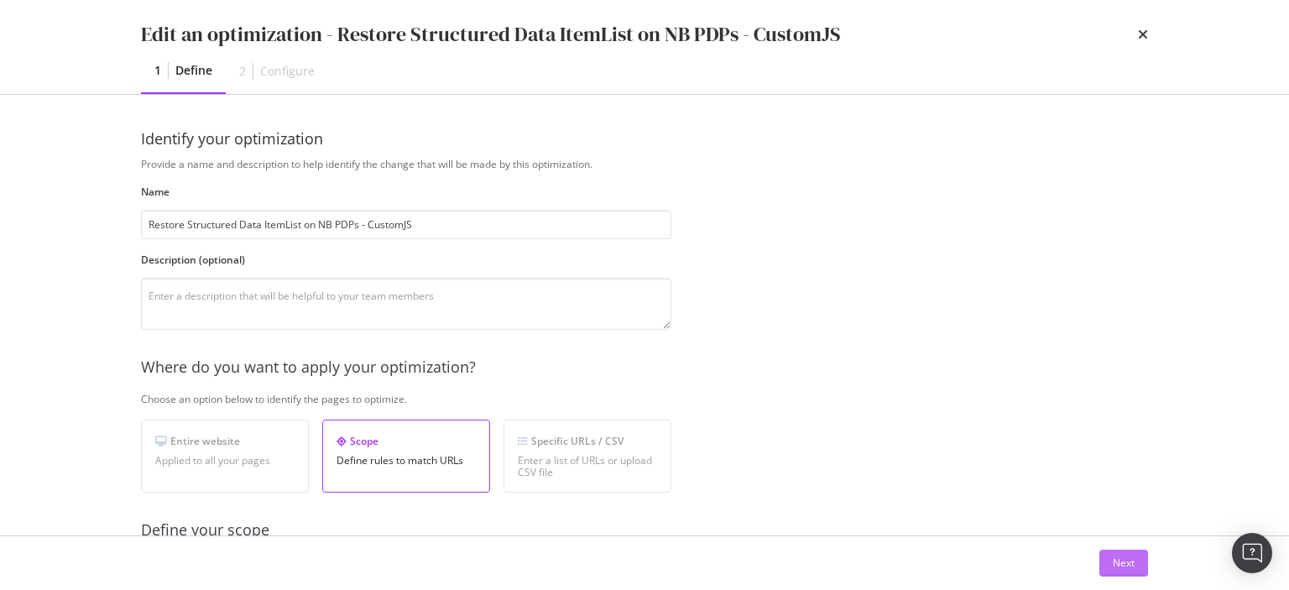
click at [1142, 561] on button "Next" at bounding box center [1124, 563] width 49 height 27
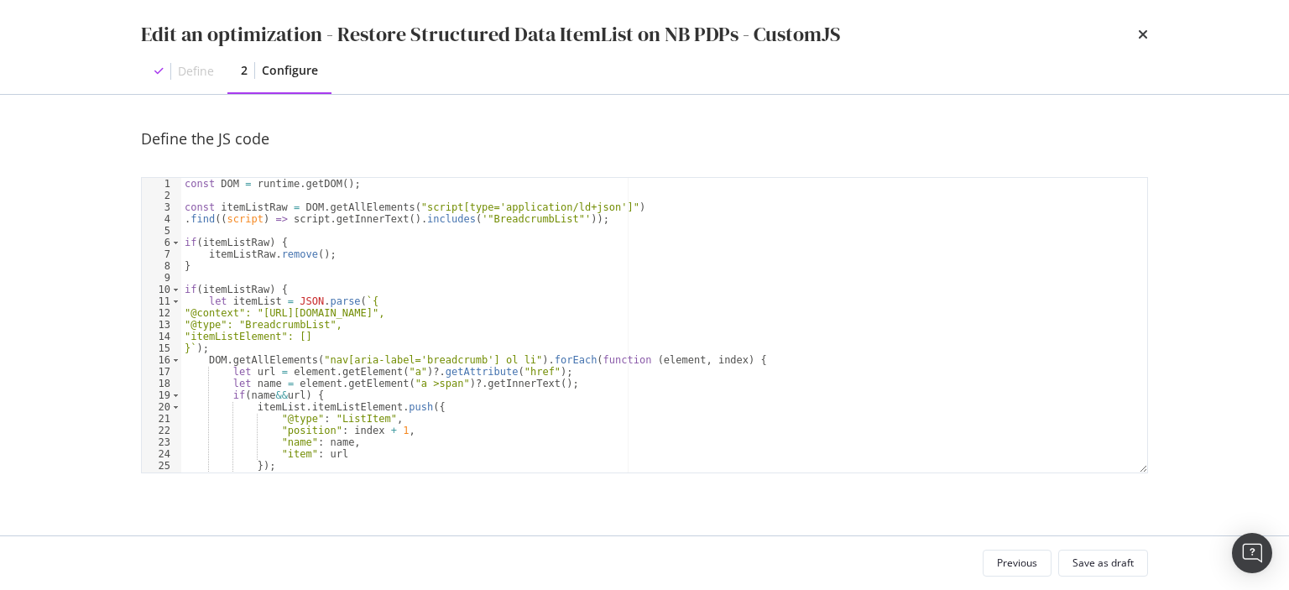
type textarea "let itemList = JSON.parse(`{"
click at [623, 296] on div "const DOM = runtime . getDOM ( ) ; const itemListRaw = DOM . getAllElements ( "…" at bounding box center [664, 337] width 966 height 319
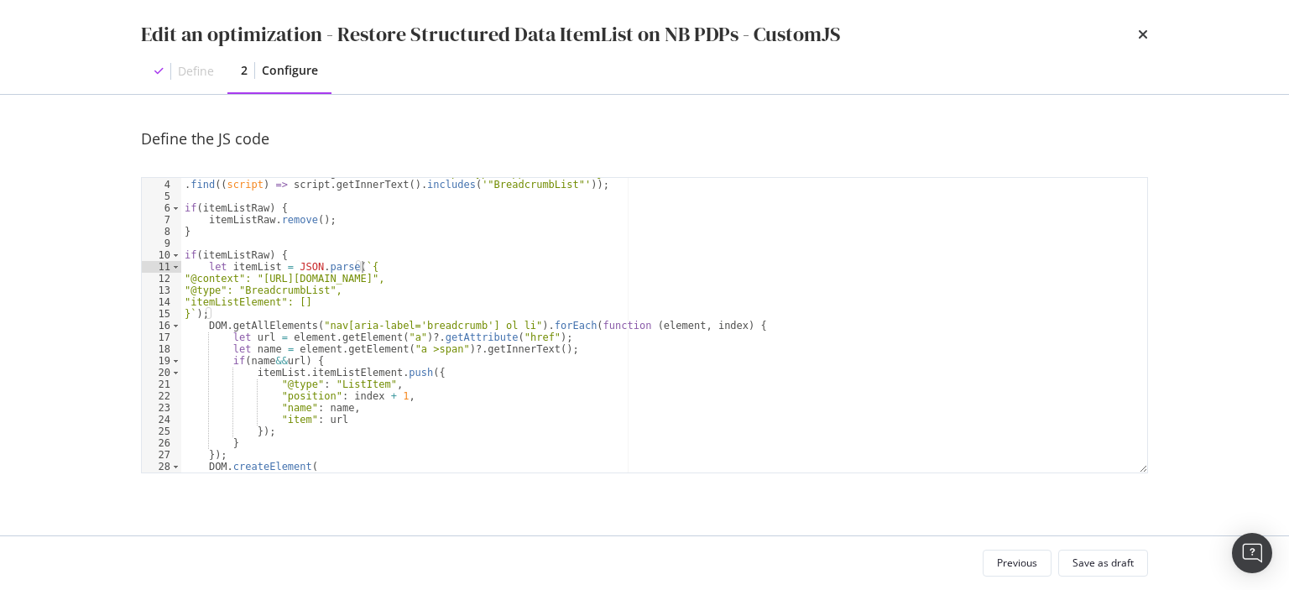
scroll to position [19, 0]
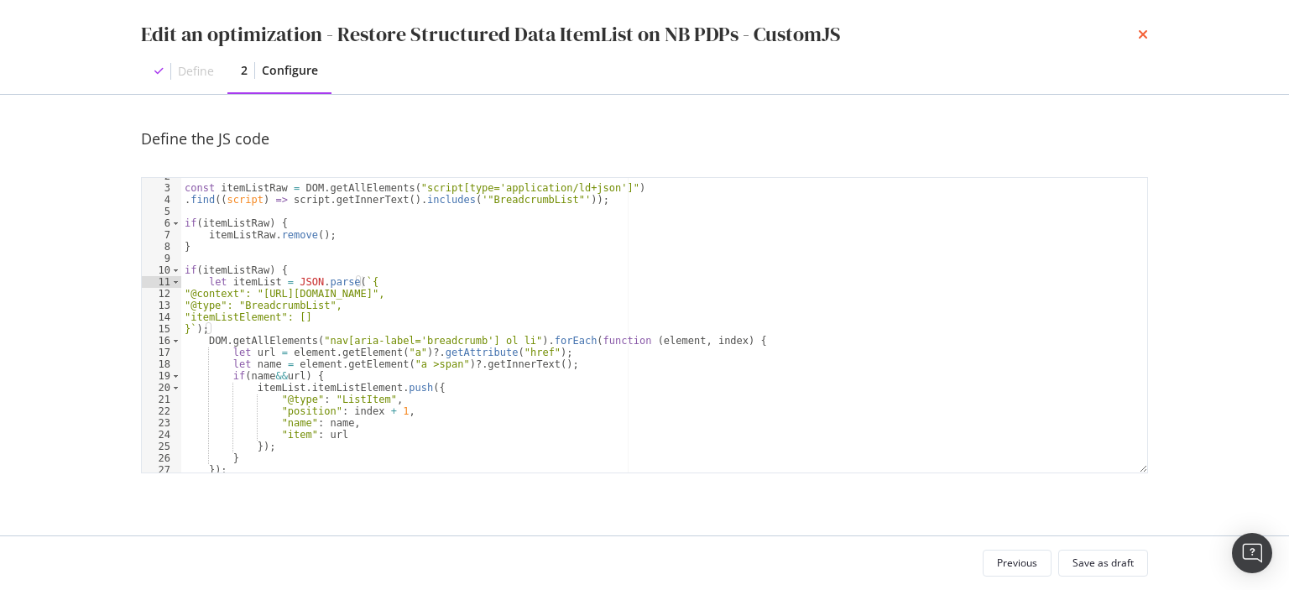
click at [1143, 35] on icon "times" at bounding box center [1143, 34] width 10 height 13
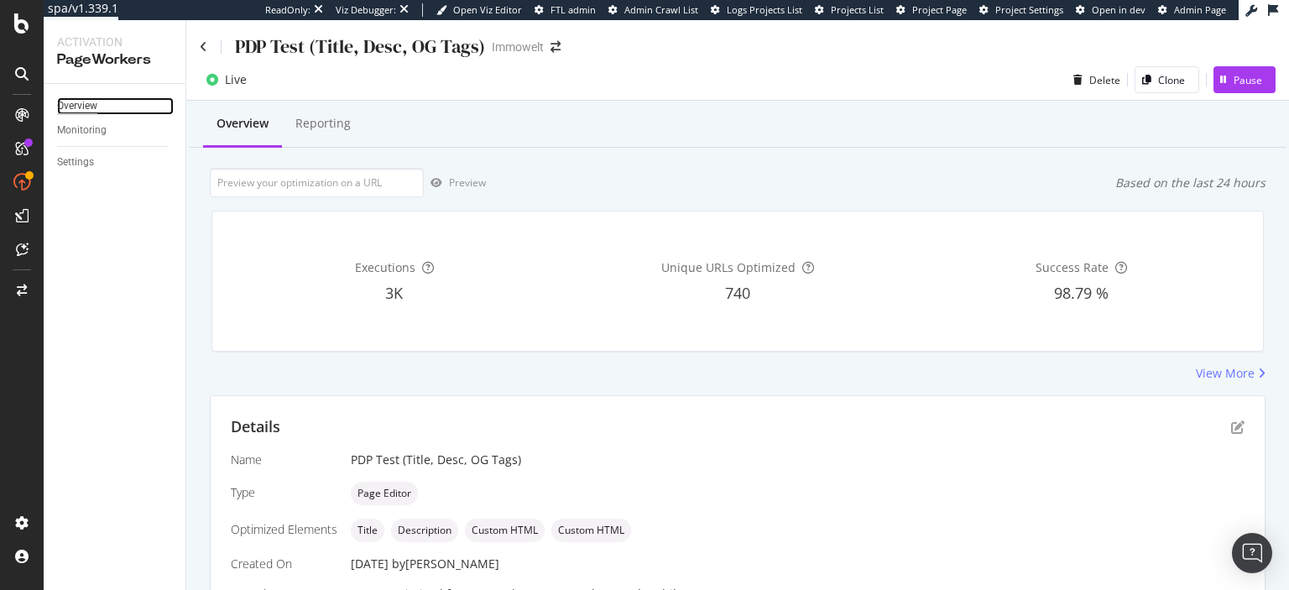
click at [86, 107] on div "Overview" at bounding box center [77, 106] width 40 height 18
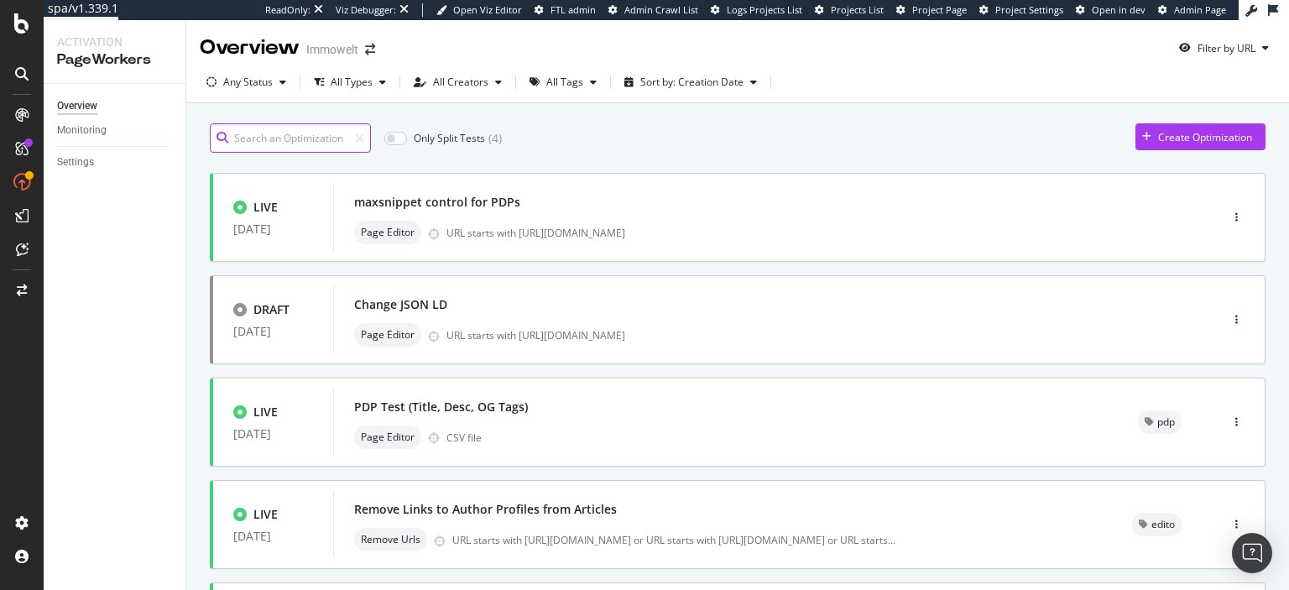
click at [340, 139] on input at bounding box center [290, 137] width 161 height 29
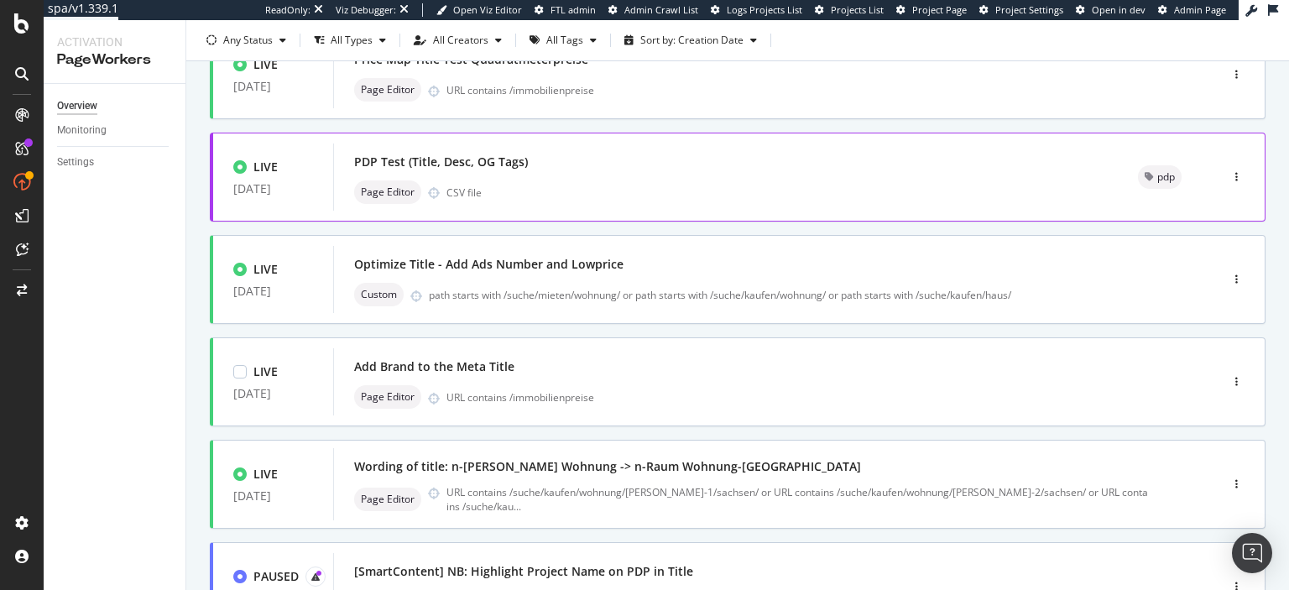
scroll to position [349, 0]
click at [298, 305] on div "LIVE [DATE] Optimize Title - Add Ads Number and Lowprice Custom path starts wit…" at bounding box center [711, 277] width 996 height 67
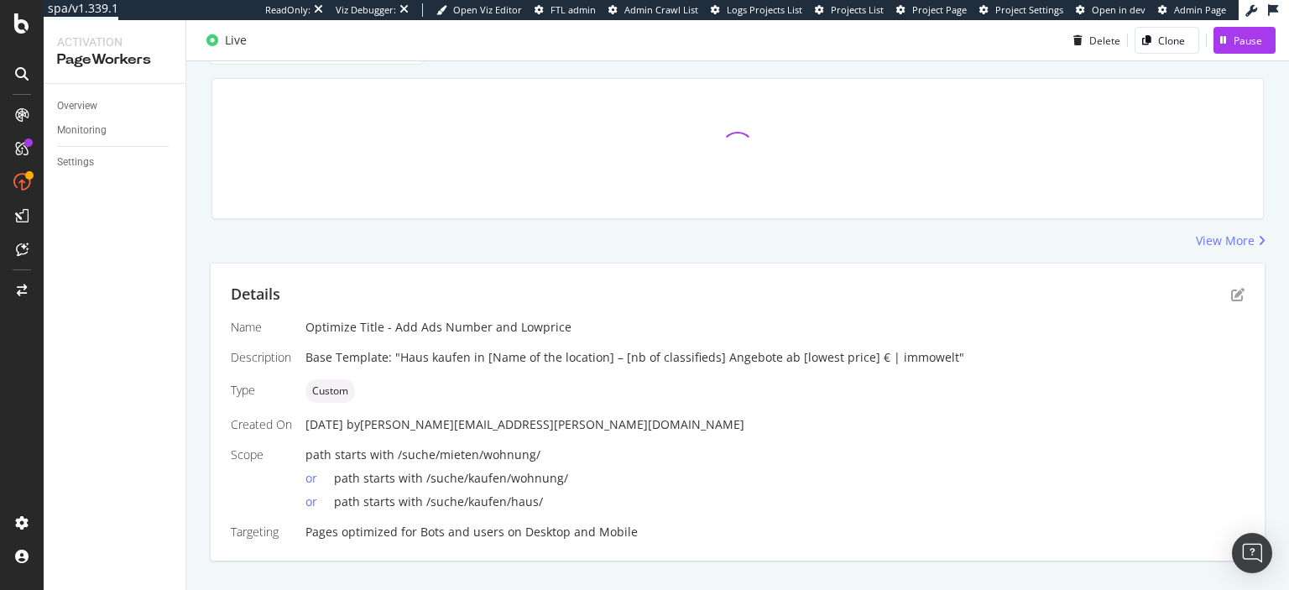
scroll to position [121, 0]
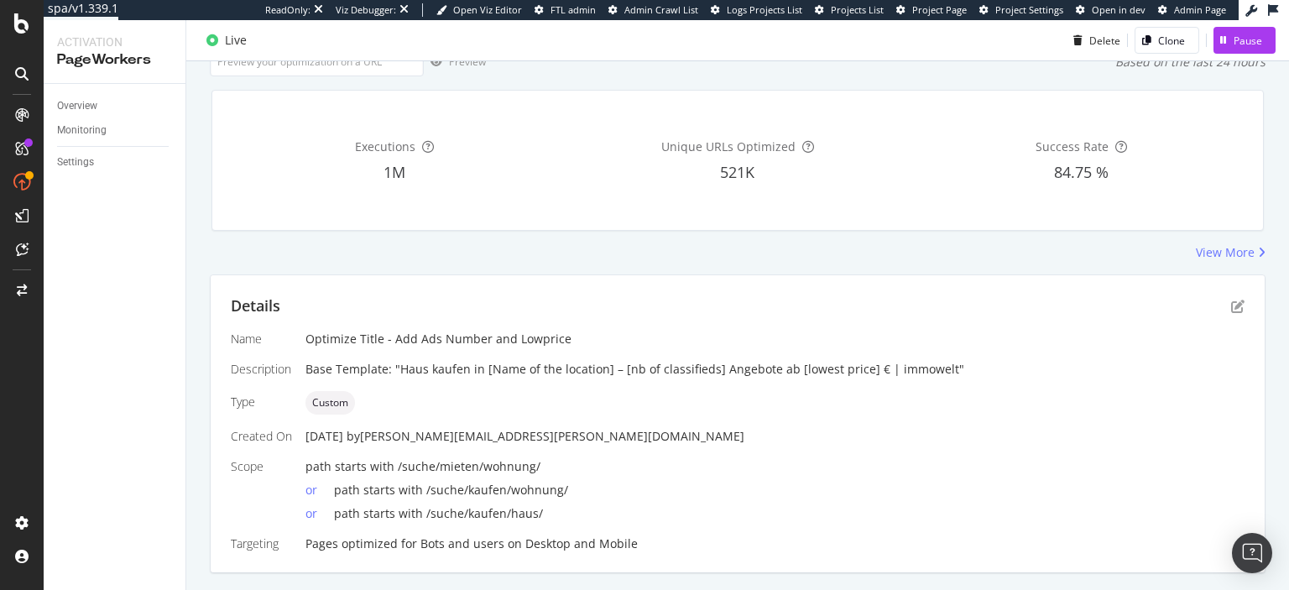
click at [806, 296] on div "Details" at bounding box center [738, 307] width 1014 height 22
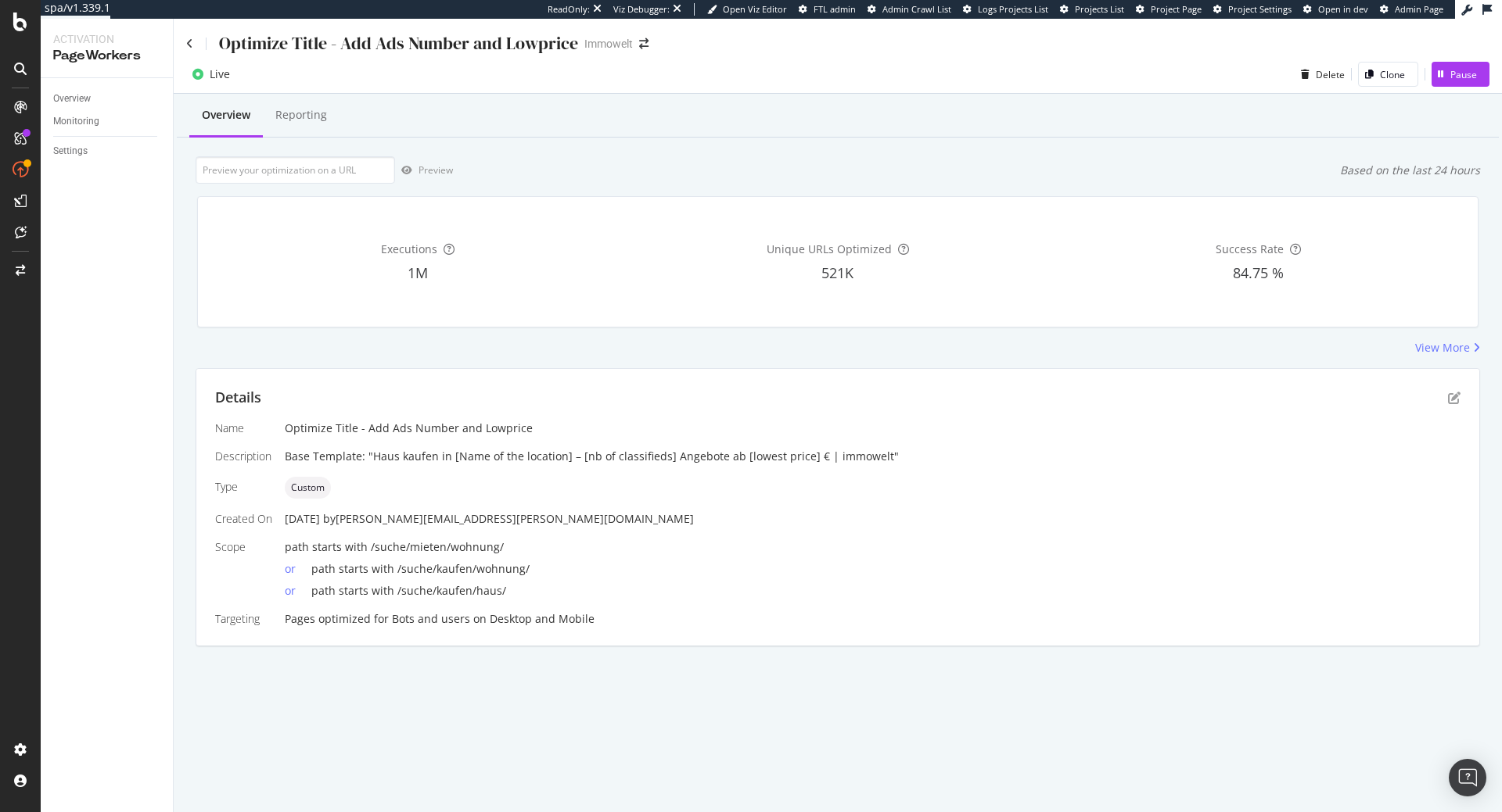
scroll to position [0, 0]
